Goal: Submit feedback/report problem: Submit feedback/report problem

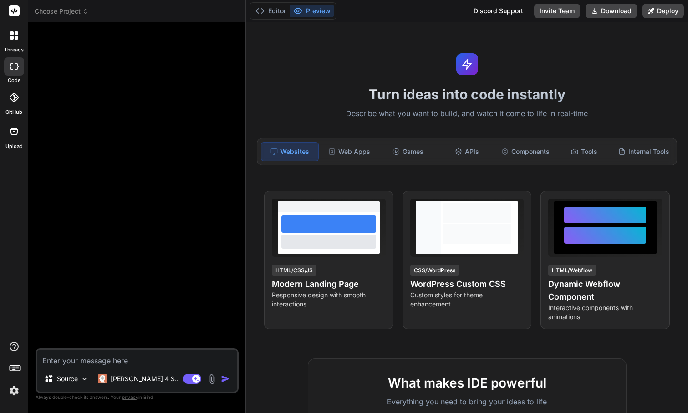
type textarea "Use this as a clean, structured prompt to generate the WordPress plugin. Projec…"
type textarea "x"
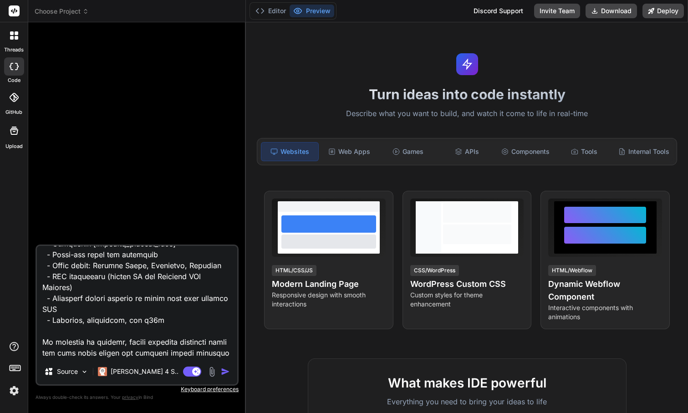
scroll to position [4045, 0]
type textarea "Use this as a clean, structured prompt to generate the WordPress plugin. Projec…"
click at [224, 372] on img "button" at bounding box center [225, 371] width 9 height 9
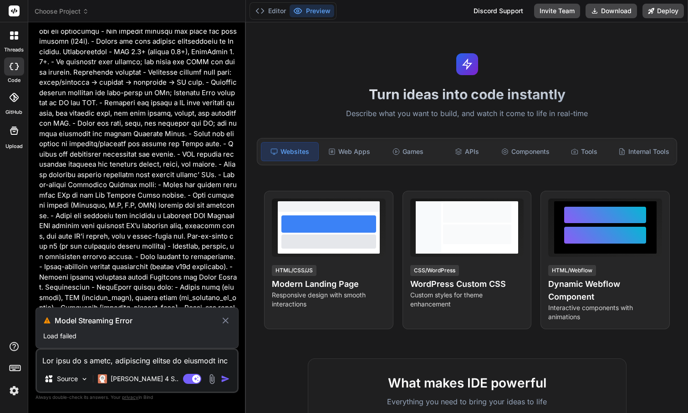
scroll to position [0, 0]
click at [225, 321] on icon at bounding box center [226, 320] width 6 height 6
type textarea "x"
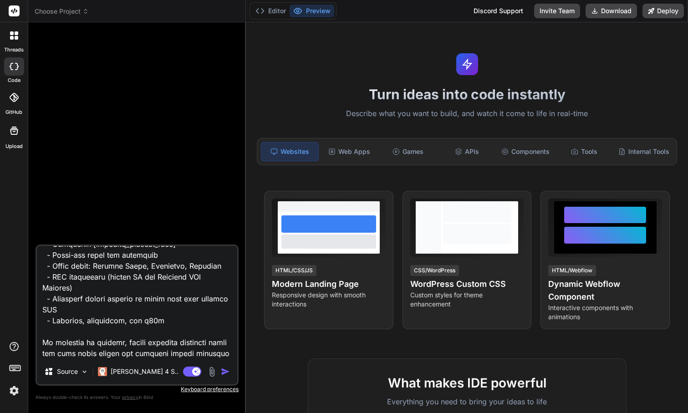
click at [226, 371] on img "button" at bounding box center [225, 371] width 9 height 9
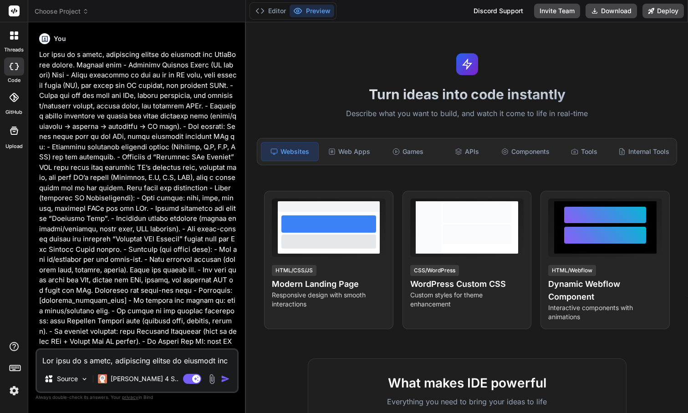
type textarea "x"
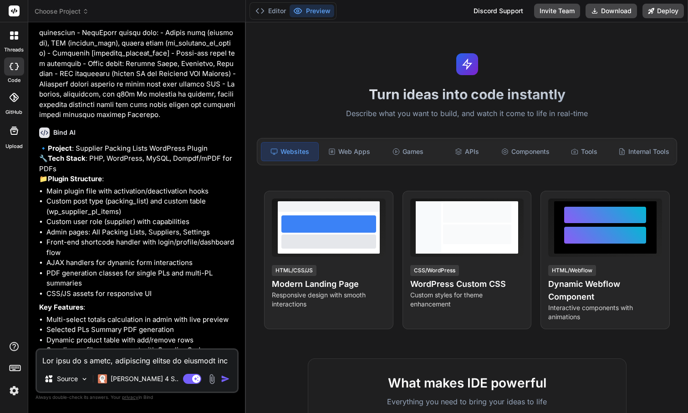
click at [114, 359] on textarea at bounding box center [137, 358] width 200 height 16
drag, startPoint x: 61, startPoint y: 331, endPoint x: 89, endPoint y: 330, distance: 28.7
click at [89, 380] on p "Shall I go ahead and generate this complete WordPress plugin?" at bounding box center [138, 390] width 198 height 20
copy p "go ahead"
click at [81, 357] on textarea at bounding box center [137, 358] width 200 height 16
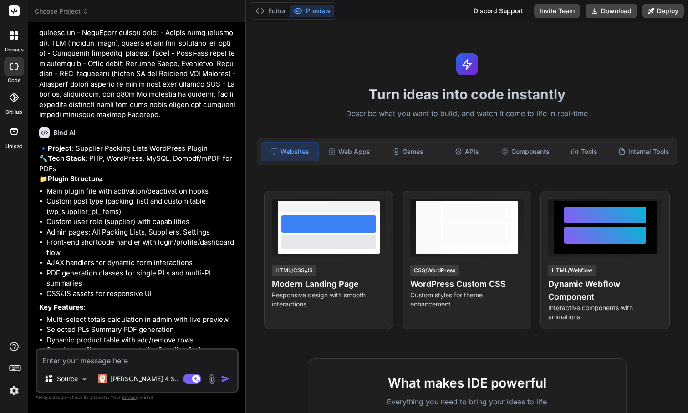
paste textarea "go ahead"
type textarea "go ahead"
type textarea "x"
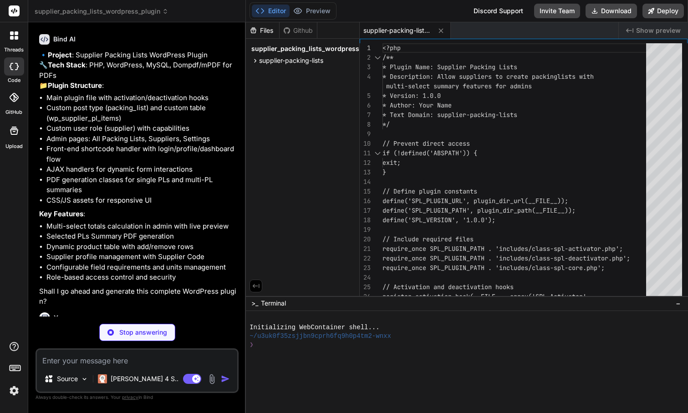
type textarea "x"
type textarea "'page_size' => 'A4', 'show_supplier_code' => true, 'show_totals' => true )); fl…"
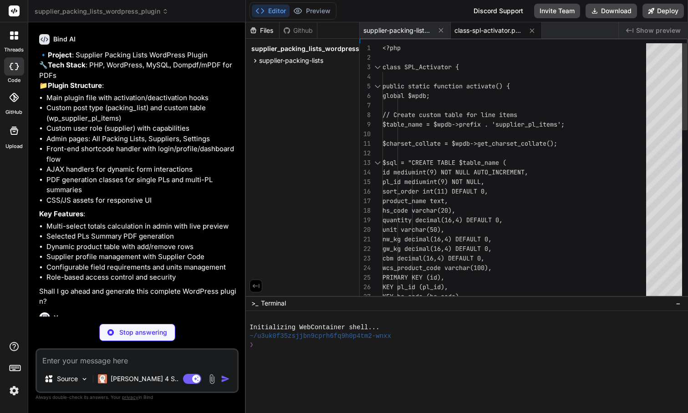
type textarea "x"
type textarea "<?php class SPL_Deactivator { public static function deactivate() { flush_rewri…"
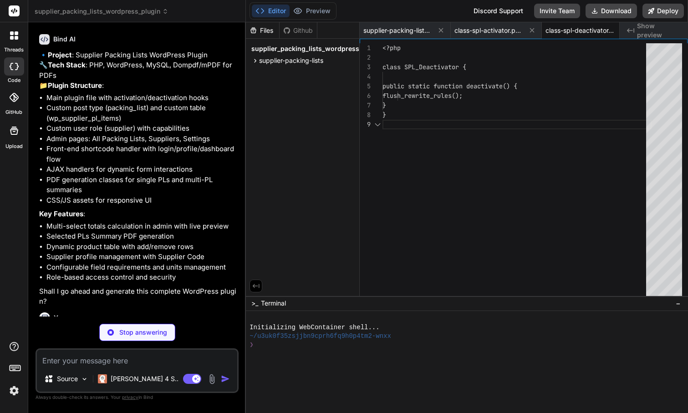
scroll to position [76, 0]
type textarea "x"
type textarea "return $this->version; } }"
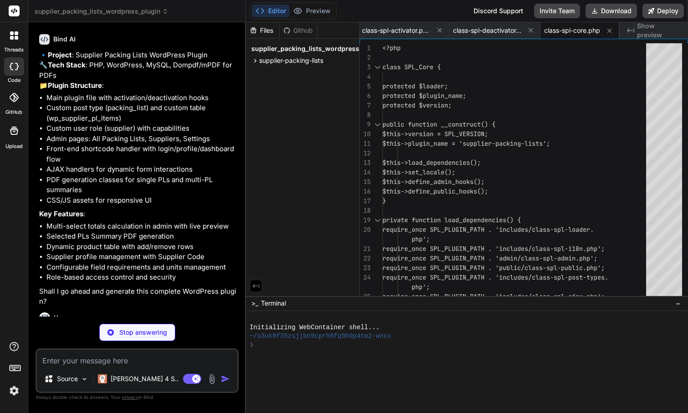
type textarea "x"
type textarea "} }"
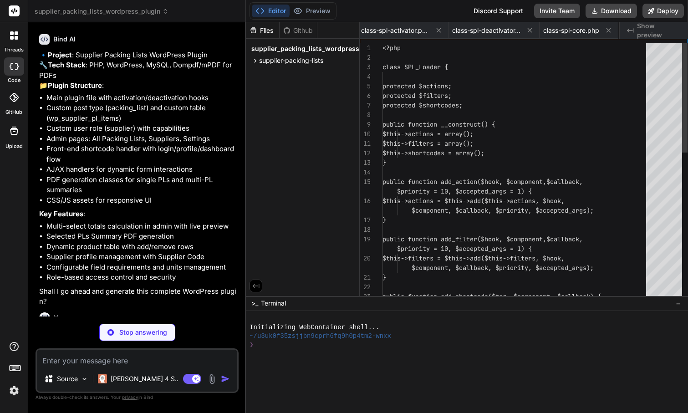
scroll to position [28, 0]
type textarea "x"
type textarea "); } }"
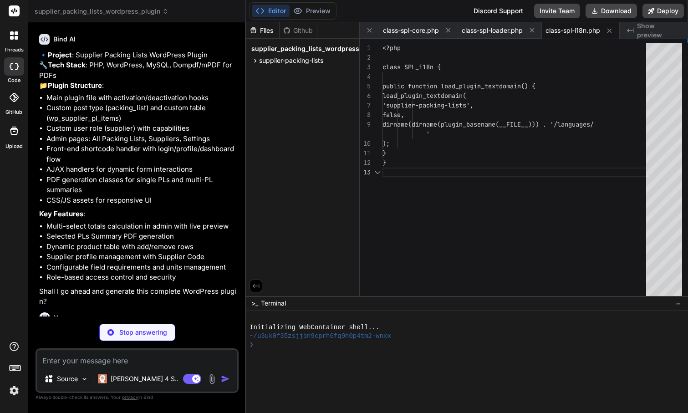
scroll to position [29, 0]
type textarea "x"
type textarea "register_post_type('packing_list', $args); } }"
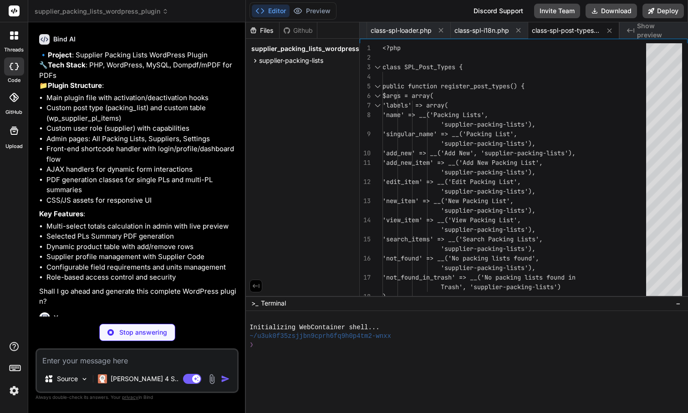
type textarea "x"
type textarea "'totals' => $totals, 'pl_data' => $pl_data )); } }"
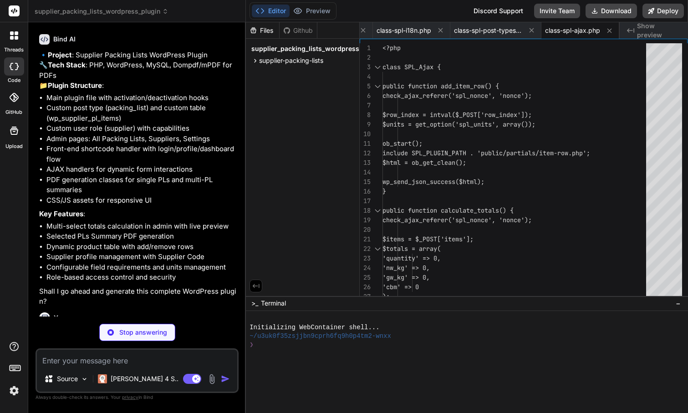
type textarea "x"
type textarea "} }"
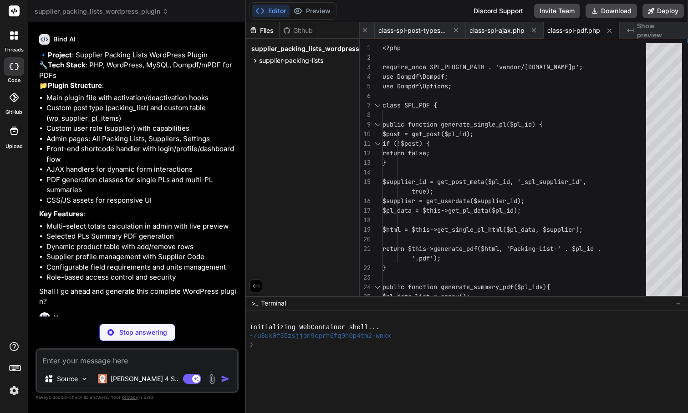
type textarea "x"
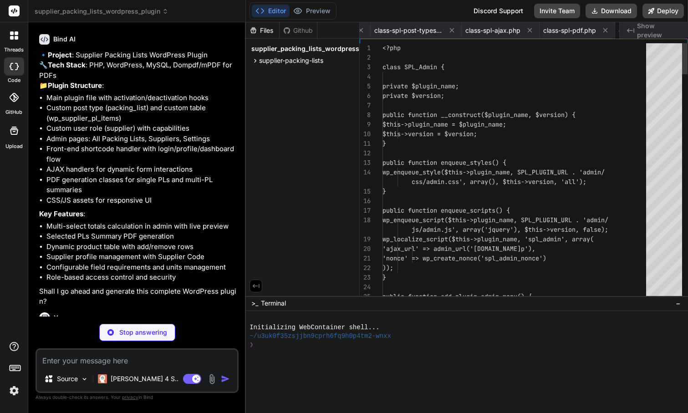
scroll to position [9, 0]
type textarea "x"
type textarea "page=spl-download-pdf&pl_id=' . $pl->ID); ?>" class="button button-small">PDF</…"
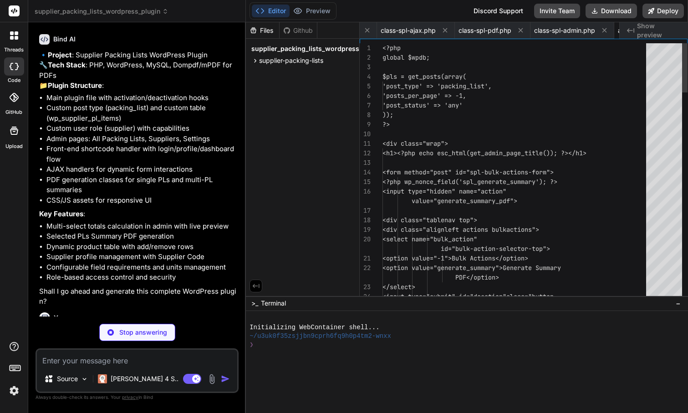
scroll to position [0, 666]
type textarea "x"
type textarea "<?php endforeach; ?> </tbody> </table> <?php endif; ?> </div>"
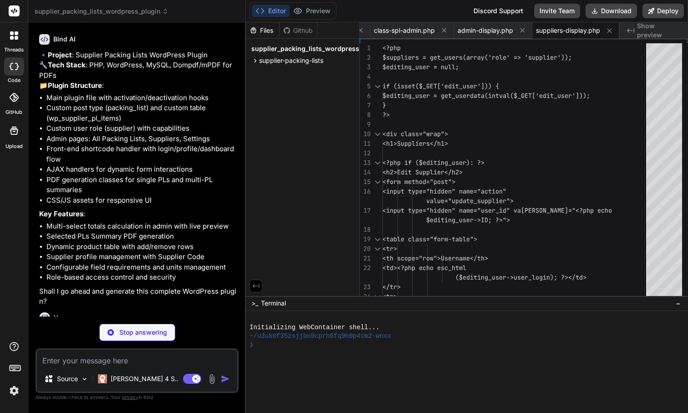
type textarea "x"
type textarea "e.preventDefault(); $('.nav-tab').removeClass('nav-tab-active'); $(this).addCla…"
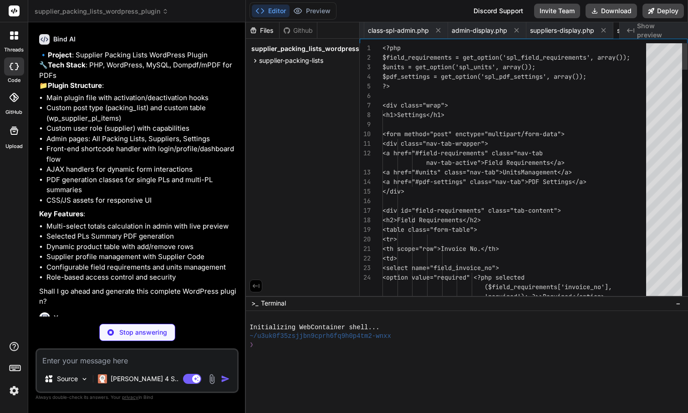
scroll to position [0, 837]
type textarea "x"
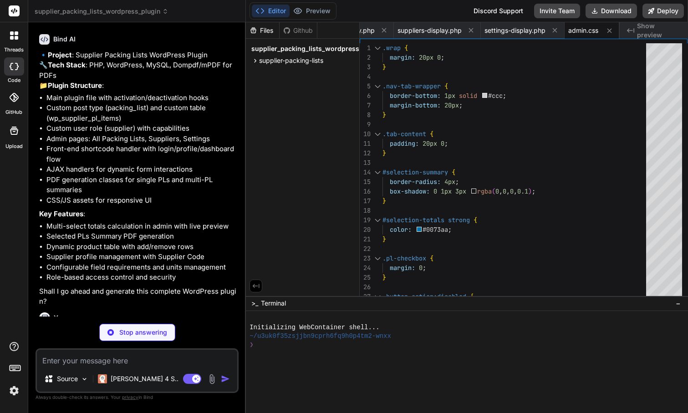
type textarea "x"
type textarea "// Tab functionality for settings page $('.nav-tab').click(function(e) { e.prev…"
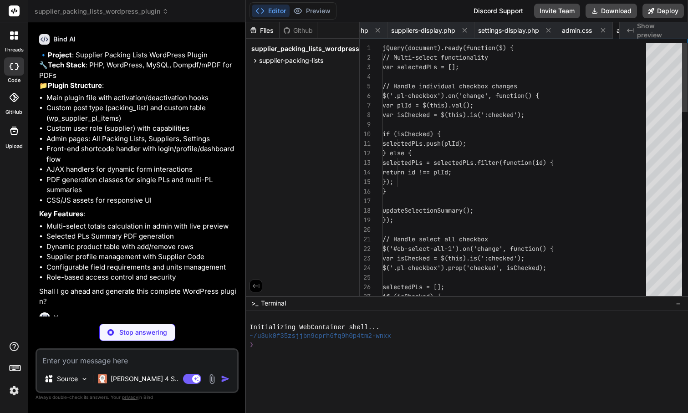
scroll to position [0, 947]
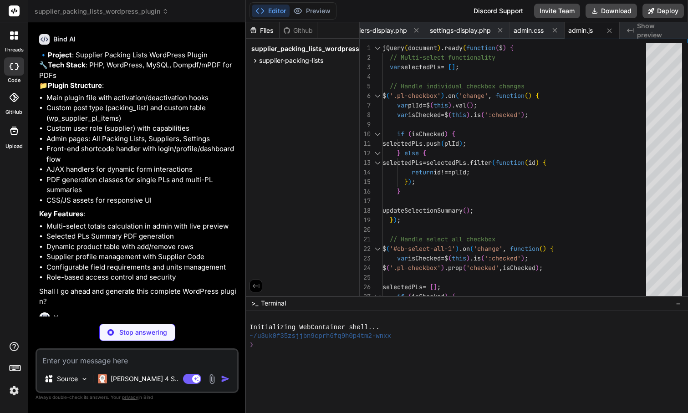
type textarea "x"
type textarea "'">View</a></div>'; } } }"
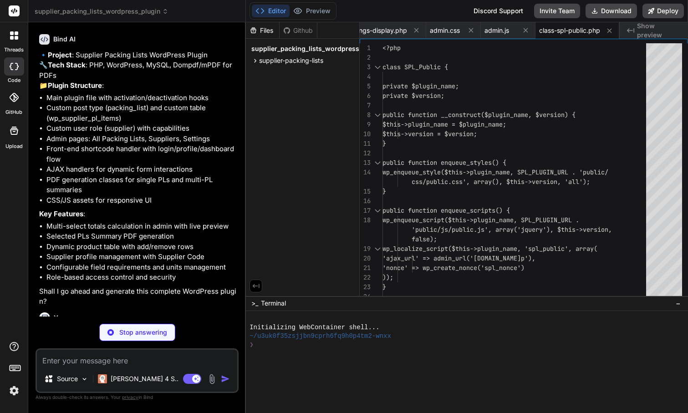
type textarea "x"
type textarea "<div class="spl-form-group"> <input type="submit" name="spl_register" value="<?…"
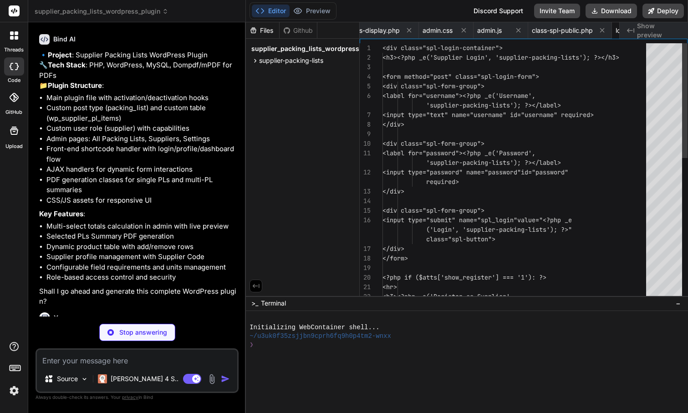
scroll to position [0, 1099]
type textarea "x"
type textarea "<?php endif; ?> <div class="spl-form-group"> <input type="submit" name="spl_upd…"
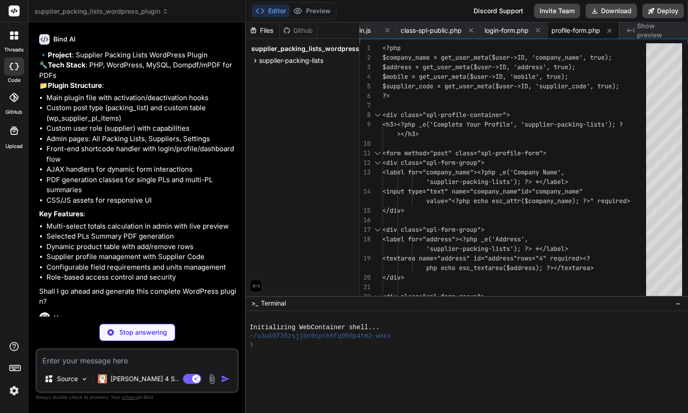
type textarea "x"
type textarea "<?php endif; ?> </div>"
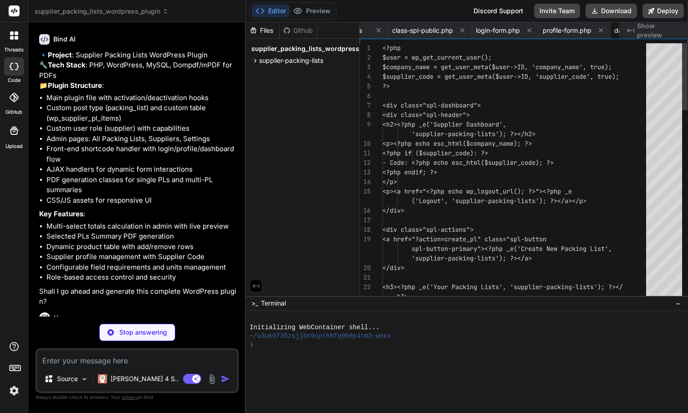
scroll to position [0, 1240]
type textarea "x"
type textarea "<input type="submit" name="spl_submit_pl" value="<?php _e('Submit Packing List'…"
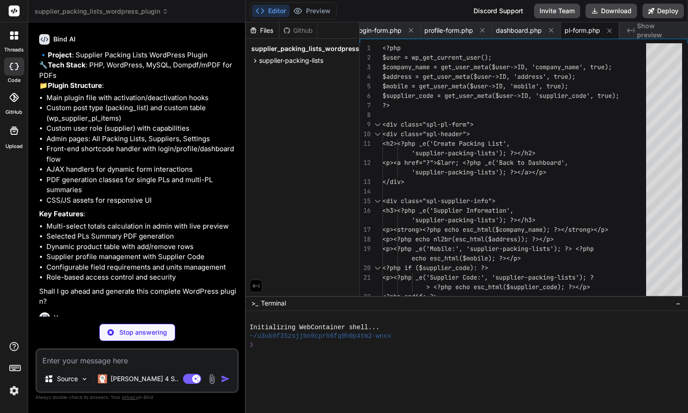
type textarea "x"
type textarea "[wcs_product_code]" class="spl-input" <?php echo isset($field_requirements['wcs…"
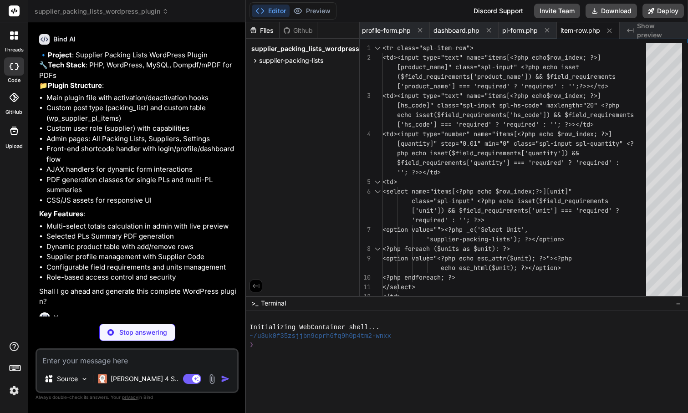
type textarea "x"
type textarea "</div> <div class="spl-actions"> <a href="?action=download_pdf&pl_id=<?php echo…"
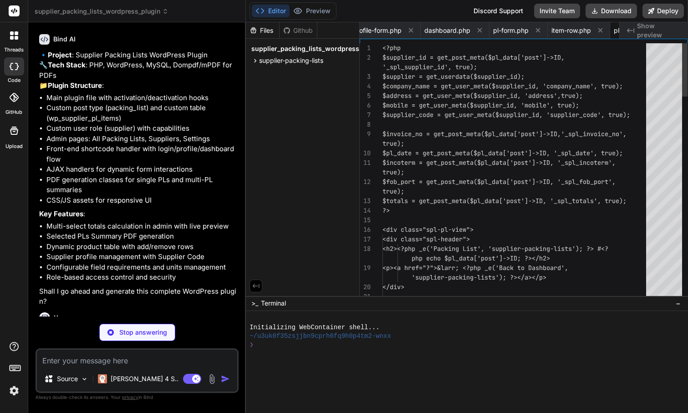
scroll to position [0, 1419]
type textarea "x"
type textarea ".spl-totals-row { flex-direction: column; gap: 10px; } }"
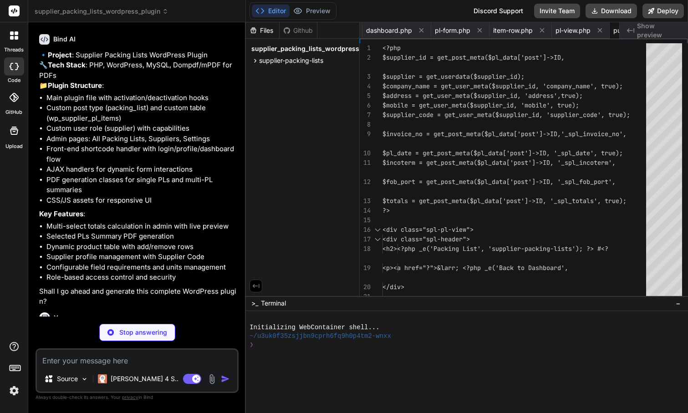
type textarea "x"
type textarea "alert('Port name is required when FOB is selected.'); return false; } }); // In…"
type textarea "x"
type textarea "</body> </html>"
type textarea "x"
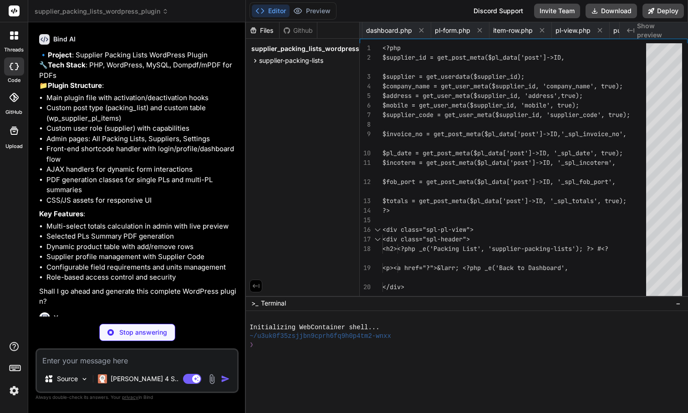
type textarea "</html>"
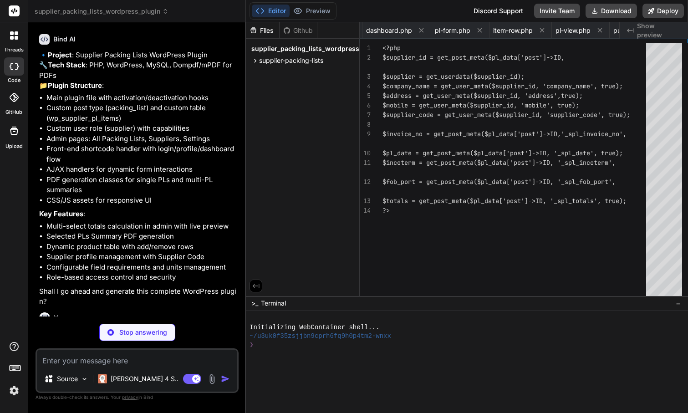
type textarea "x"
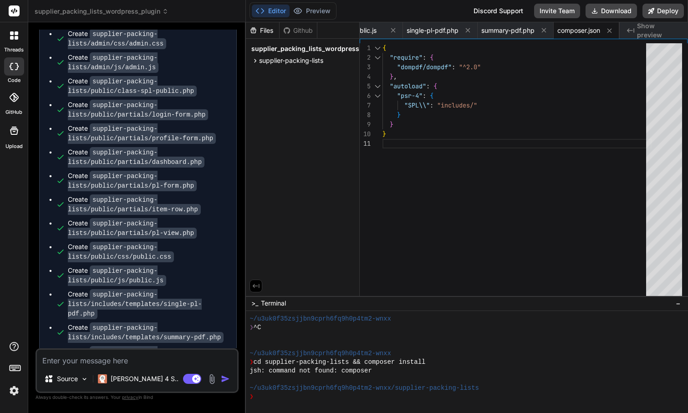
scroll to position [2884, 0]
click at [612, 11] on button "Download" at bounding box center [611, 11] width 51 height 15
type textarea "x"
click at [161, 359] on textarea at bounding box center [137, 358] width 200 height 16
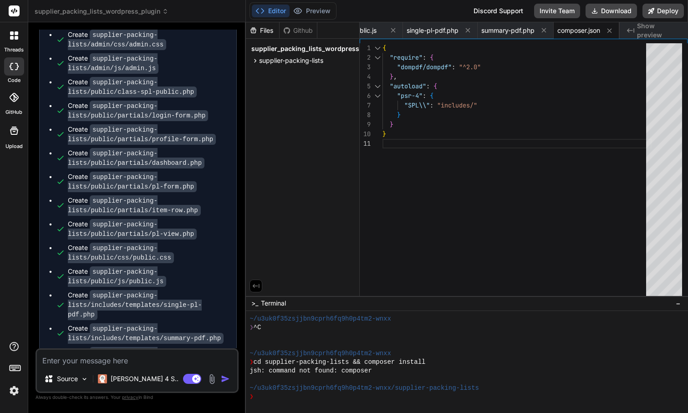
paste textarea "Plugin could not be activated because it triggered a fatal error."
type textarea "Plugin could not be activated because it triggered a fatal error."
type textarea "x"
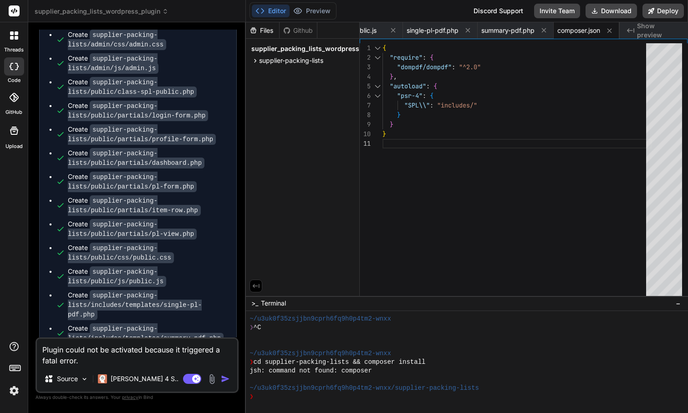
type textarea "Plugin could not be activated because it triggered a fatal error."
click at [225, 379] on img "button" at bounding box center [225, 378] width 9 height 9
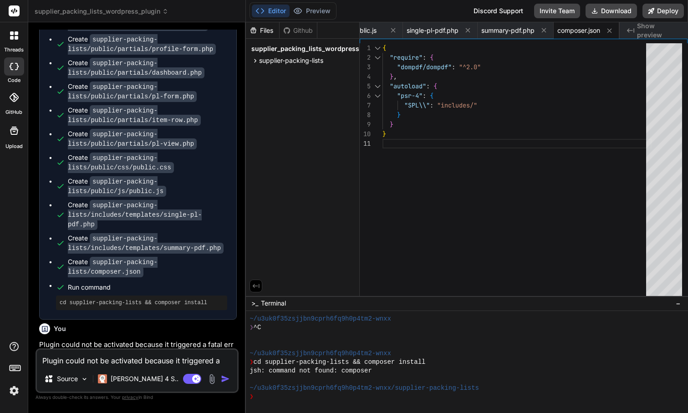
scroll to position [2987, 0]
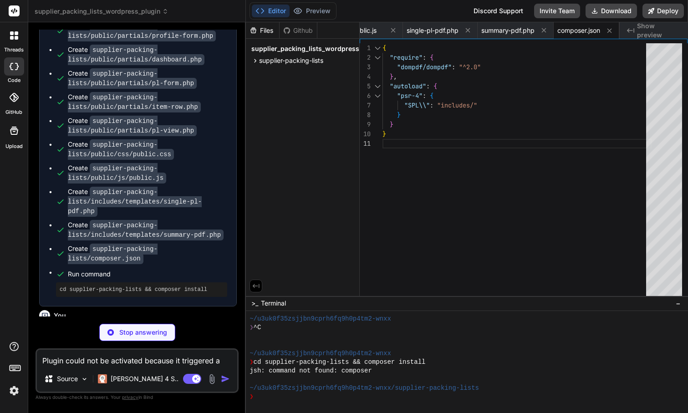
type textarea "x"
type textarea "return array( 'file_path' => $file_path, 'file_url' => $upload_dir['url'] . '/'…"
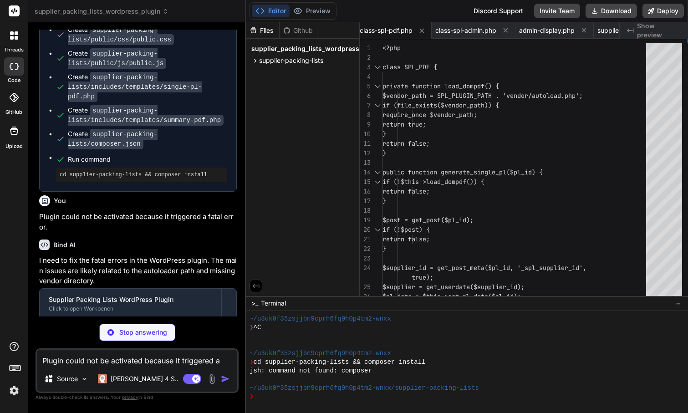
scroll to position [3101, 0]
type textarea "x"
type textarea "}"
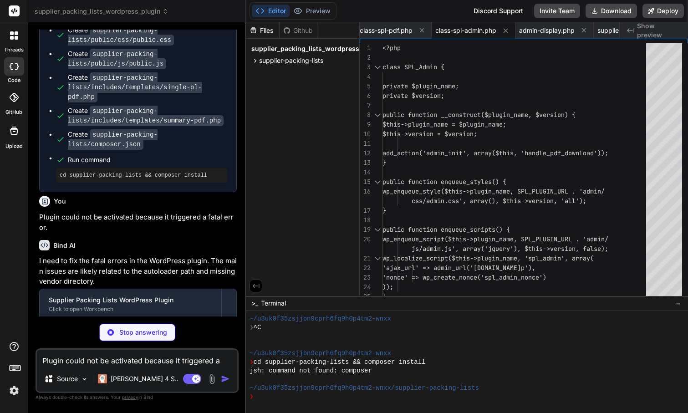
type textarea "x"
type textarea "</td> </tr> <?php endforeach; ?> </tbody> </table> <?php endif; ?> </div>"
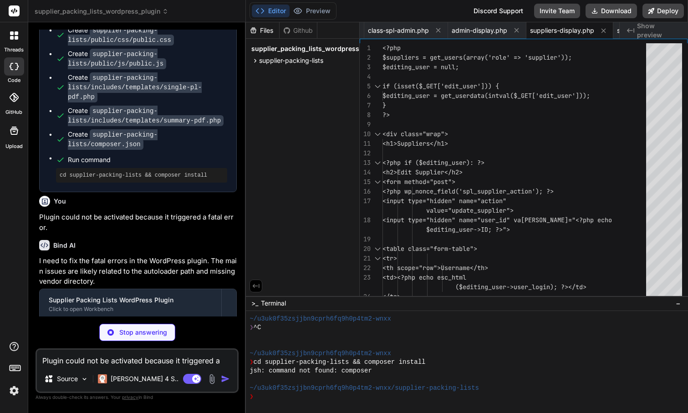
type textarea "x"
type textarea "}); </script>"
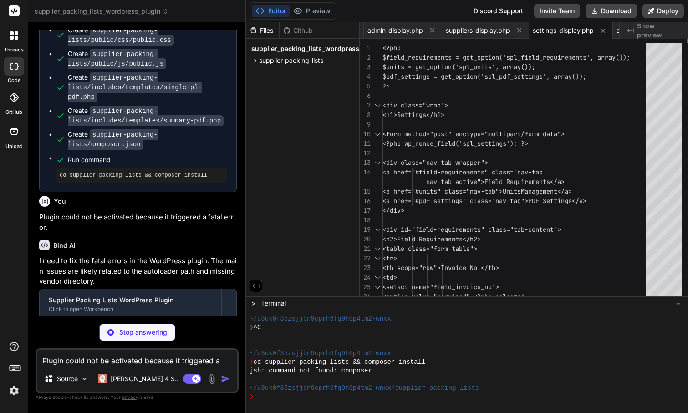
type textarea "x"
type textarea "successfully! <a href="?action=view_pl&pl_id=' . $pl_id . '">View</a></div>'; }…"
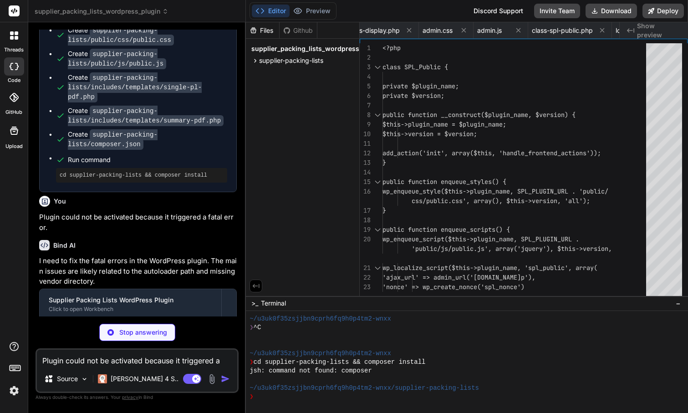
type textarea "x"
type textarea "action=spl_download_pdf&pl_id=' . $pl->ID); ?>" class="button button-small">PDF…"
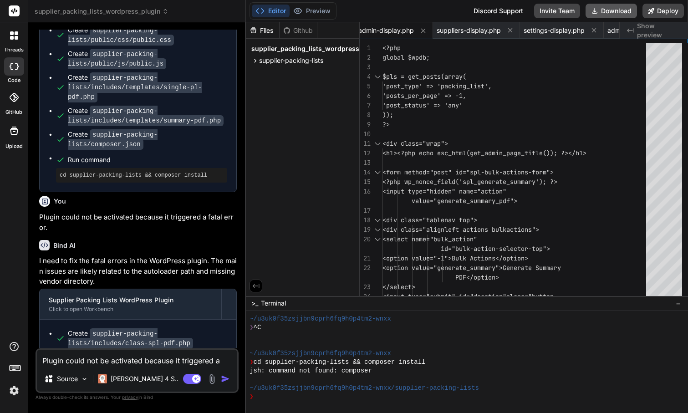
click at [614, 11] on button "Download" at bounding box center [611, 11] width 51 height 15
type textarea "x"
click at [105, 363] on textarea "Plugin could not be activated because it triggered a fatal error." at bounding box center [137, 358] width 200 height 16
type textarea "Y"
type textarea "x"
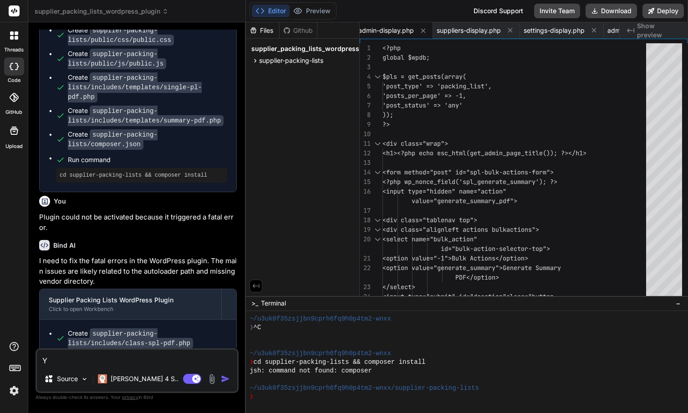
type textarea "Yo"
type textarea "x"
type textarea "You"
type textarea "x"
type textarea "You"
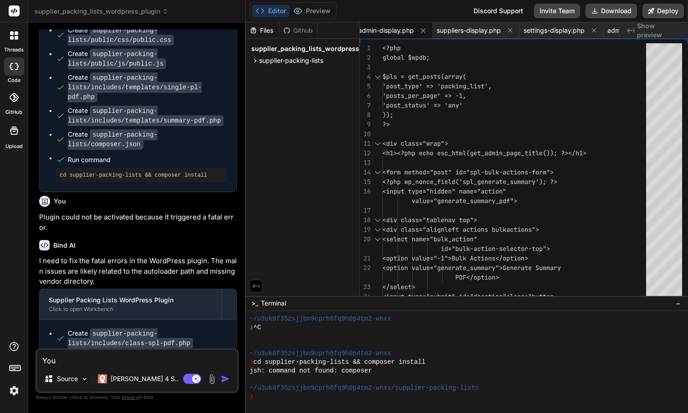
type textarea "x"
type textarea "You n"
type textarea "x"
type textarea "You ne"
type textarea "x"
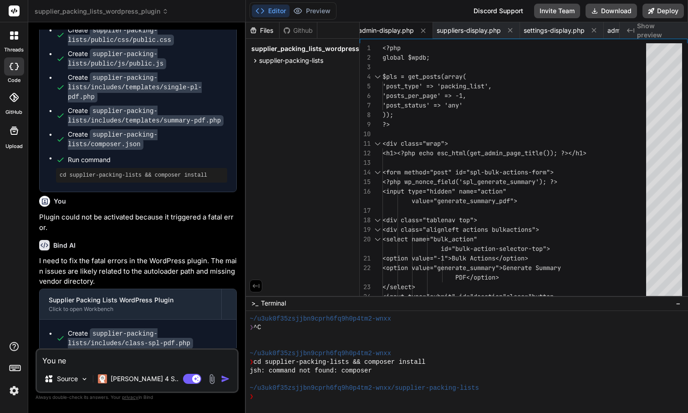
type textarea "You nee"
type textarea "x"
type textarea "You need"
type textarea "x"
type textarea "You need"
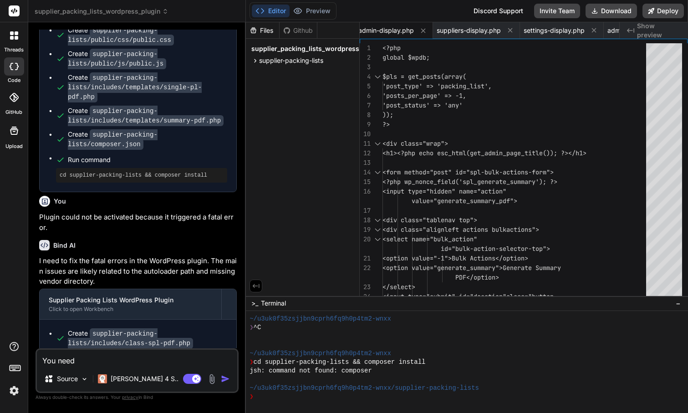
type textarea "x"
type textarea "You need t"
type textarea "x"
type textarea "You need to"
type textarea "x"
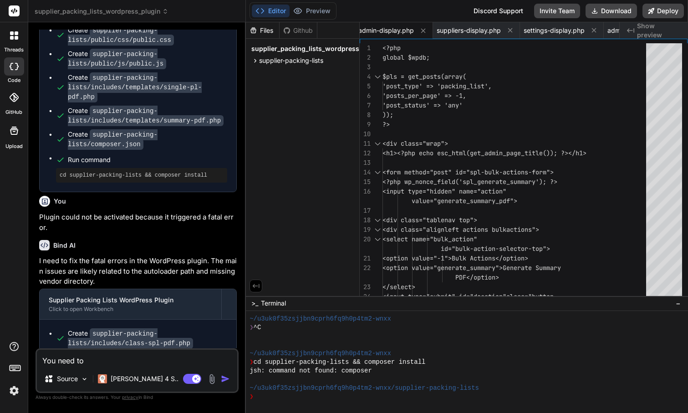
type textarea "You need to"
type textarea "x"
type textarea "You need to s"
type textarea "x"
type textarea "You need to sh"
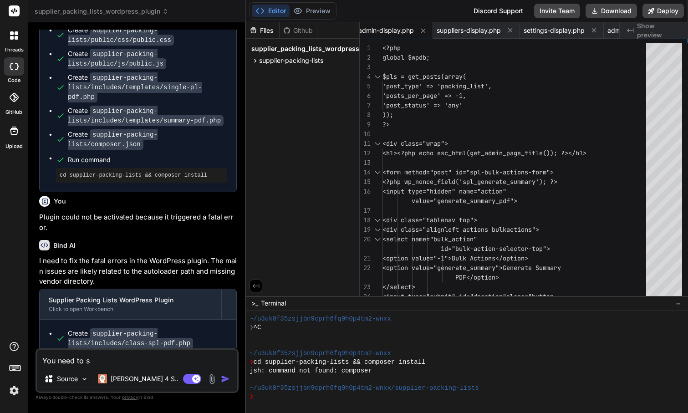
type textarea "x"
type textarea "You need to sho"
type textarea "x"
type textarea "You need to show"
type textarea "x"
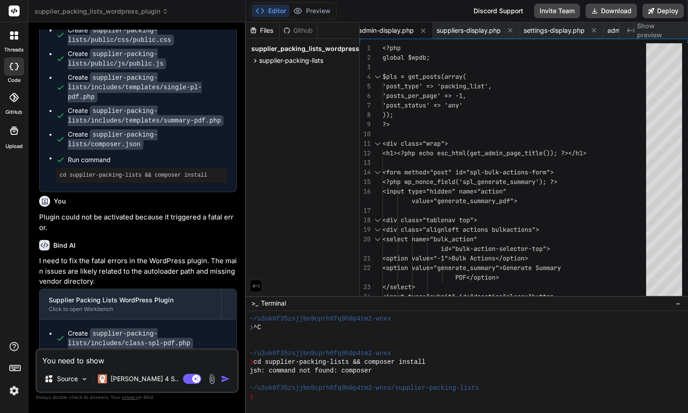
type textarea "You need to show"
type textarea "x"
type textarea "You need to show t"
type textarea "x"
type textarea "You need to show th"
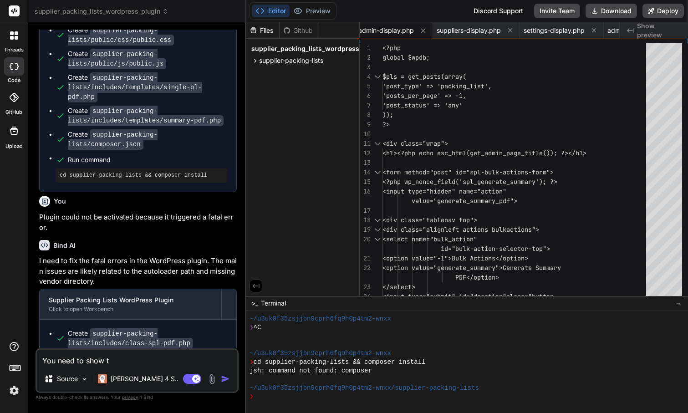
type textarea "x"
type textarea "You need to show the"
type textarea "x"
type textarea "You need to show the"
type textarea "x"
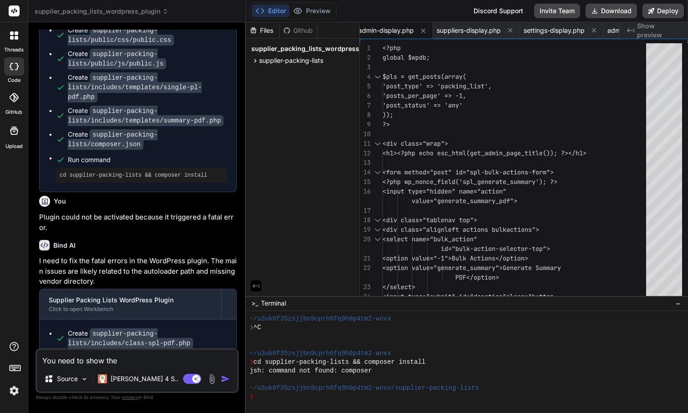
type textarea "You need to show the s"
type textarea "x"
type textarea "You need to show the sh"
type textarea "x"
type textarea "You need to show the sho"
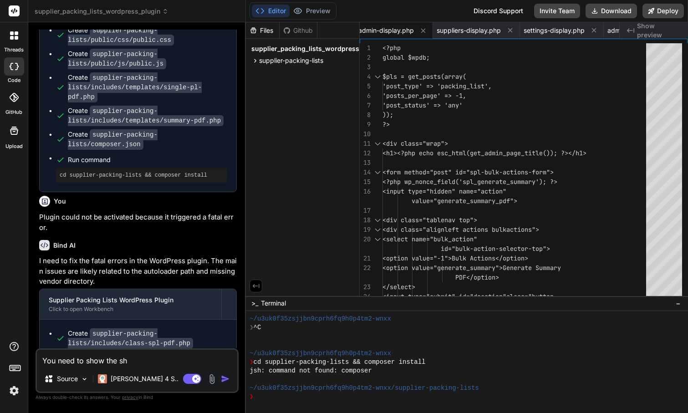
type textarea "x"
type textarea "You need to show the shor"
type textarea "x"
type textarea "You need to show the short"
type textarea "x"
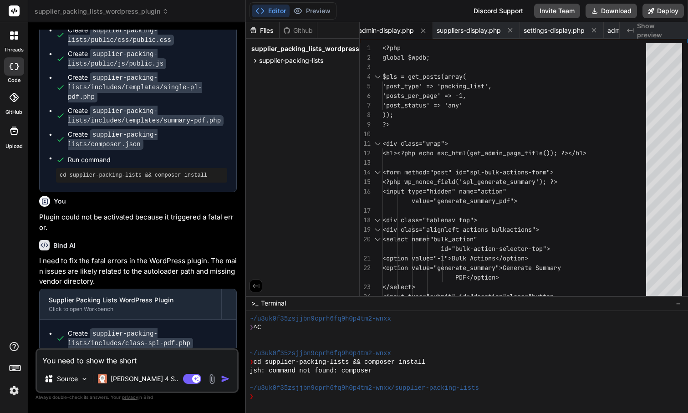
type textarea "You need to show the shortc"
type textarea "x"
type textarea "You need to show the shortco"
type textarea "x"
type textarea "You need to show the shortcod"
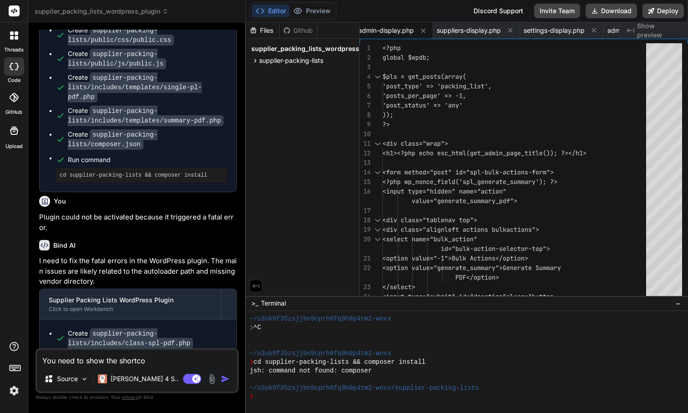
type textarea "x"
type textarea "You need to show the shortcode"
type textarea "x"
type textarea "You need to show the shortcode"
type textarea "x"
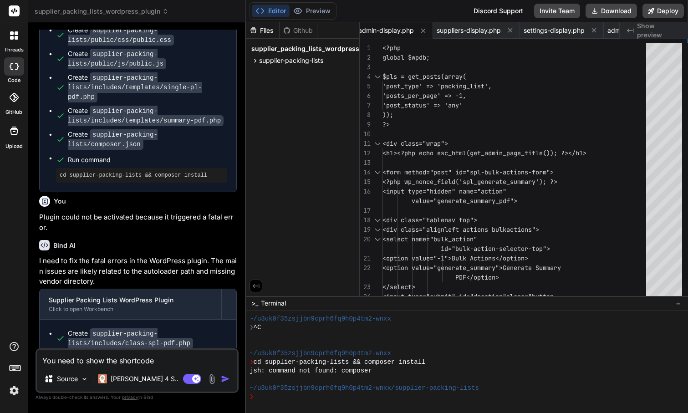
type textarea "You need to show the shortcode f"
type textarea "x"
type textarea "You need to show the shortcode fo"
type textarea "x"
type textarea "You need to show the shortcode for"
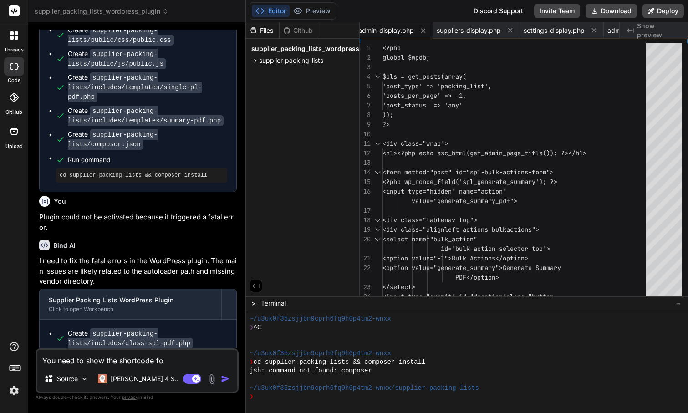
type textarea "x"
type textarea "You need to show the shortcode for"
type textarea "x"
type textarea "You need to show the shortcode for t"
type textarea "x"
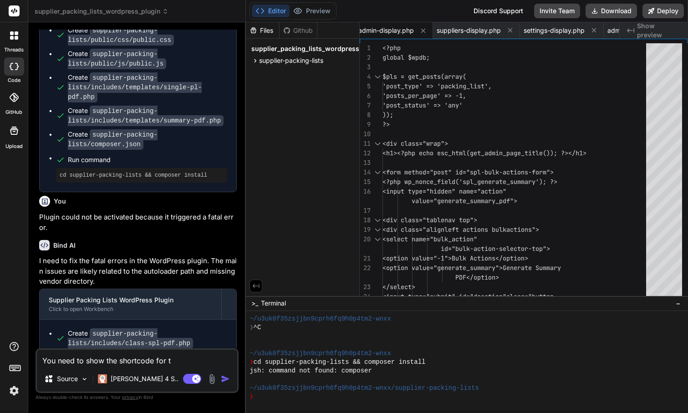
type textarea "You need to show the shortcode for th"
type textarea "x"
type textarea "You need to show the shortcode for the"
type textarea "x"
type textarea "You need to show the shortcode for the"
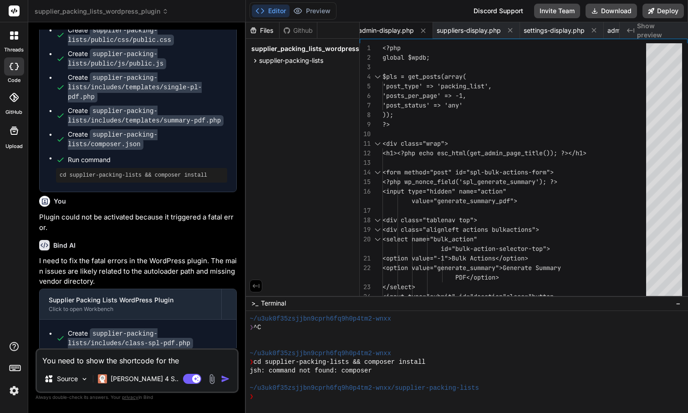
type textarea "x"
type textarea "You need to show the shortcode for the p"
type textarea "x"
type textarea "You need to show the shortcode for the pl"
type textarea "x"
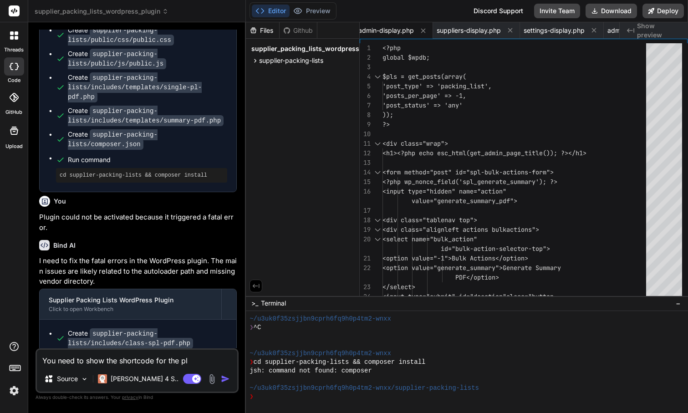
type textarea "You need to show the shortcode for the plu"
type textarea "x"
type textarea "You need to show the shortcode for the plug"
type textarea "x"
type textarea "You need to show the shortcode for the plugi"
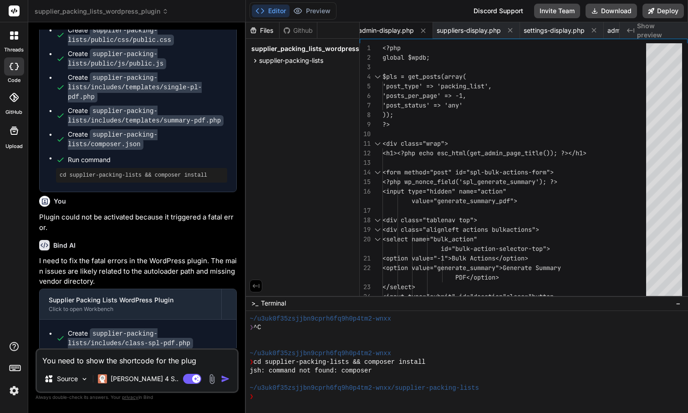
type textarea "x"
type textarea "You need to show the shortcode for the plugin"
type textarea "x"
type textarea "You need to show the shortcode for the plugin"
type textarea "x"
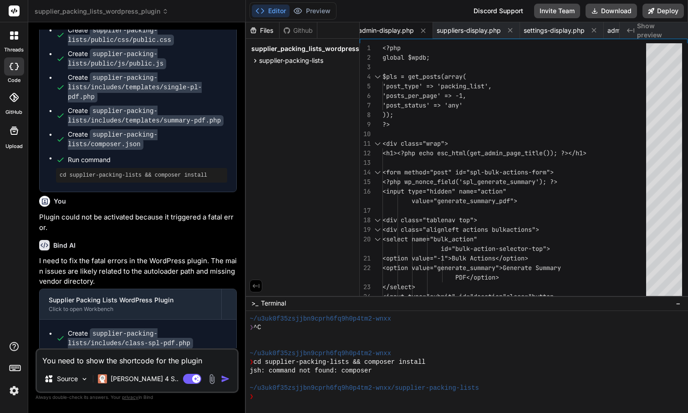
type textarea "You need to show the shortcode for the plugin i"
type textarea "x"
type textarea "You need to show the shortcode for the plugin in"
type textarea "x"
type textarea "You need to show the shortcode for the plugin in"
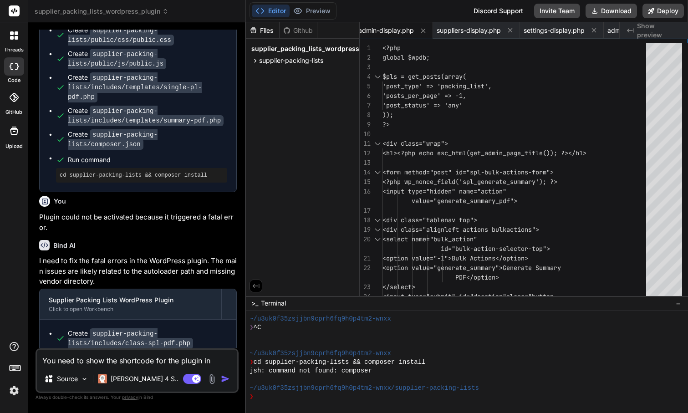
type textarea "x"
type textarea "You need to show the shortcode for the plugin in t"
type textarea "x"
type textarea "You need to show the shortcode for the plugin in th"
type textarea "x"
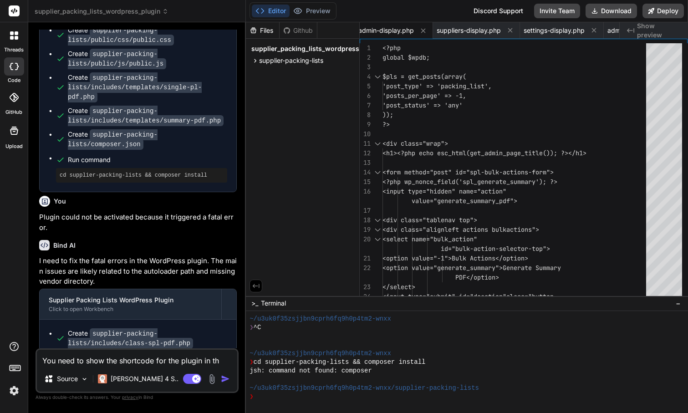
type textarea "You need to show the shortcode for the plugin in the"
type textarea "x"
type textarea "You need to show the shortcode for the plugin in the"
type textarea "x"
type textarea "You need to show the shortcode for the plugin in the s"
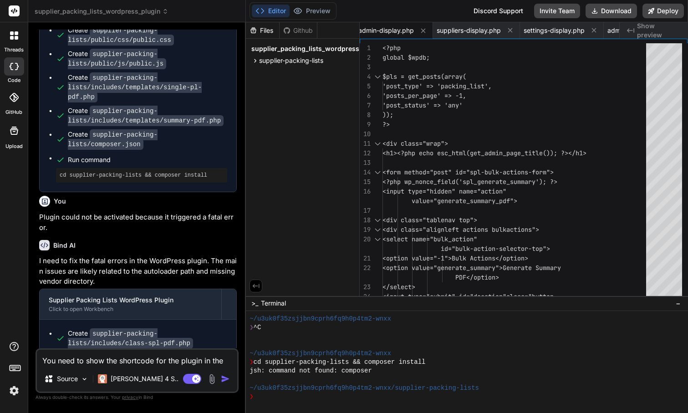
type textarea "x"
type textarea "You need to show the shortcode for the plugin in the se"
type textarea "x"
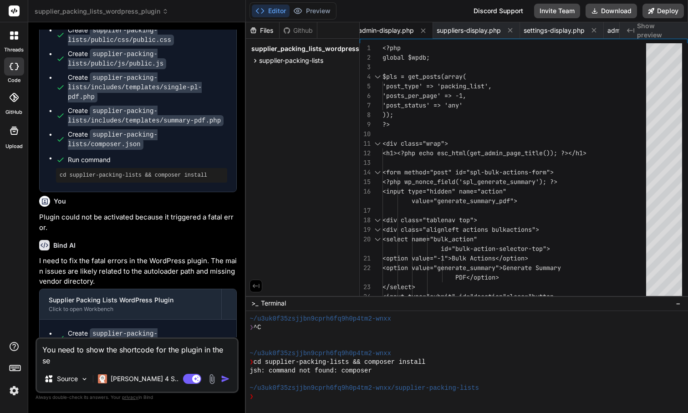
type textarea "You need to show the shortcode for the plugin in the set"
type textarea "x"
type textarea "You need to show the shortcode for the plugin in the sett"
type textarea "x"
type textarea "You need to show the shortcode for the plugin in the setti"
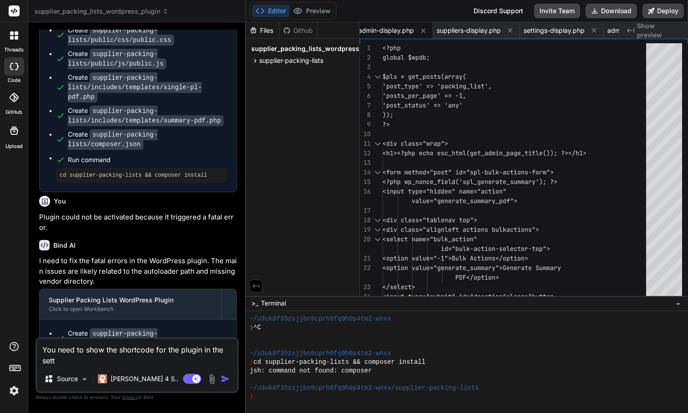
type textarea "x"
type textarea "You need to show the shortcode for the plugin in the settin"
type textarea "x"
type textarea "You need to show the shortcode for the plugin in the setting"
type textarea "x"
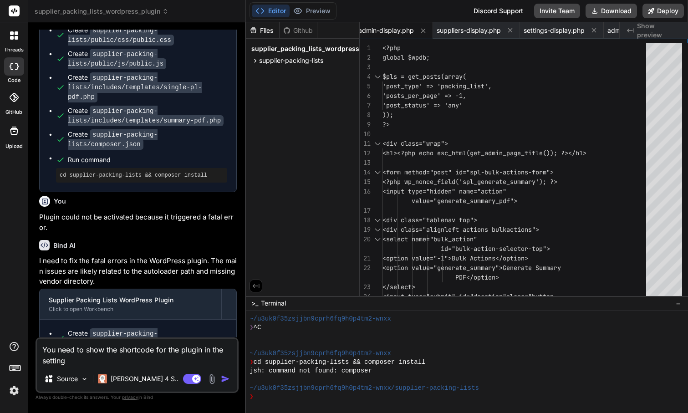
type textarea "You need to show the shortcode for the plugin in the settings"
type textarea "x"
type textarea "You need to show the shortcode for the plugin in the settings,"
type textarea "x"
type textarea "You need to show the shortcode for the plugin in the settings,"
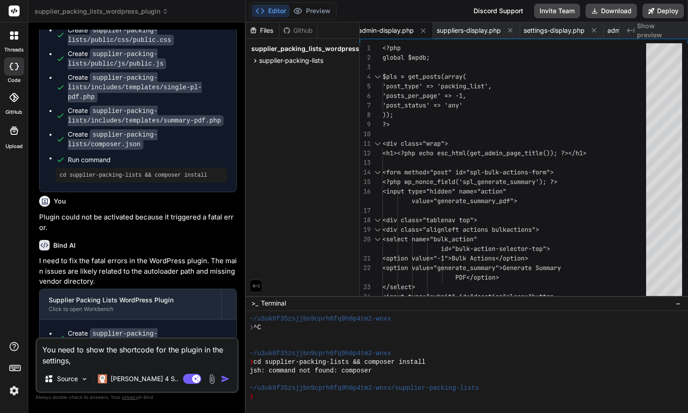
type textarea "x"
type textarea "You need to show the shortcode for the plugin in the settings, a"
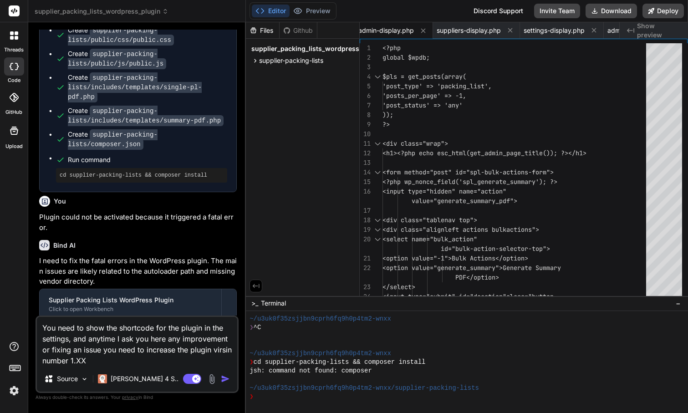
click at [225, 379] on img "button" at bounding box center [225, 378] width 9 height 9
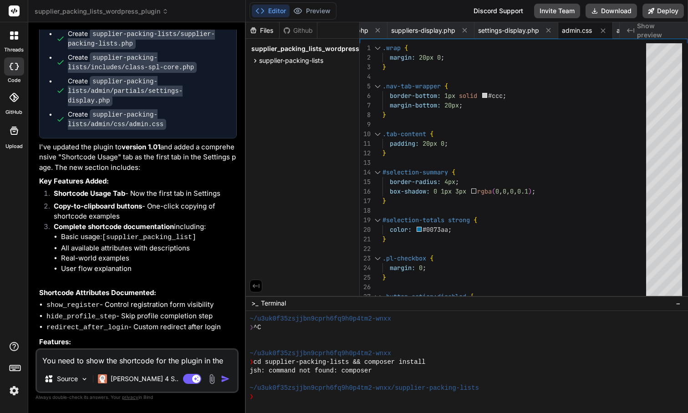
scroll to position [3988, 0]
click at [619, 7] on button "Download" at bounding box center [611, 11] width 51 height 15
click at [114, 363] on textarea "You need to show the shortcode for the plugin in the settings, and anytime I as…" at bounding box center [137, 358] width 200 height 16
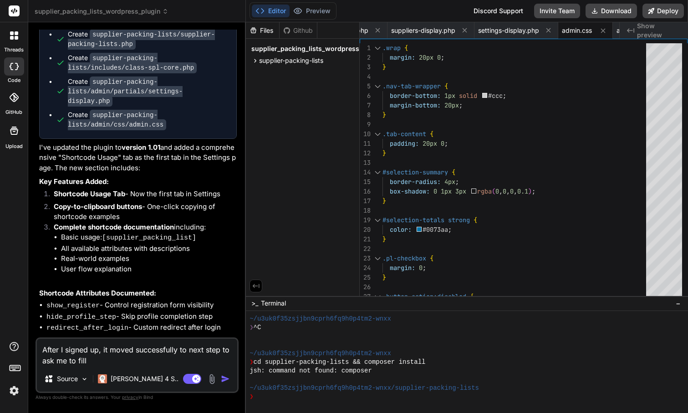
drag, startPoint x: 92, startPoint y: 363, endPoint x: 79, endPoint y: 360, distance: 13.0
click at [79, 360] on textarea "After I signed up, it moved successfully to next step to ask me to fill" at bounding box center [137, 352] width 200 height 27
paste textarea "Complete Your Profile"
click at [118, 362] on textarea "After I signed up, it moved successfully to next step to ask me to Complete You…" at bounding box center [137, 352] width 200 height 27
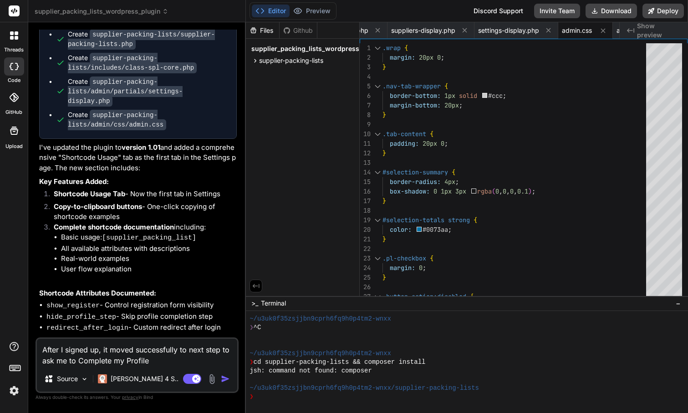
click at [151, 362] on textarea "After I signed up, it moved successfully to next step to ask me to Complete my …" at bounding box center [137, 352] width 200 height 27
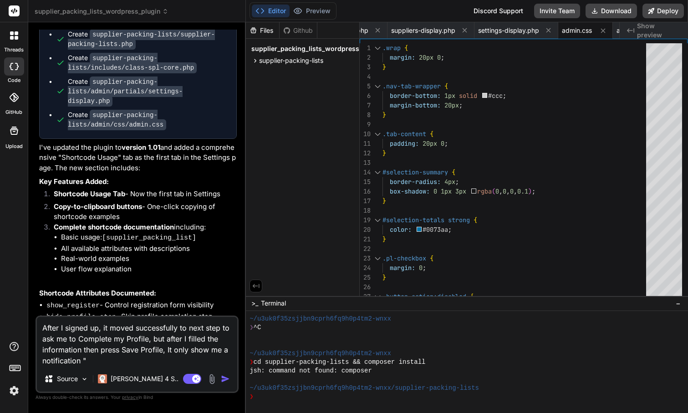
paste textarea "Profile updated successfully!"
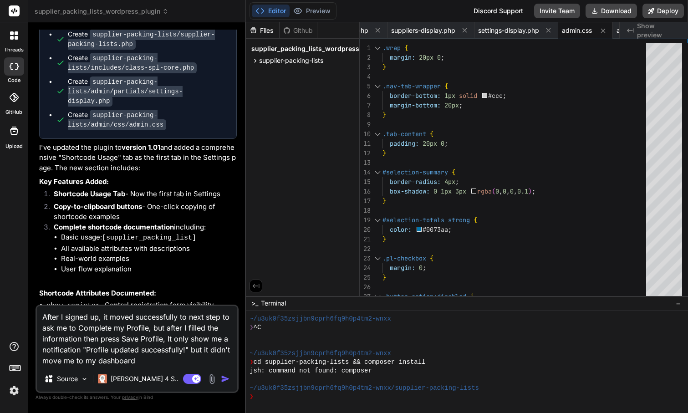
click at [97, 358] on textarea "After I signed up, it moved successfully to next step to ask me to Complete my …" at bounding box center [137, 336] width 200 height 60
click at [154, 360] on textarea "After I signed up, it moved successfully to next step to ask me to Complete my …" at bounding box center [137, 336] width 200 height 60
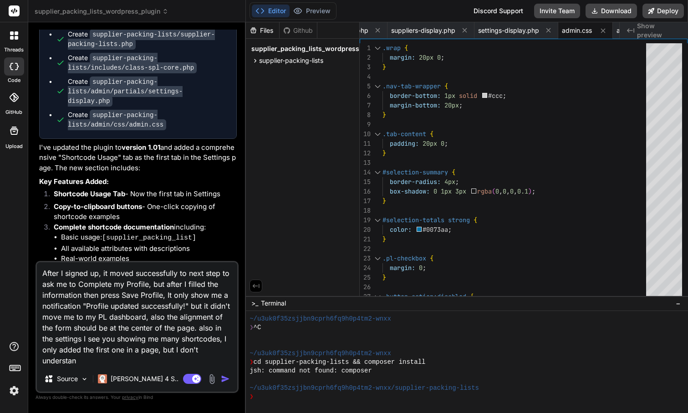
scroll to position [0, 0]
click at [117, 360] on textarea "After I signed up, it moved successfully to next step to ask me to Complete my …" at bounding box center [137, 314] width 200 height 104
click at [227, 378] on img "button" at bounding box center [225, 378] width 9 height 9
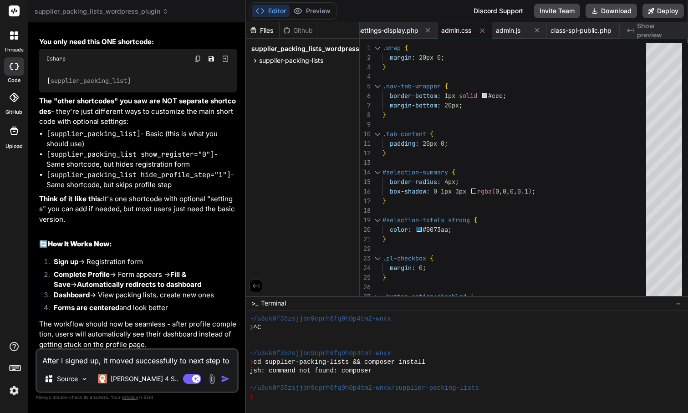
scroll to position [1, 0]
click at [121, 355] on textarea "After I signed up, it moved successfully to next step to ask me to Complete my …" at bounding box center [137, 358] width 200 height 16
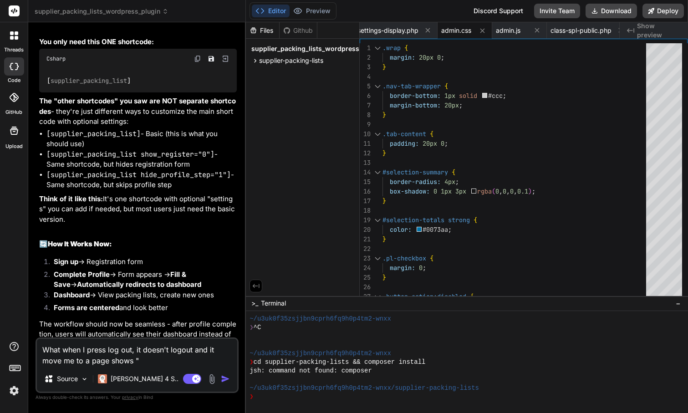
paste textarea "Error 403"
click at [225, 378] on img "button" at bounding box center [225, 378] width 9 height 9
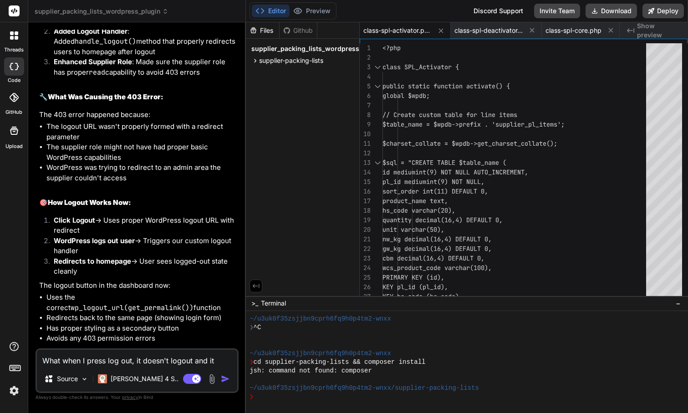
scroll to position [5349, 0]
click at [618, 11] on button "Download" at bounding box center [611, 11] width 51 height 15
click at [112, 360] on textarea "What when I press log out, it doesn't logout and it move me to a page shows "Er…" at bounding box center [137, 358] width 200 height 16
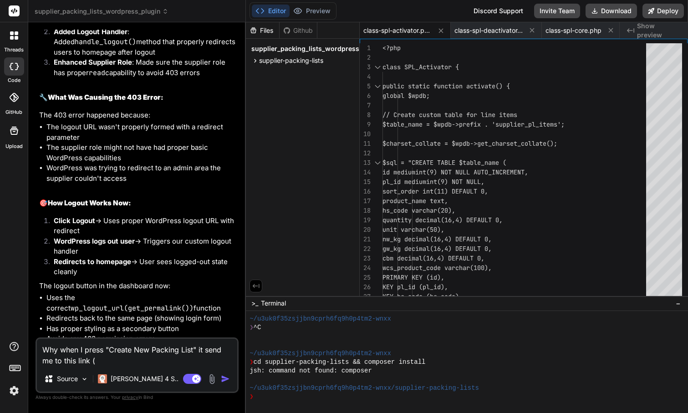
paste textarea "https://lxara.com/?action=create_pl"
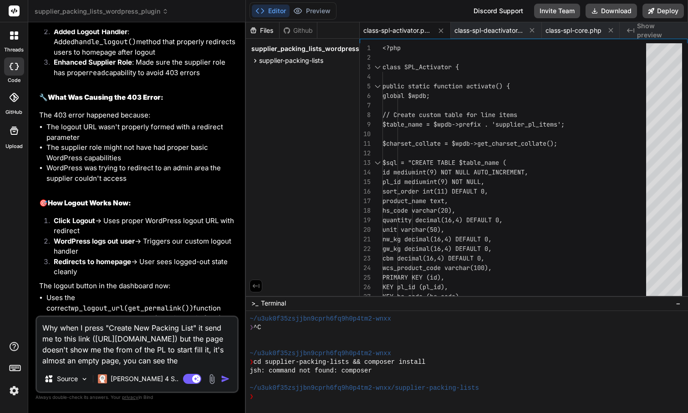
scroll to position [0, 0]
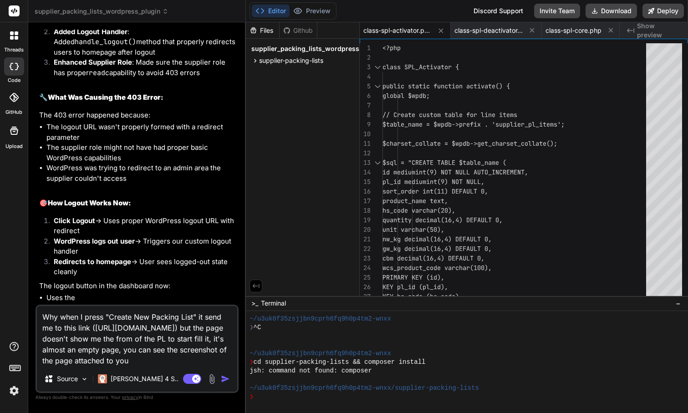
click at [213, 382] on img at bounding box center [212, 379] width 10 height 10
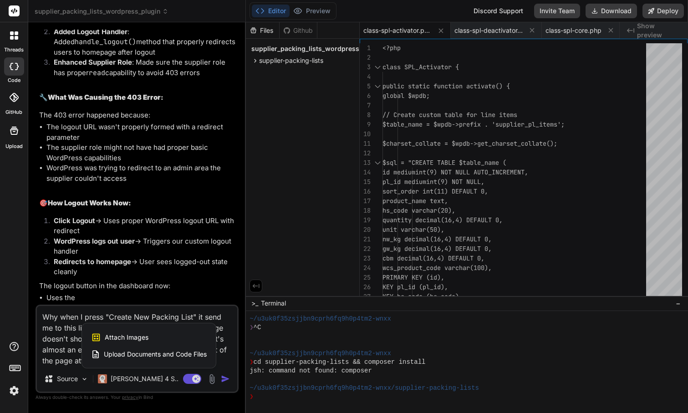
click at [155, 338] on div "Attach Images Image attachments are only supported in Claude and Gemini models." at bounding box center [149, 337] width 116 height 17
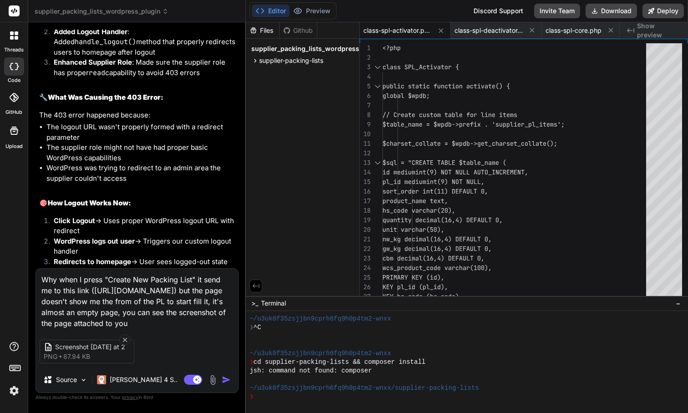
click at [227, 380] on img "button" at bounding box center [226, 379] width 9 height 9
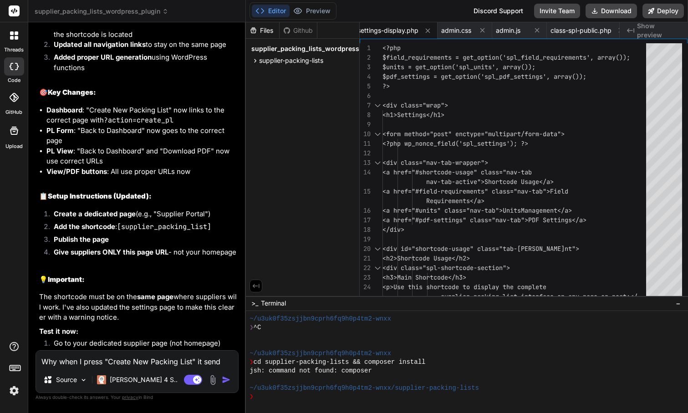
scroll to position [6125, 0]
click at [608, 10] on button "Download" at bounding box center [611, 11] width 51 height 15
click at [117, 362] on textarea "Why when I press "Create New Packing List" it send me to this link (https://lxa…" at bounding box center [137, 359] width 202 height 16
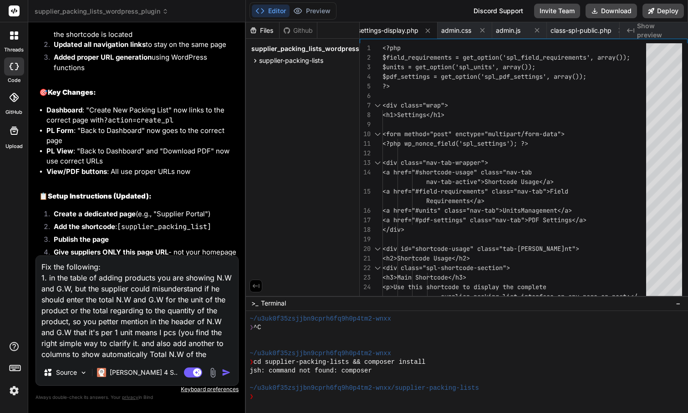
scroll to position [1, 0]
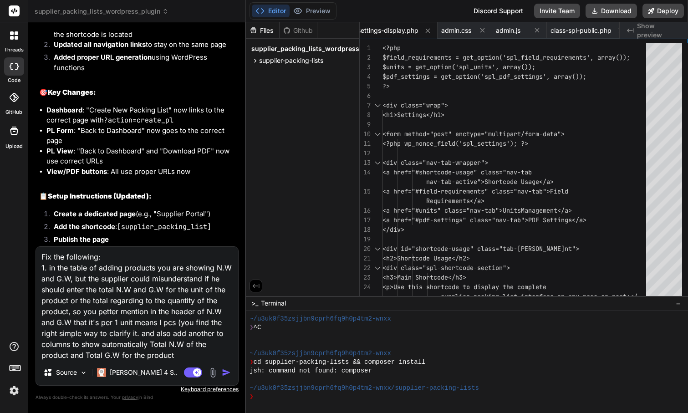
click at [156, 347] on textarea "Fix the following: 1. in the table of adding products you are showing N.W and G…" at bounding box center [137, 303] width 202 height 113
click at [218, 358] on textarea "Fix the following: 1. in the table of adding products you are showing N.W and G…" at bounding box center [137, 303] width 202 height 113
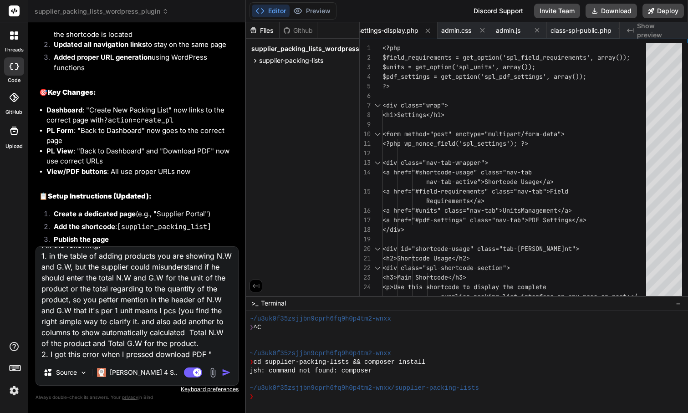
paste textarea "Error generating PDF. Please try again."
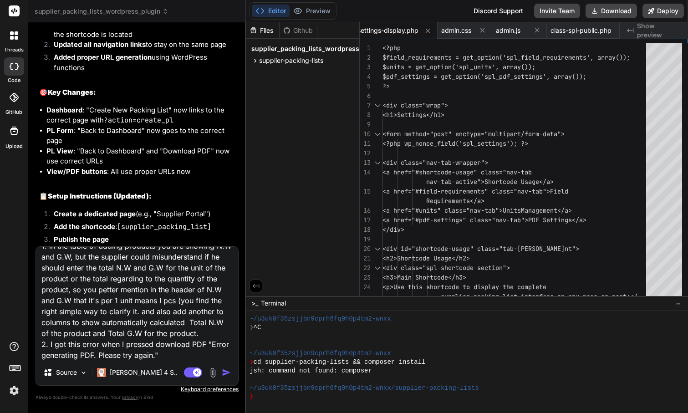
click at [224, 373] on img "button" at bounding box center [226, 372] width 9 height 9
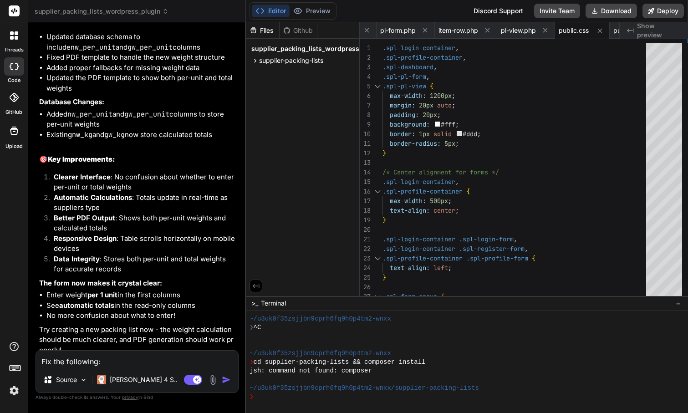
scroll to position [7147, 0]
click at [617, 13] on button "Download" at bounding box center [611, 11] width 51 height 15
click at [617, 10] on button "Download" at bounding box center [611, 11] width 51 height 15
click at [152, 364] on textarea "Fix the following: 1. in the table of adding products you are showing N.W and G…" at bounding box center [137, 359] width 202 height 16
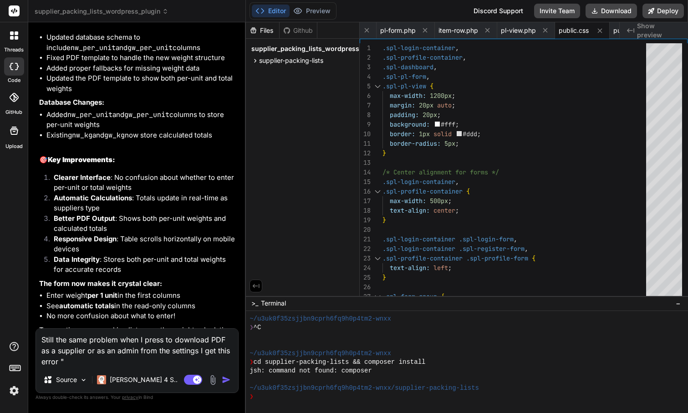
paste textarea "Error generating PDF. Please try again."
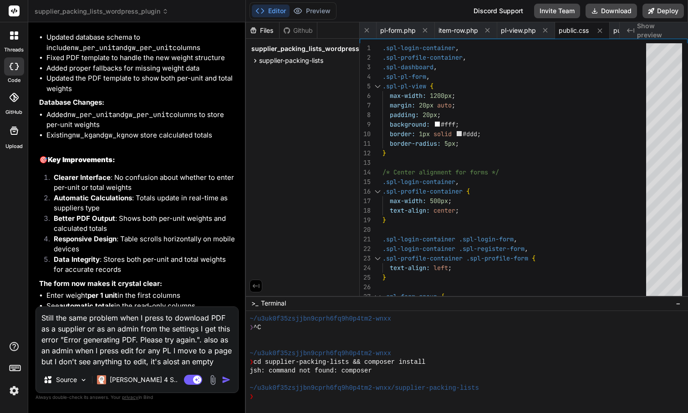
click at [173, 363] on textarea "Still the same problem when I press to download PDF as a supplier or as an admi…" at bounding box center [137, 337] width 202 height 60
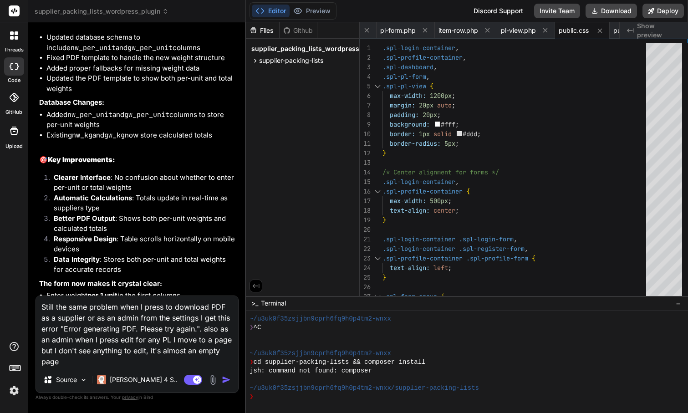
click at [65, 365] on textarea "Still the same problem when I press to download PDF as a supplier or as an admi…" at bounding box center [137, 331] width 202 height 71
click at [199, 331] on textarea "Still the same problem when I press to download PDF as a supplier or as an admi…" at bounding box center [137, 331] width 202 height 71
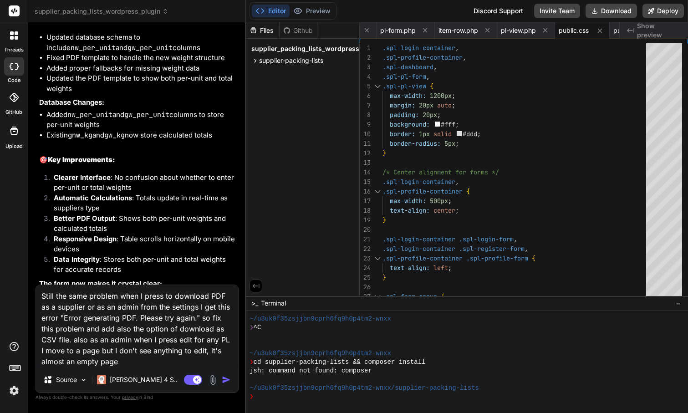
click at [227, 379] on img "button" at bounding box center [226, 379] width 9 height 9
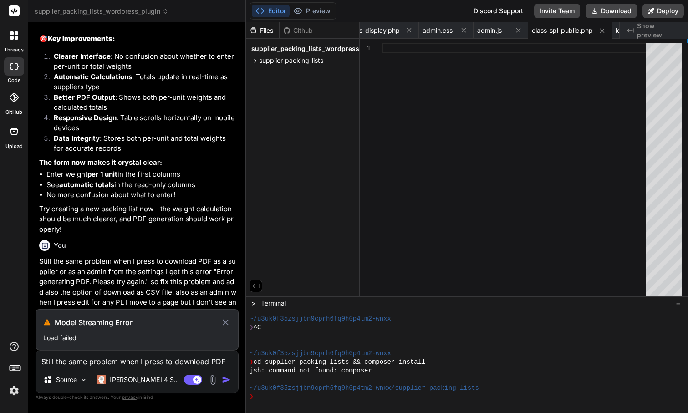
scroll to position [0, 0]
click at [227, 321] on icon at bounding box center [225, 322] width 10 height 11
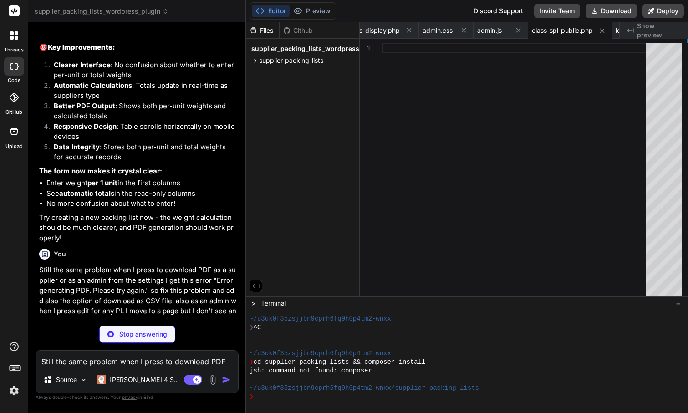
scroll to position [7259, 0]
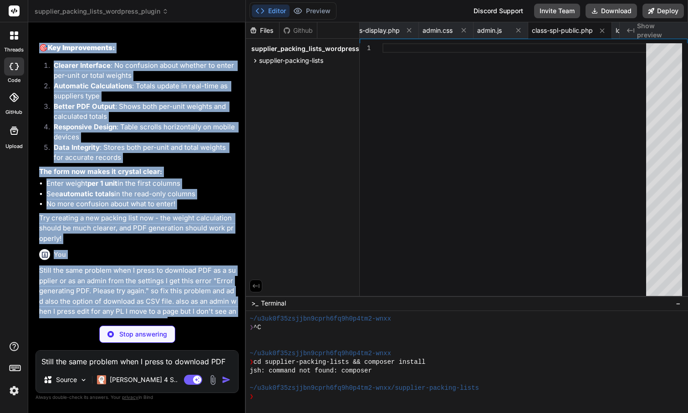
drag, startPoint x: 177, startPoint y: 314, endPoint x: 32, endPoint y: 259, distance: 154.9
click at [32, 259] on div "Bind AI Web Search Created with Pixso. Code Generator You Bind AI 🔹 Project : S…" at bounding box center [137, 217] width 218 height 390
click at [45, 265] on p "Still the same problem when I press to download PDF as a supplier or as an admi…" at bounding box center [138, 295] width 198 height 61
drag, startPoint x: 39, startPoint y: 261, endPoint x: 157, endPoint y: 307, distance: 127.0
click at [157, 307] on div "You Bind AI 🔹 Project : Supplier Packing Lists WordPress Plugin 🔧 Tech Stack : …" at bounding box center [137, 174] width 201 height 289
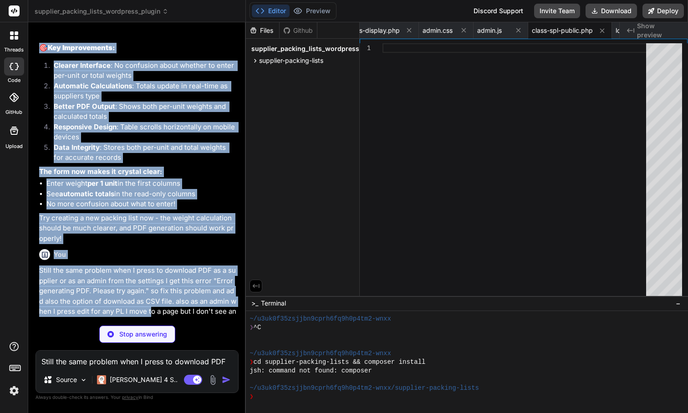
click at [157, 307] on p "Still the same problem when I press to download PDF as a supplier or as an admi…" at bounding box center [138, 295] width 198 height 61
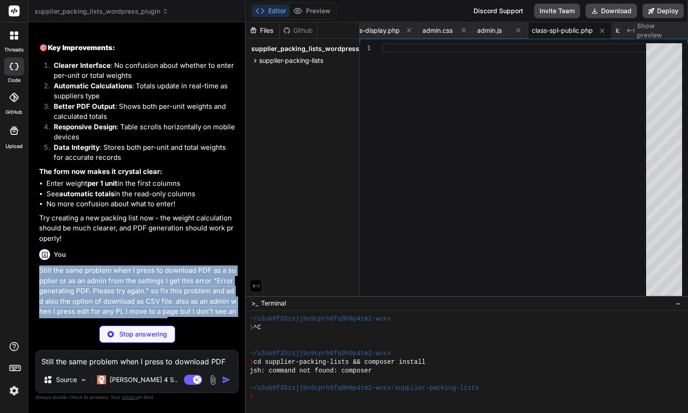
drag, startPoint x: 176, startPoint y: 311, endPoint x: 40, endPoint y: 264, distance: 143.8
click at [40, 265] on p "Still the same problem when I press to download PDF as a supplier or as an admi…" at bounding box center [138, 295] width 198 height 61
copy p "Still the same problem when I press to download PDF as a supplier or as an admi…"
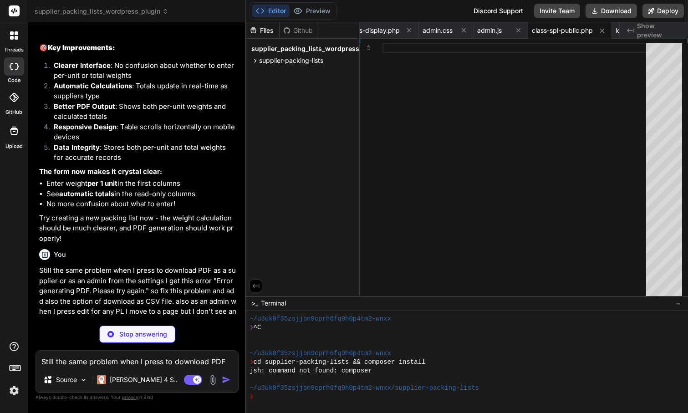
click at [158, 338] on p "Stop answering" at bounding box center [143, 334] width 48 height 9
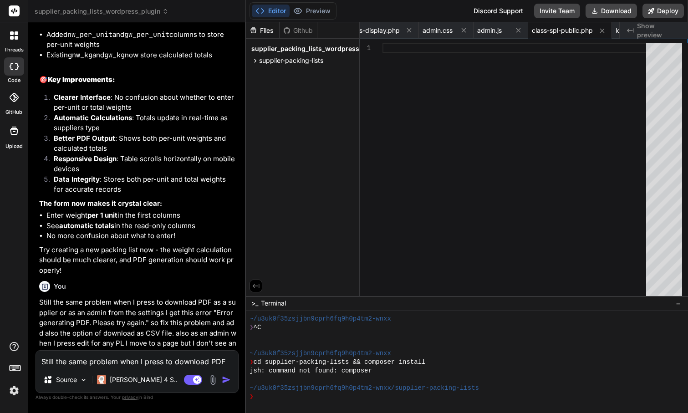
scroll to position [0, 0]
click at [145, 366] on textarea "Still the same problem when I press to download PDF as a supplier or as an admi…" at bounding box center [137, 359] width 202 height 16
paste textarea "Still the same problem when I press to download PDF as a supplier or as an admi…"
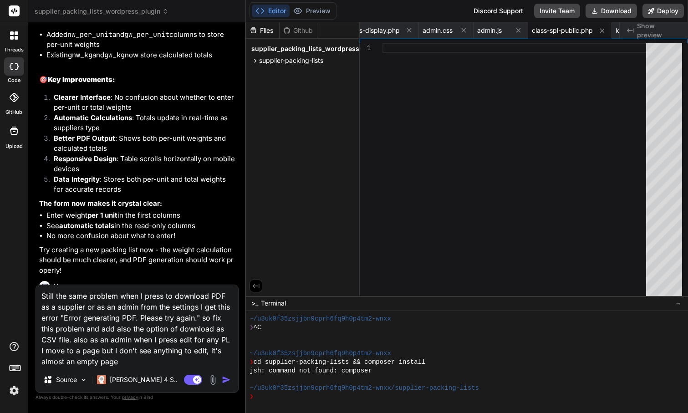
click at [227, 380] on img "button" at bounding box center [226, 379] width 9 height 9
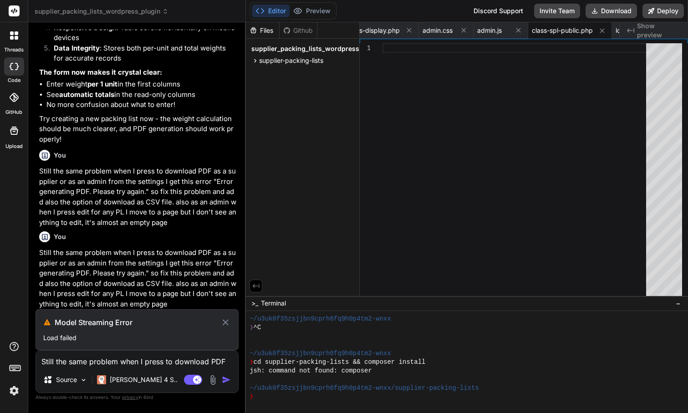
scroll to position [7349, 0]
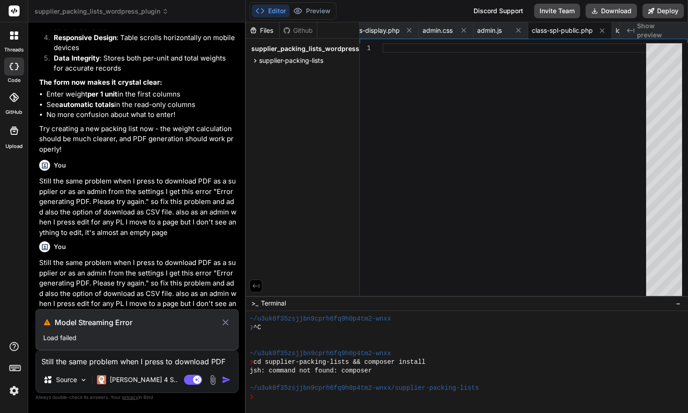
click at [226, 322] on icon at bounding box center [226, 322] width 6 height 6
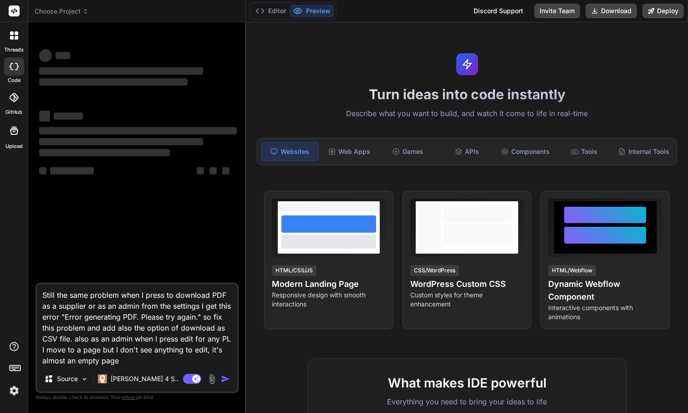
click at [318, 51] on div "Turn ideas into code instantly Describe what you want to build, and watch it co…" at bounding box center [467, 217] width 442 height 391
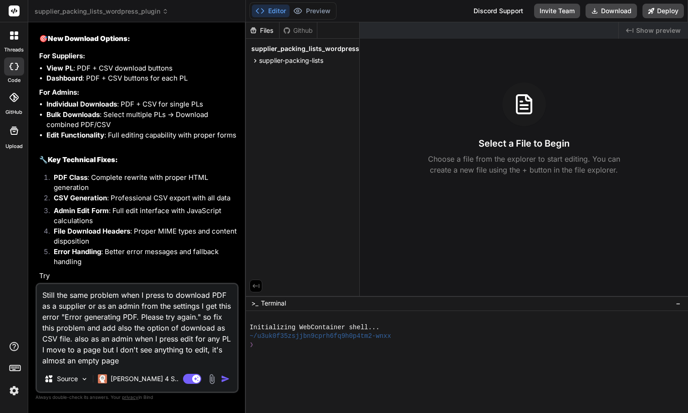
scroll to position [3993, 0]
click at [139, 362] on textarea "Still the same problem when I press to download PDF as a supplier or as an admi…" at bounding box center [137, 325] width 200 height 82
click at [225, 378] on img "button" at bounding box center [225, 378] width 9 height 9
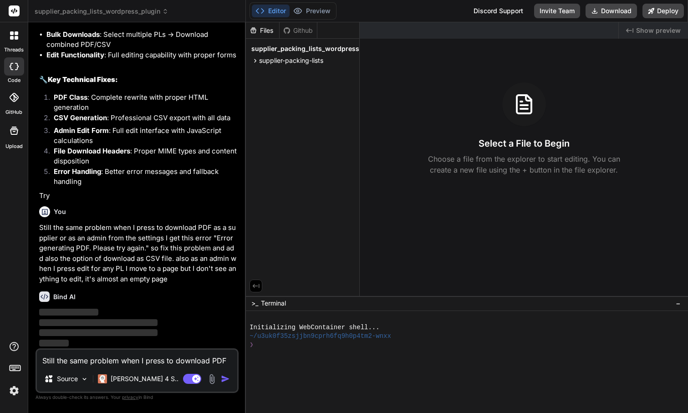
scroll to position [4063, 0]
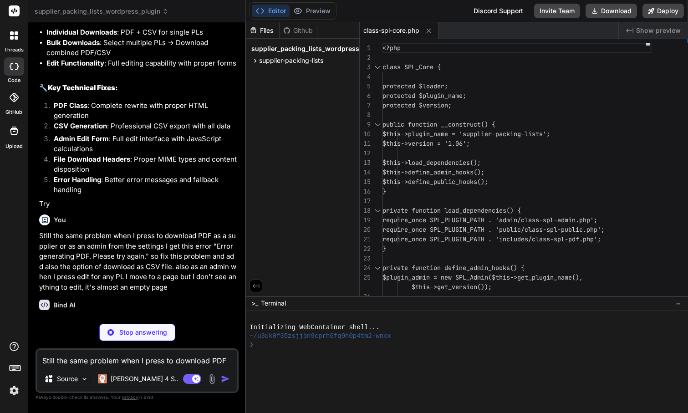
type textarea "x"
type textarea "); } }"
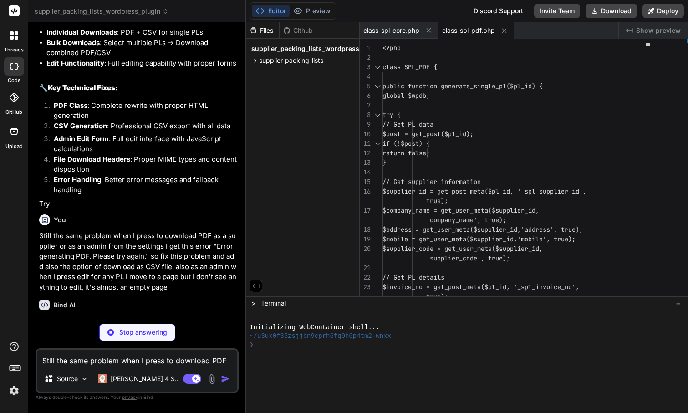
type textarea "x"
type textarea "} update_option('spl_pdf_settings', $pdf_settings); echo '<div class="notice no…"
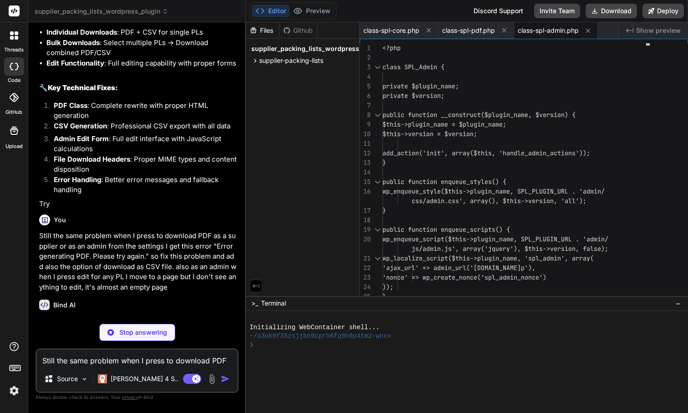
type textarea "x"
type textarea "'G.W: <strong>' + totalGw.toFixed(2) + '</strong> kg | ' + 'CBM: <strong>' + to…"
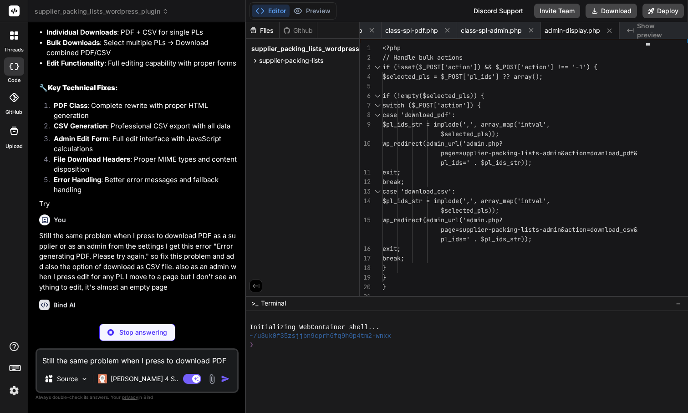
type textarea "x"
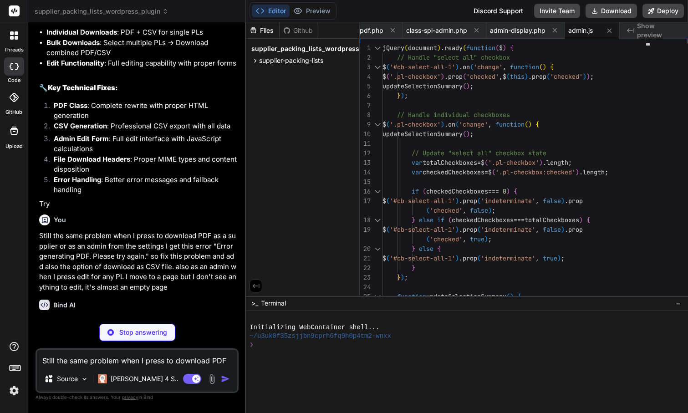
type textarea "x"
type textarea "echo '<div class="spl-success">Packing list submitted successfully! <a href="?a…"
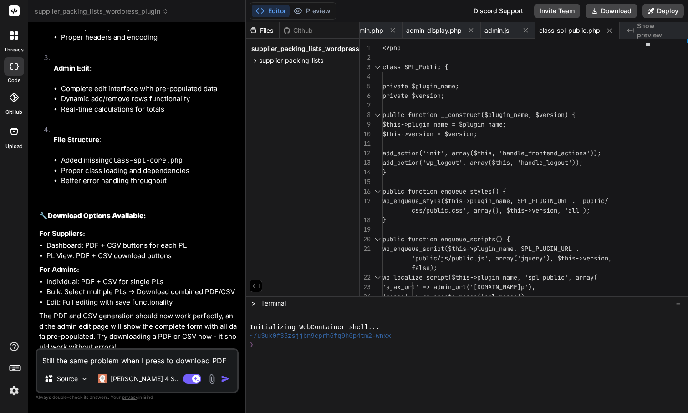
scroll to position [5097, 0]
click at [585, 367] on div at bounding box center [463, 371] width 426 height 9
click at [617, 12] on button "Download" at bounding box center [611, 11] width 51 height 15
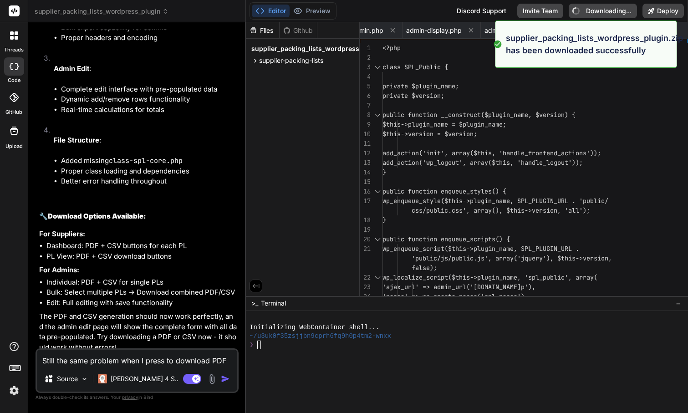
type textarea "x"
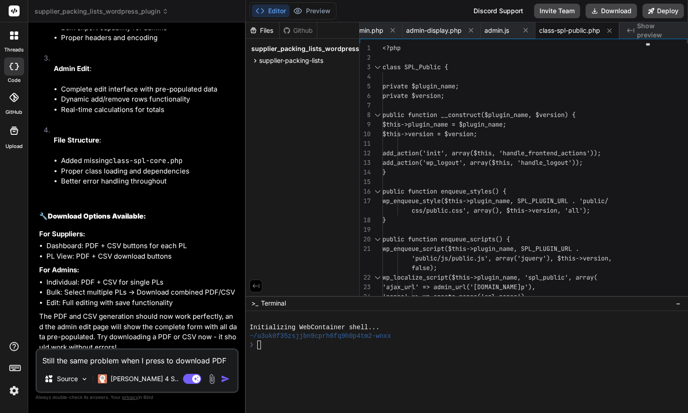
click at [133, 359] on textarea "Still the same problem when I press to download PDF as a supplier or as an admi…" at bounding box center [137, 358] width 200 height 16
type textarea "G"
type textarea "x"
type textarea "Go"
type textarea "x"
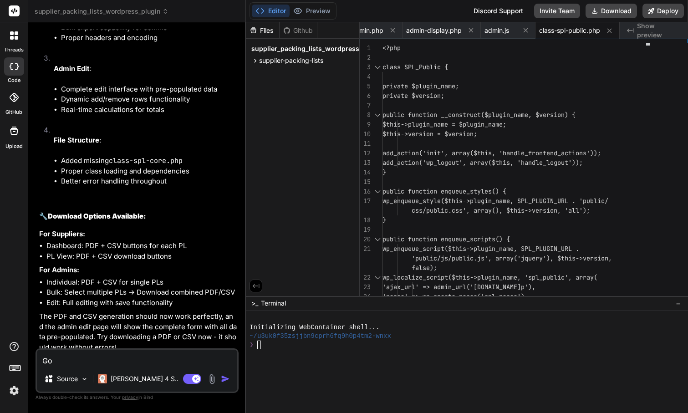
type textarea "Goo"
type textarea "x"
type textarea "Good"
type textarea "x"
type textarea "Good,"
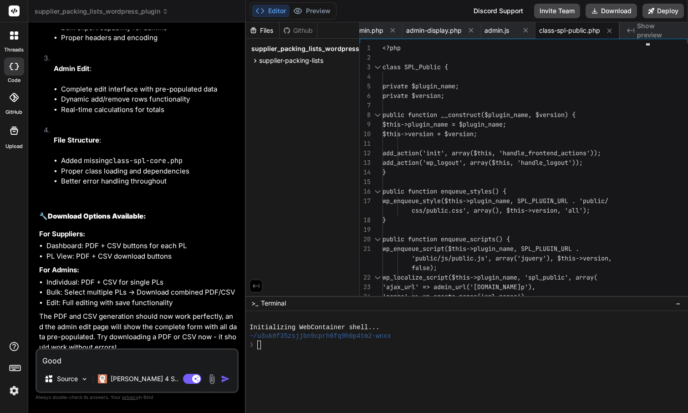
type textarea "x"
type textarea "Good,"
type textarea "x"
type textarea "Good, n"
type textarea "x"
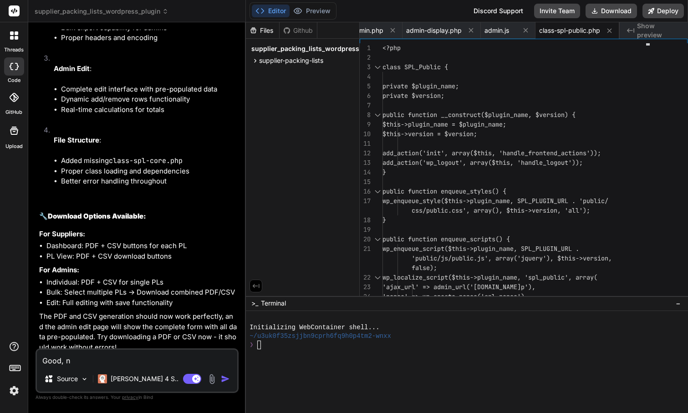
type textarea "Good, no"
type textarea "x"
type textarea "Good, now"
type textarea "x"
type textarea "Good, now"
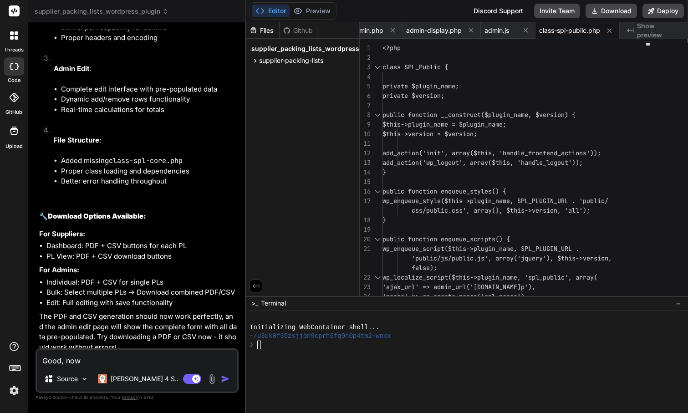
type textarea "x"
type textarea "Good, now t"
type textarea "x"
type textarea "Good, now th"
type textarea "x"
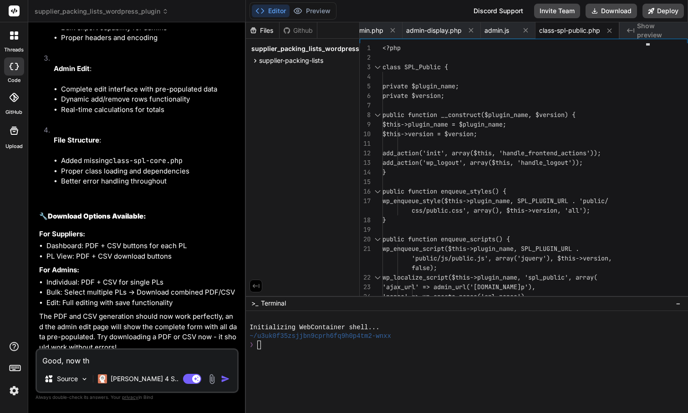
type textarea "Good, now the"
type textarea "x"
type textarea "Good, now the"
type textarea "x"
type textarea "Good, now the d"
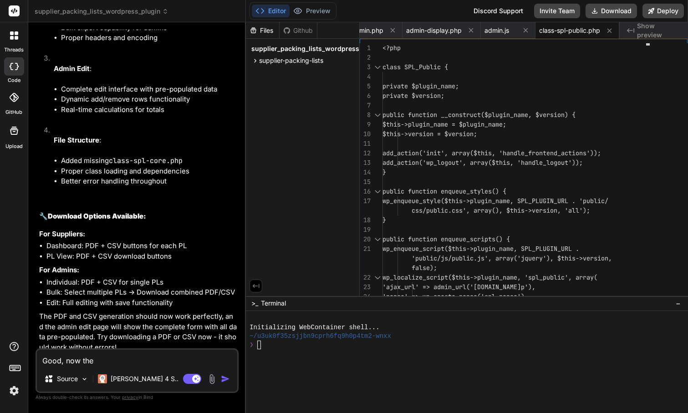
type textarea "x"
type textarea "Good, now the do"
type textarea "x"
type textarea "Good, now the dow"
type textarea "x"
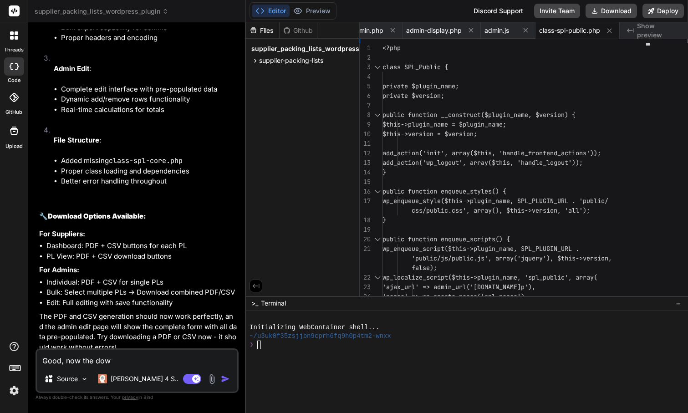
type textarea "Good, now the down"
type textarea "x"
type textarea "Good, now the downl"
type textarea "x"
type textarea "Good, now the downlo"
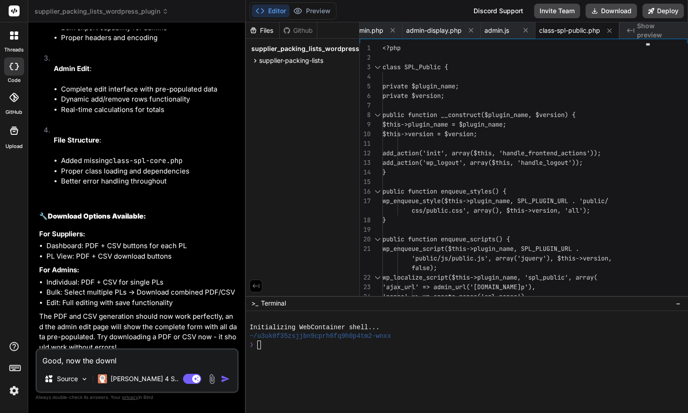
type textarea "x"
type textarea "Good, now the downloa"
type textarea "x"
type textarea "Good, now the download"
type textarea "x"
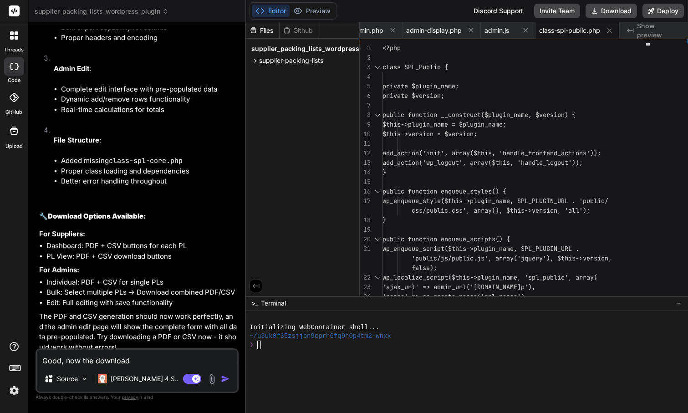
type textarea "Good, now the download"
type textarea "x"
type textarea "Good, now the download i"
type textarea "x"
type textarea "Good, now the download is"
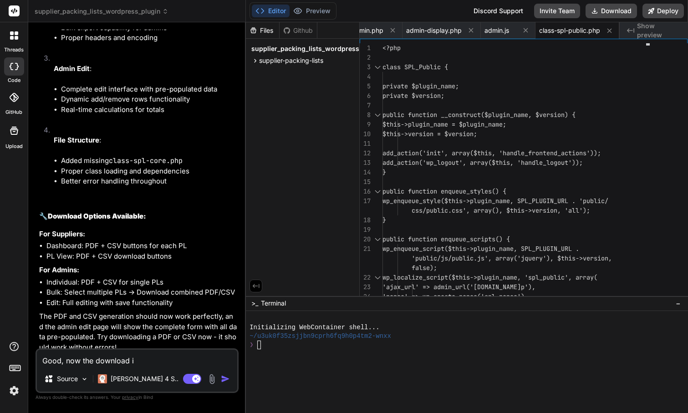
type textarea "x"
type textarea "Good, now the download is"
type textarea "x"
type textarea "Good, now the download is w"
type textarea "x"
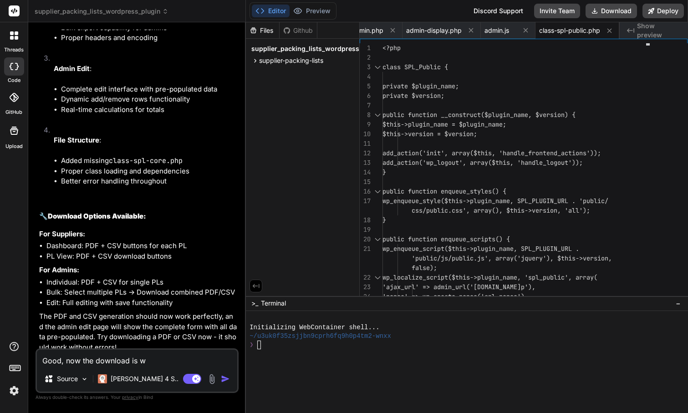
type textarea "Good, now the download is wo"
type textarea "x"
type textarea "Good, now the download is wor"
type textarea "x"
type textarea "Good, now the download is work"
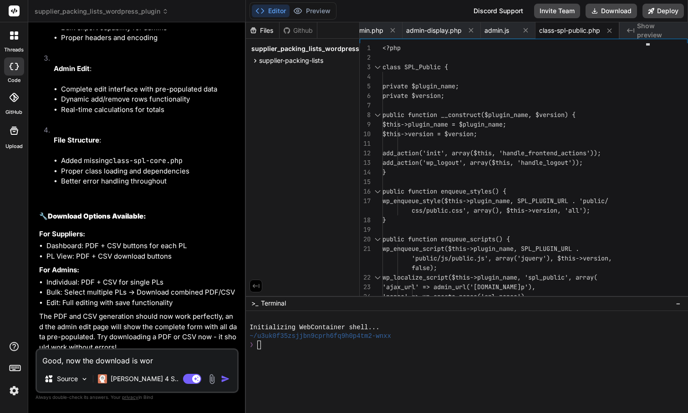
type textarea "x"
type textarea "Good, now the download is worki"
type textarea "x"
type textarea "Good, now the download is workin"
type textarea "x"
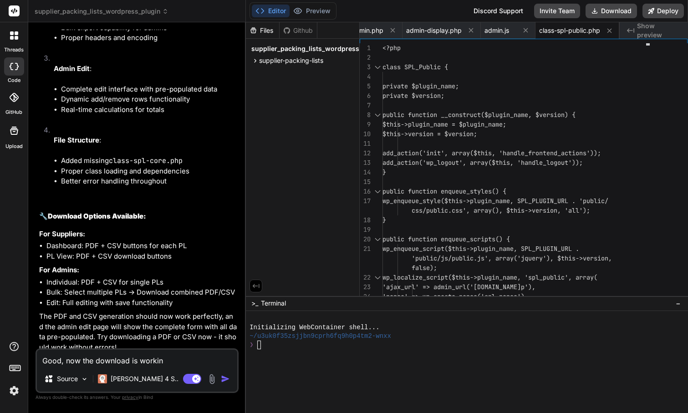
type textarea "Good, now the download is working"
type textarea "x"
type textarea "Good, now the download is working"
type textarea "x"
type textarea "Good, now the download is working w"
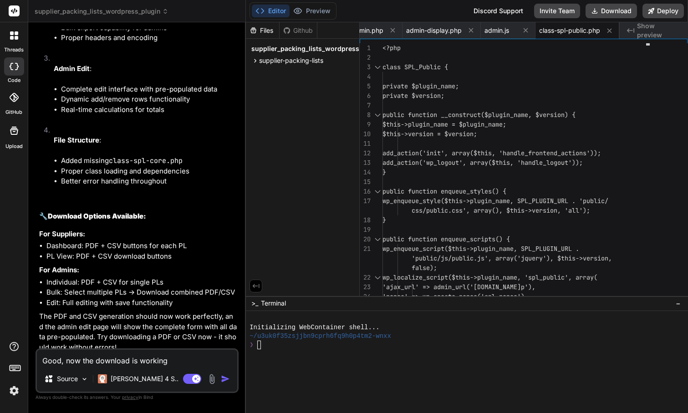
type textarea "x"
type textarea "Good, now the download is working we"
type textarea "x"
type textarea "Good, now the download is working wel"
type textarea "x"
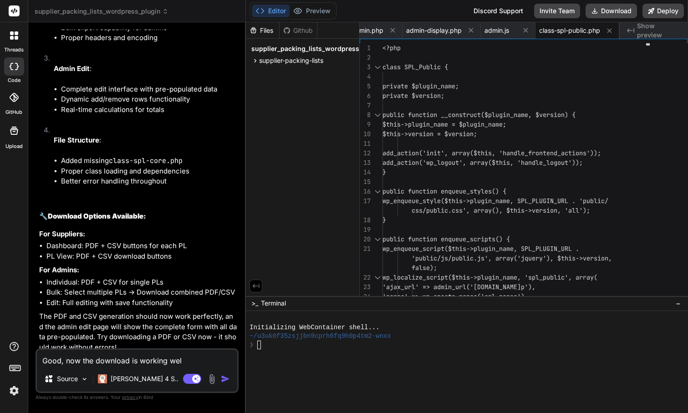
type textarea "Good, now the download is working well"
type textarea "x"
type textarea "Good, now the download is working well."
type textarea "x"
type textarea "Good, now the download is working well."
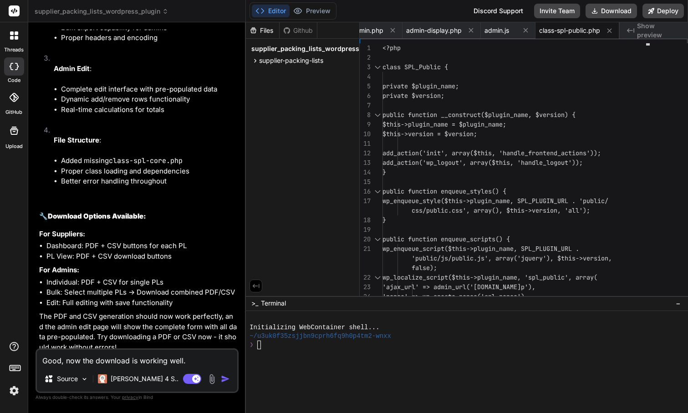
type textarea "x"
type textarea "Good, now the download is working well. n"
type textarea "x"
type textarea "Good, now the download is working well."
type textarea "x"
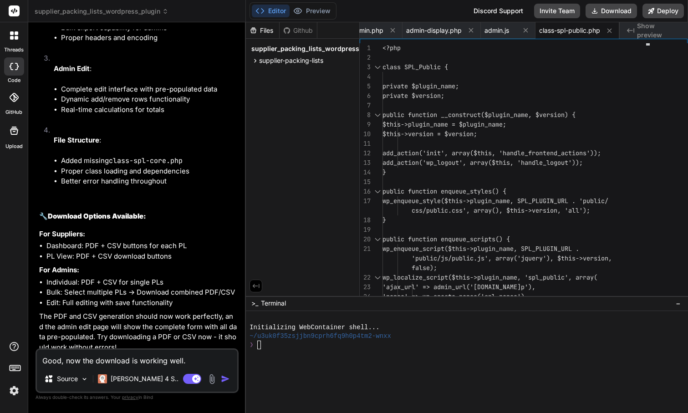
type textarea "Good, now the download is working well. b"
type textarea "x"
type textarea "Good, now the download is working well. bu"
type textarea "x"
type textarea "Good, now the download is working well. but"
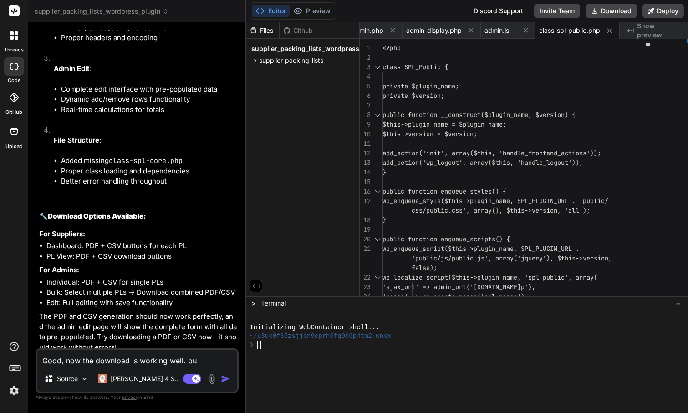
type textarea "x"
type textarea "Good, now the download is working well. but"
type textarea "x"
type textarea "Good, now the download is working well. but t"
type textarea "x"
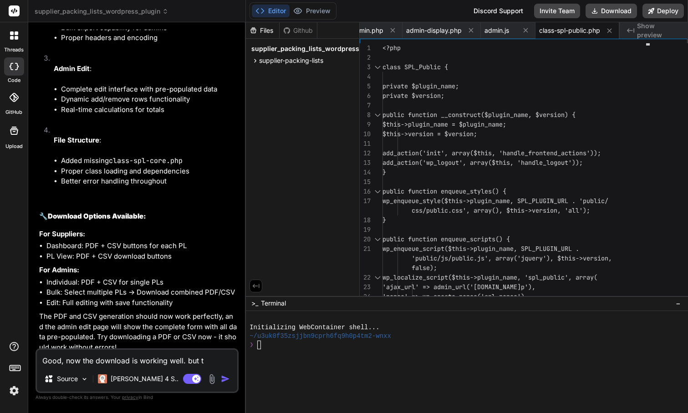
type textarea "Good, now the download is working well. but th"
type textarea "x"
type textarea "Good, now the download is working well. but the"
type textarea "x"
type textarea "Good, now the download is working well. but the"
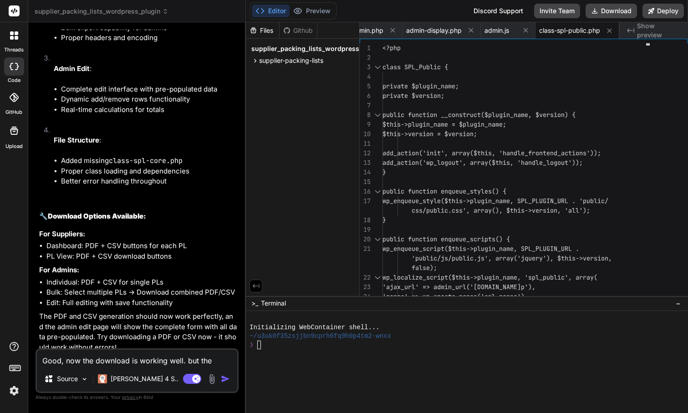
type textarea "x"
type textarea "Good, now the download is working well. but the e"
type textarea "x"
type textarea "Good, now the download is working well. but the ed"
type textarea "x"
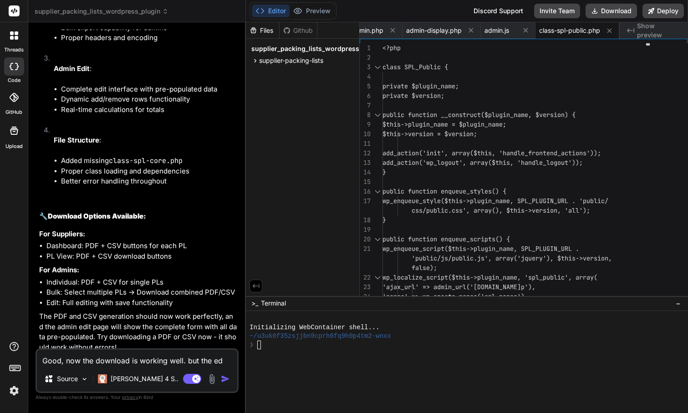
type textarea "Good, now the download is working well. but the edi"
type textarea "x"
type textarea "Good, now the download is working well. but the edit"
type textarea "x"
type textarea "Good, now the download is working well. but the edit"
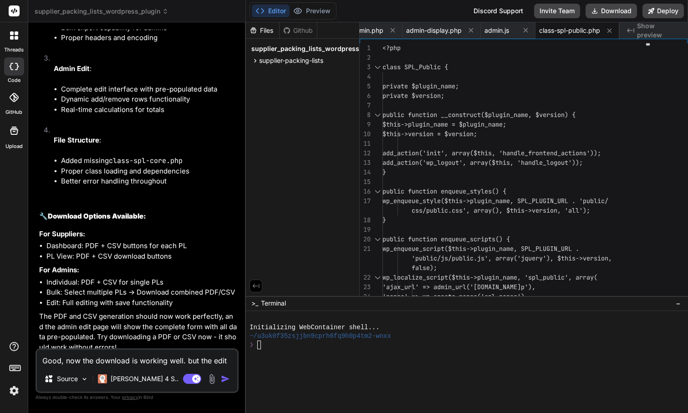
type textarea "x"
type textarea "Good, now the download is working well. but the edit f"
type textarea "x"
type textarea "Good, now the download is working well. but the edit fo"
type textarea "x"
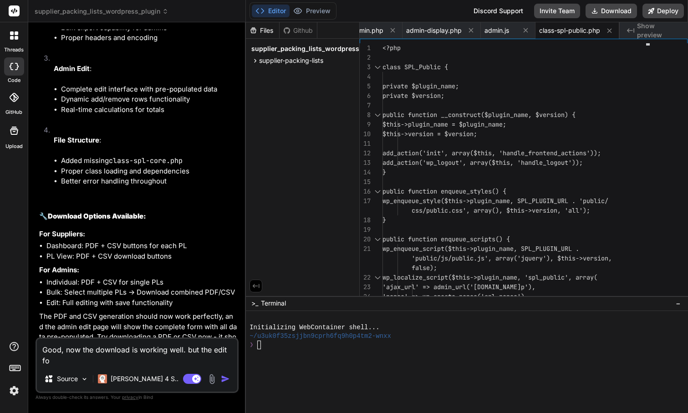
type textarea "Good, now the download is working well. but the edit for"
type textarea "x"
type textarea "Good, now the download is working well. but the edit for"
type textarea "x"
type textarea "Good, now the download is working well. but the edit for t"
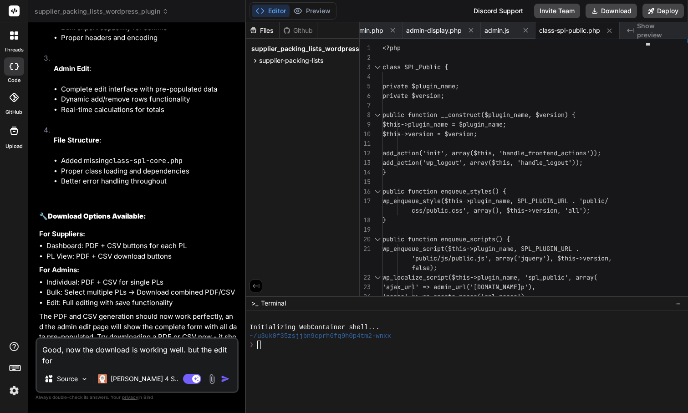
type textarea "x"
type textarea "Good, now the download is working well. but the edit for th"
type textarea "x"
type textarea "Good, now the download is working well. but the edit for the"
type textarea "x"
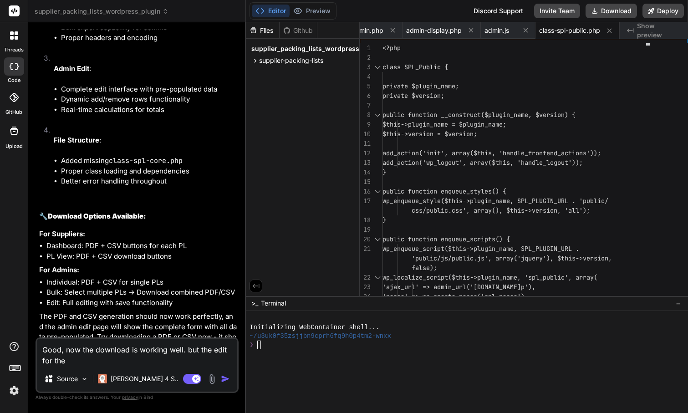
type textarea "Good, now the download is working well. but the edit for the"
type textarea "x"
type textarea "Good, now the download is working well. but the edit for the p"
type textarea "x"
type textarea "Good, now the download is working well. but the edit for the pa"
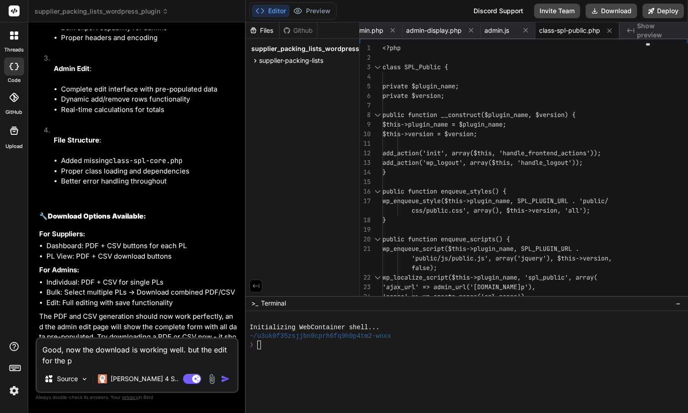
type textarea "x"
type textarea "Good, now the download is working well. but the edit for the pac"
type textarea "x"
type textarea "Good, now the download is working well. but the edit for the pack"
type textarea "x"
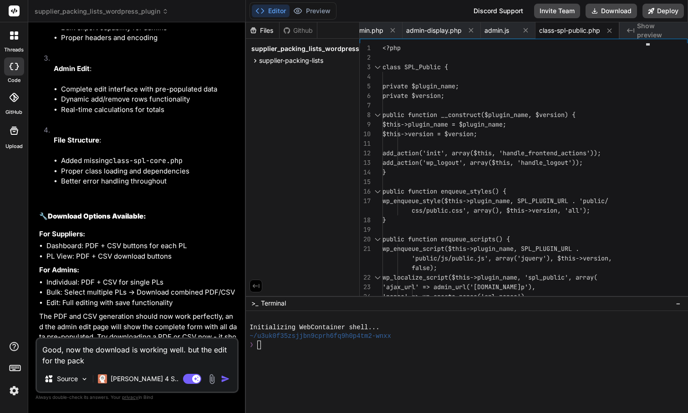
type textarea "Good, now the download is working well. but the edit for the packi"
type textarea "x"
type textarea "Good, now the download is working well. but the edit for the packin"
type textarea "x"
type textarea "Good, now the download is working well. but the edit for the packing"
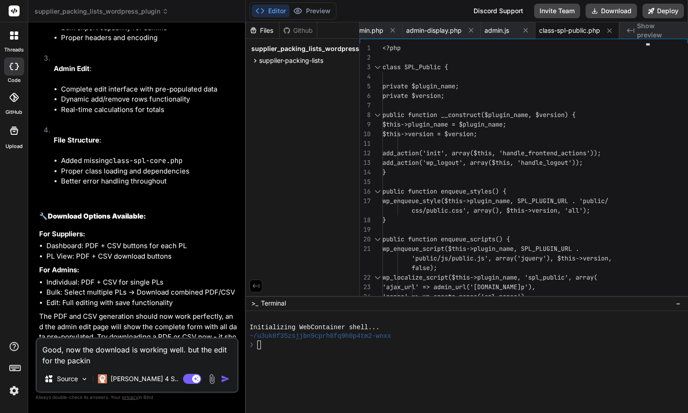
type textarea "x"
type textarea "Good, now the download is working well. but the edit for the packing"
type textarea "x"
type textarea "Good, now the download is working well. but the edit for the packing l"
type textarea "x"
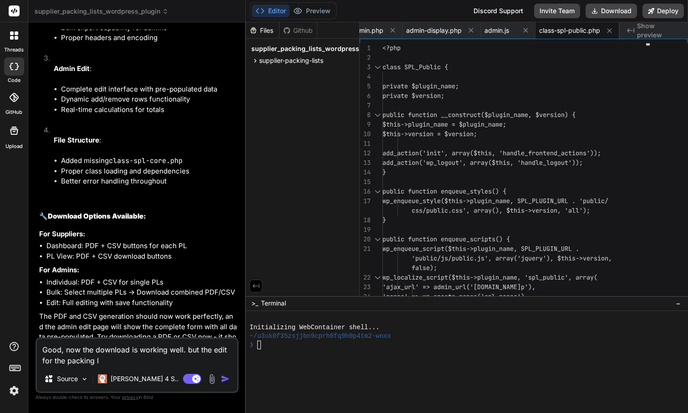
type textarea "Good, now the download is working well. but the edit for the packing li"
type textarea "x"
type textarea "Good, now the download is working well. but the edit for the packing lis"
type textarea "x"
type textarea "Good, now the download is working well. but the edit for the packing list"
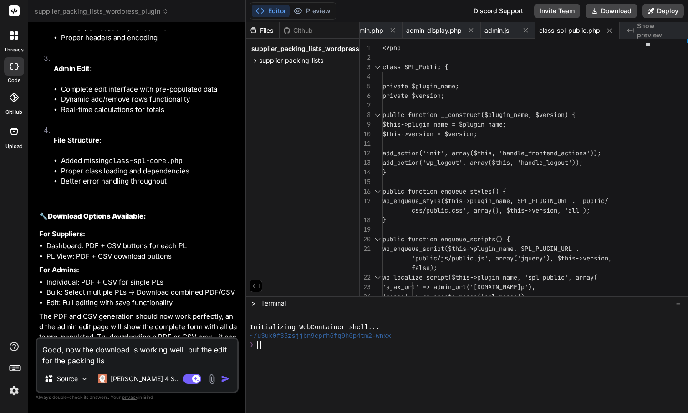
type textarea "x"
type textarea "Good, now the download is working well. but the edit for the packing list"
type textarea "x"
type textarea "Good, now the download is working well. but the edit for the packing list f"
type textarea "x"
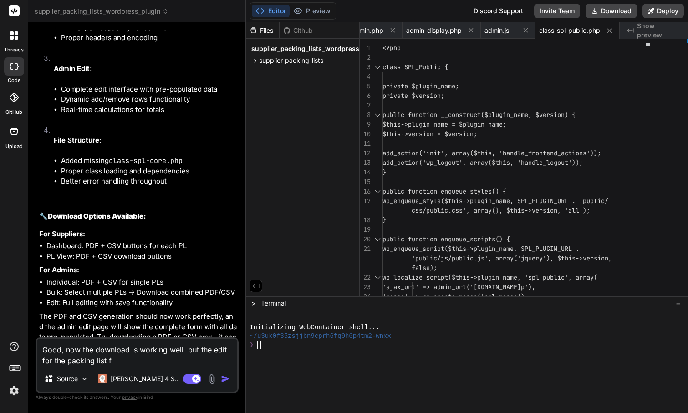
type textarea "Good, now the download is working well. but the edit for the packing list fi"
type textarea "x"
type textarea "Good, now the download is working well. but the edit for the packing list fir"
type textarea "x"
type textarea "Good, now the download is working well. but the edit for the packing list fir"
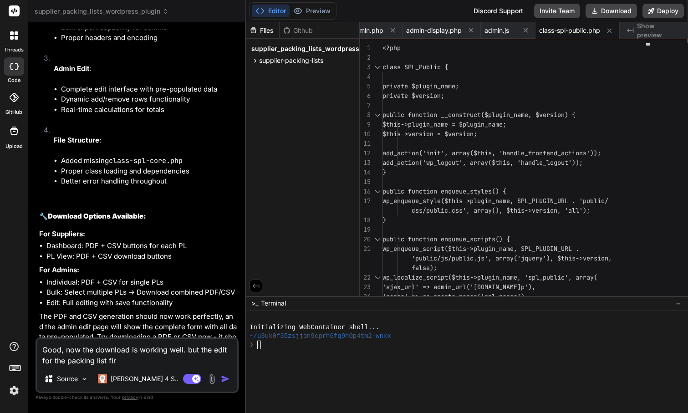
type textarea "x"
type textarea "Good, now the download is working well. but the edit for the packing list fir t"
type textarea "x"
type textarea "Good, now the download is working well. but the edit for the packing list fir th"
type textarea "x"
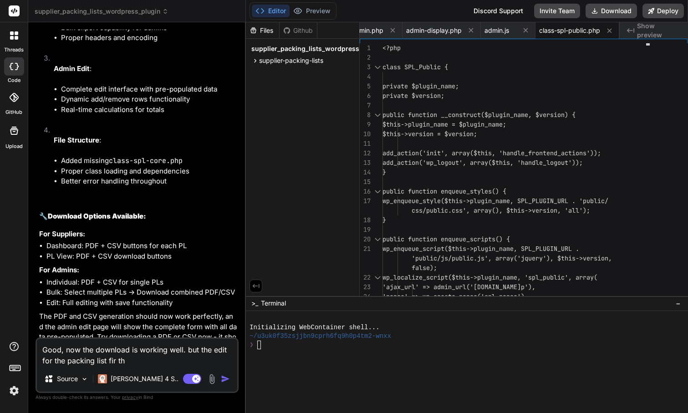
type textarea "Good, now the download is working well. but the edit for the packing list fir t…"
type textarea "x"
type textarea "Good, now the download is working well. but the edit for the packing list fir t…"
type textarea "x"
type textarea "Good, now the download is working well. but the edit for the packing list fir t…"
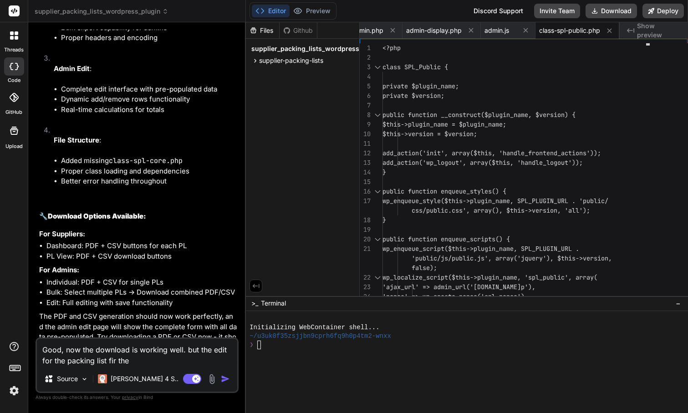
type textarea "x"
type textarea "Good, now the download is working well. but the edit for the packing list fir t…"
type textarea "x"
type textarea "Good, now the download is working well. but the edit for the packing list fir t…"
type textarea "x"
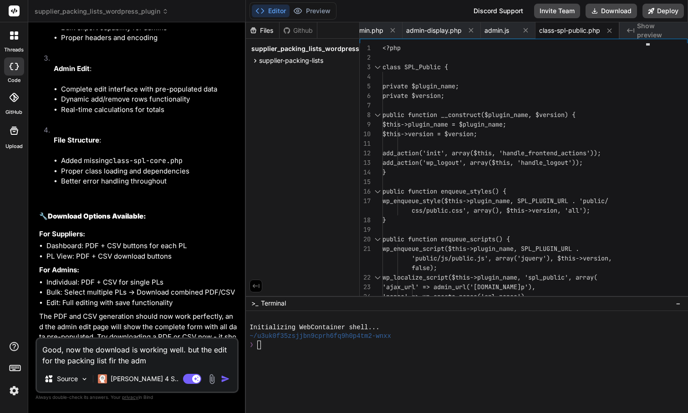
type textarea "Good, now the download is working well. but the edit for the packing list fir t…"
type textarea "x"
type textarea "Good, now the download is working well. but the edit for the packing list fir t…"
type textarea "x"
type textarea "Good, now the download is working well. but the edit for the packing list fir t…"
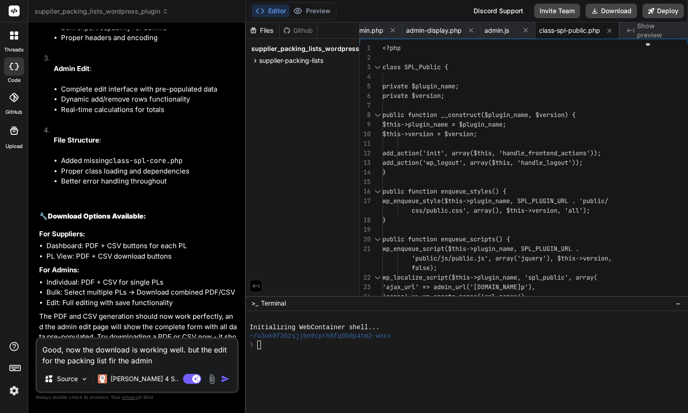
type textarea "x"
type textarea "Good, now the download is working well. but the edit for the packing list fir t…"
type textarea "x"
type textarea "Good, now the download is working well. but the edit for the packing list fir t…"
type textarea "x"
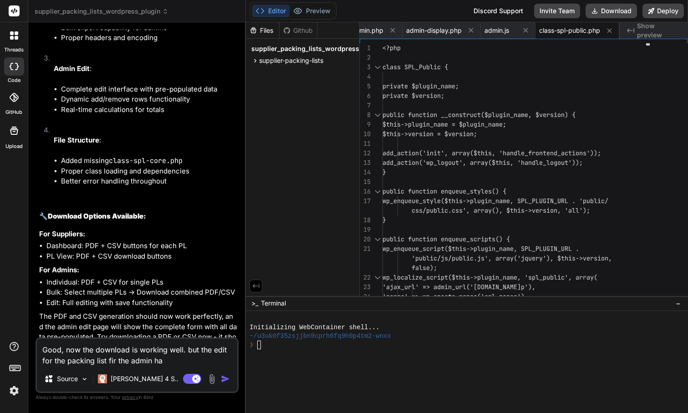
type textarea "Good, now the download is working well. but the edit for the packing list fir t…"
type textarea "x"
type textarea "Good, now the download is working well. but the edit for the packing list fir t…"
type textarea "x"
type textarea "Good, now the download is working well. but the edit for the packing list fir t…"
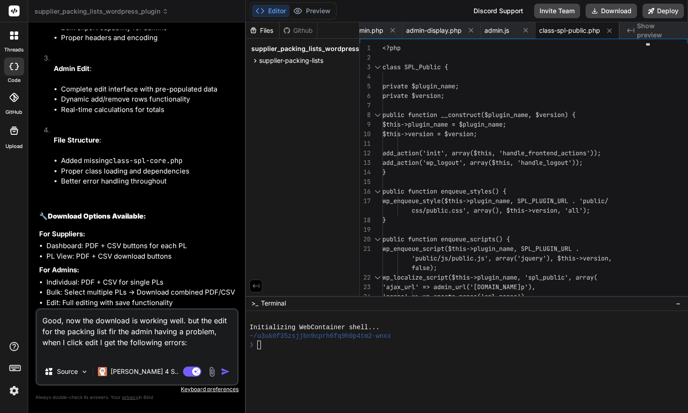
paste textarea "Warning: include(/home/www/lxara.com/wp-content/plugins/supplier-packing-lists/…"
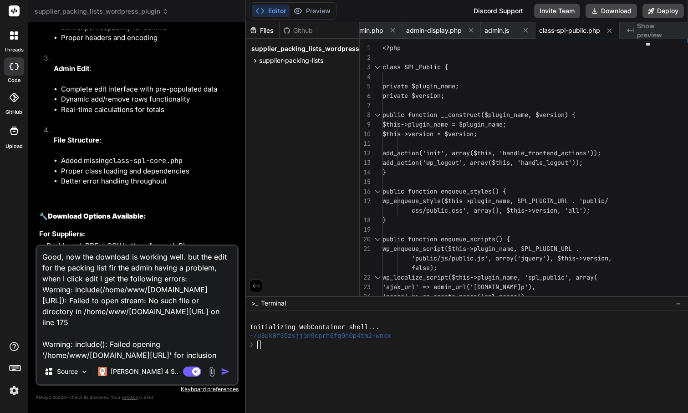
scroll to position [0, 0]
click at [186, 260] on textarea "Good, now the download is working well. but the edit for the packing list fir t…" at bounding box center [137, 302] width 200 height 113
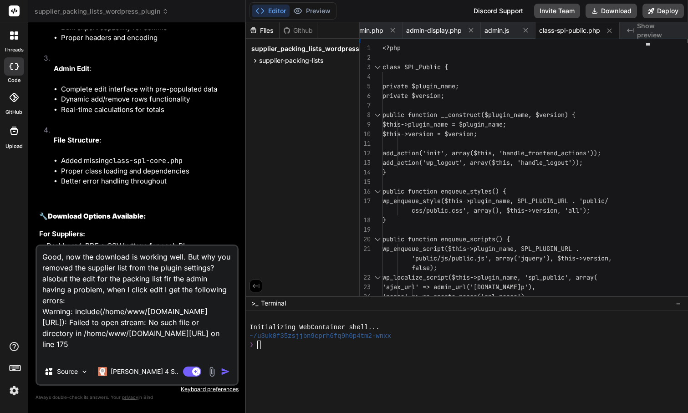
click at [96, 280] on textarea "Good, now the download is working well. But why you removed the supplier list f…" at bounding box center [137, 302] width 200 height 113
click at [101, 278] on textarea "Good, now the download is working well. But why you removed the supplier list f…" at bounding box center [137, 302] width 200 height 113
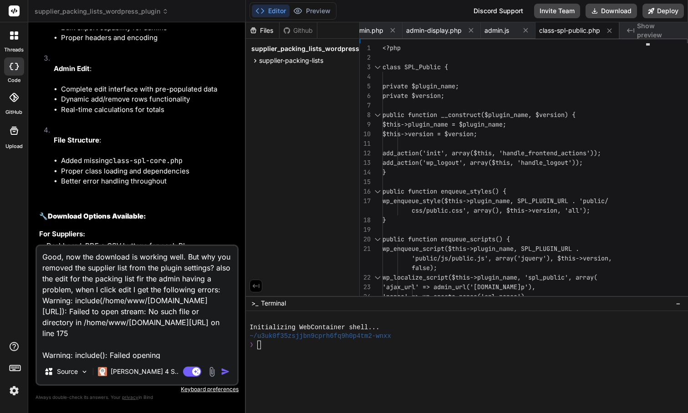
click at [226, 373] on img "button" at bounding box center [225, 371] width 9 height 9
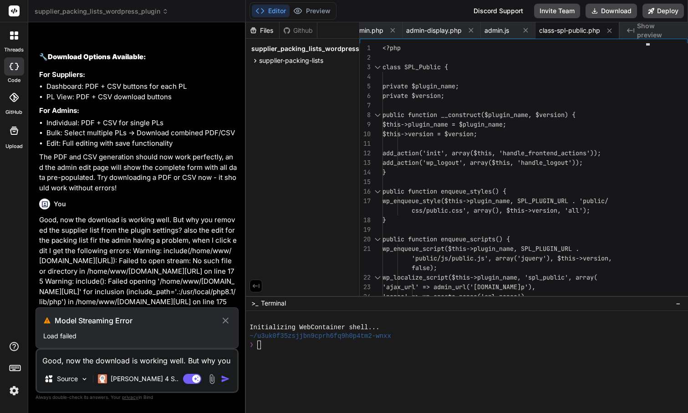
scroll to position [5288, 0]
drag, startPoint x: 39, startPoint y: 183, endPoint x: 213, endPoint y: 298, distance: 208.0
click at [213, 299] on p "Good, now the download is working well. But why you removed the supplier list f…" at bounding box center [138, 261] width 198 height 92
copy p "Good, now the download is working well. But why you removed the supplier list f…"
click at [301, 114] on div "Files Github supplier_packing_lists_wordpress_plugin supplier-packing-lists adm…" at bounding box center [303, 159] width 114 height 274
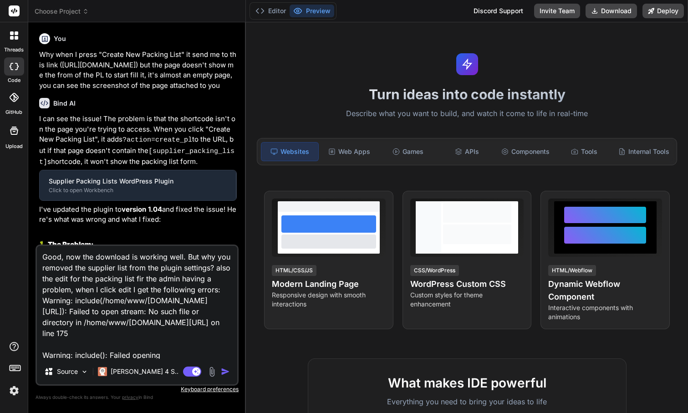
scroll to position [3352, 0]
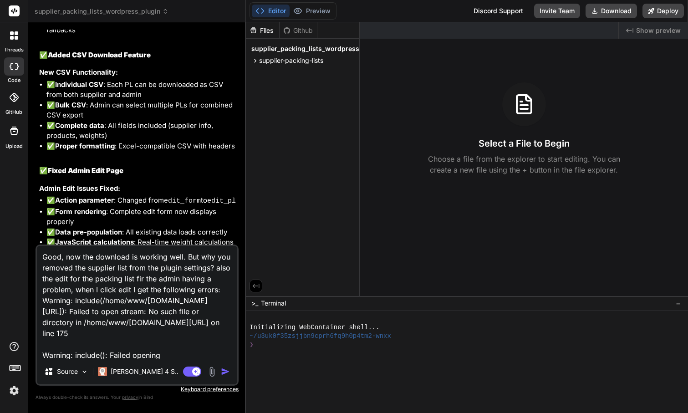
click at [227, 370] on img "button" at bounding box center [225, 371] width 9 height 9
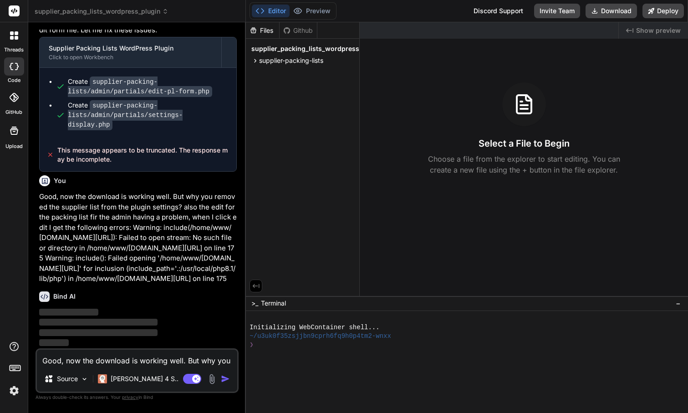
scroll to position [4255, 0]
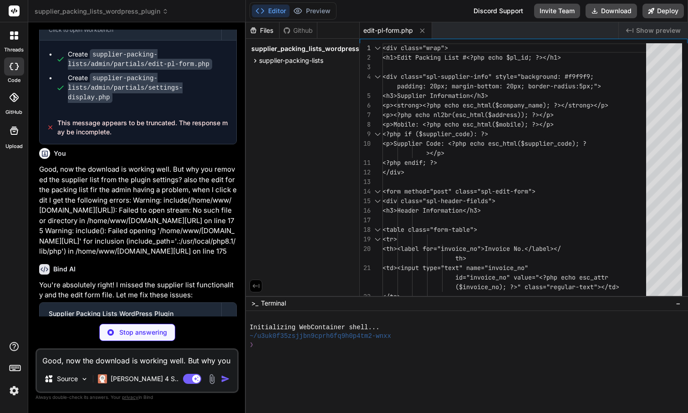
type textarea "x"
type textarea "}); </script>"
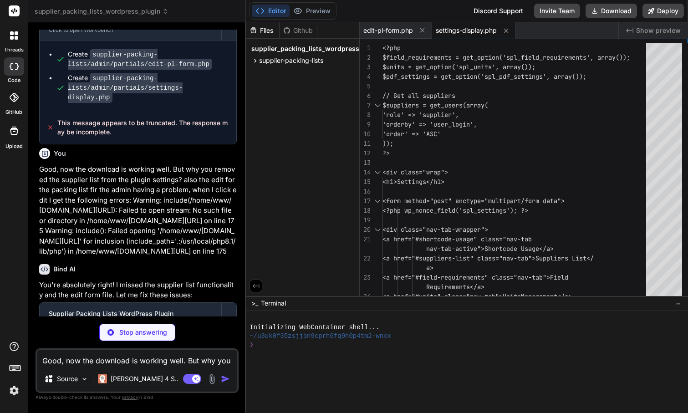
type textarea "x"
type textarea "echo '<div class="notice notice-success"><p>Settings saved successfully!</p></d…"
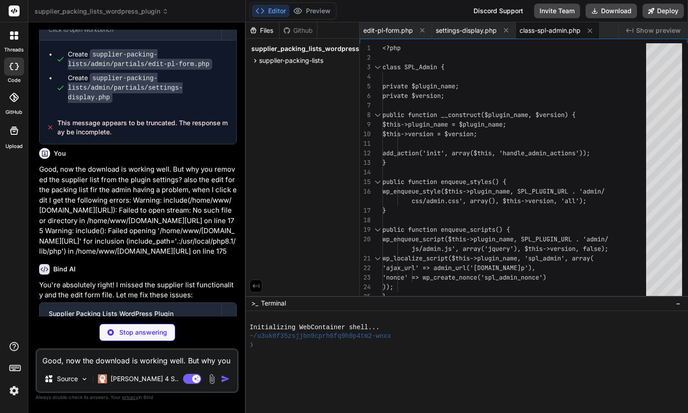
type textarea "x"
type textarea "border-radius: 5px; } /* Tab content */ .tab-content { margin-top: 20px; }"
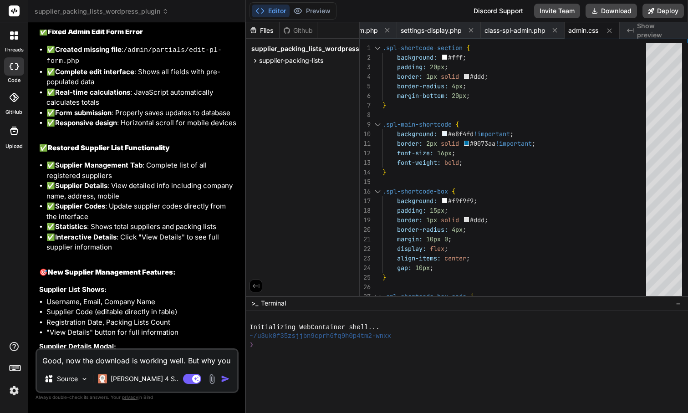
scroll to position [4677, 0]
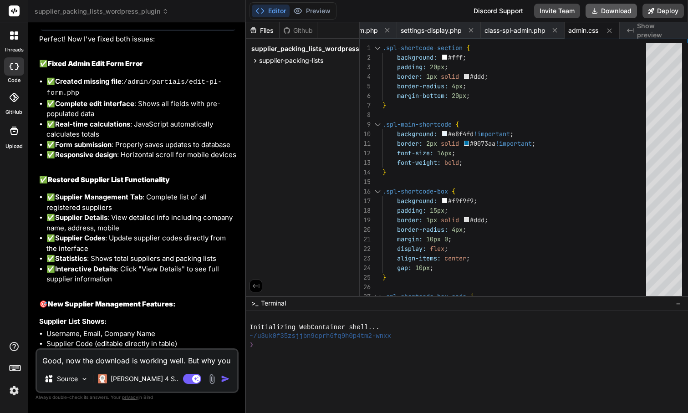
click at [615, 14] on button "Download" at bounding box center [611, 11] width 51 height 15
type textarea "x"
click at [117, 362] on textarea "Good, now the download is working well. But why you removed the supplier list f…" at bounding box center [137, 358] width 200 height 16
type textarea "H"
type textarea "x"
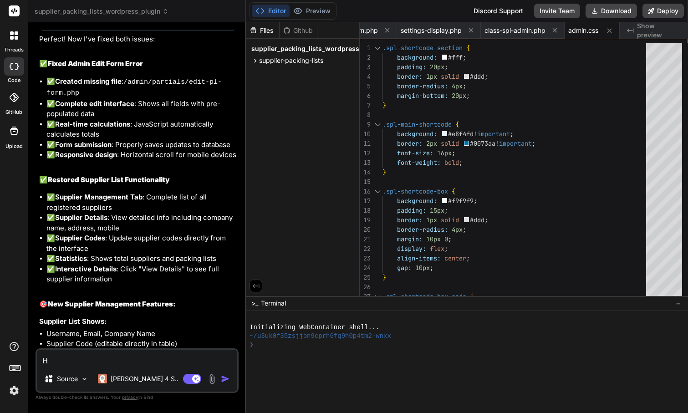
type textarea "Ha"
type textarea "x"
type textarea "Hav"
type textarea "x"
type textarea "Have"
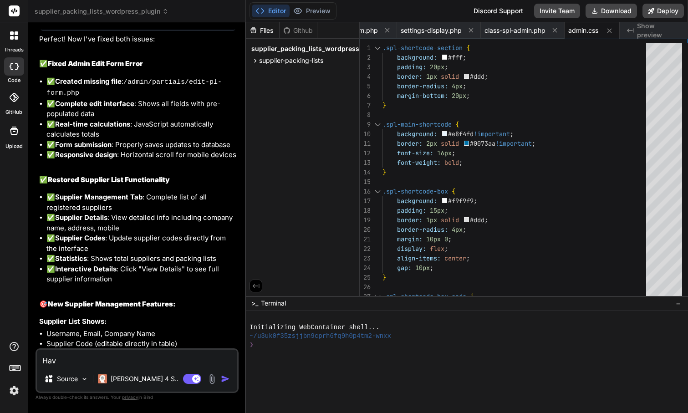
type textarea "x"
type textarea "Have"
type textarea "x"
type textarea "Have 2"
type textarea "x"
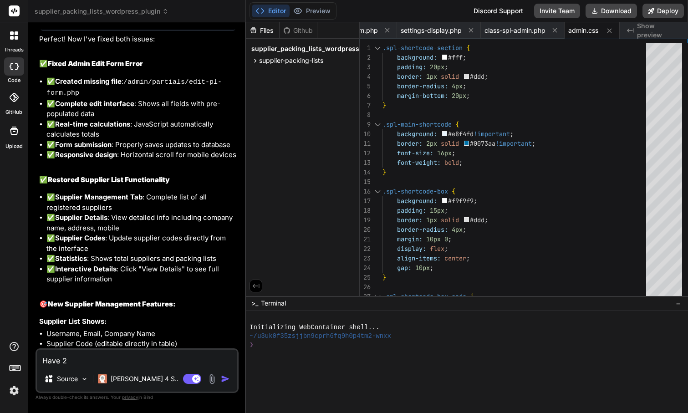
type textarea "Have 2"
type textarea "x"
type textarea "Have 2 p"
type textarea "x"
type textarea "Have 2 pr"
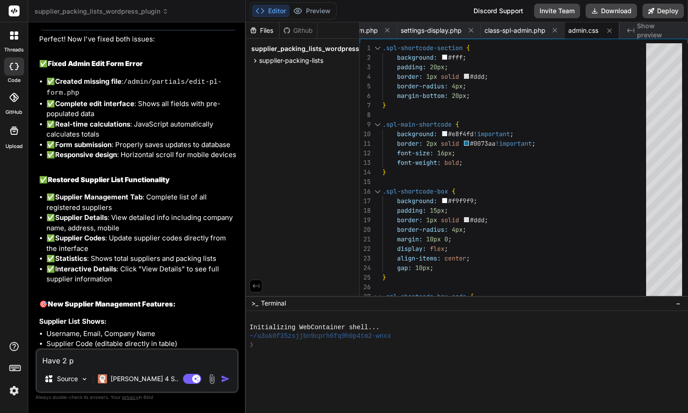
type textarea "x"
type textarea "Have 2 pro"
type textarea "x"
type textarea "Have 2 prob"
type textarea "x"
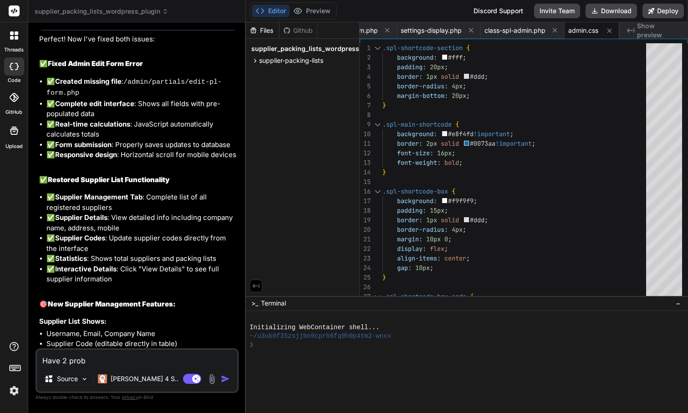
type textarea "Have 2 probl"
type textarea "x"
type textarea "Have 2 proble"
type textarea "x"
type textarea "Have 2 problem"
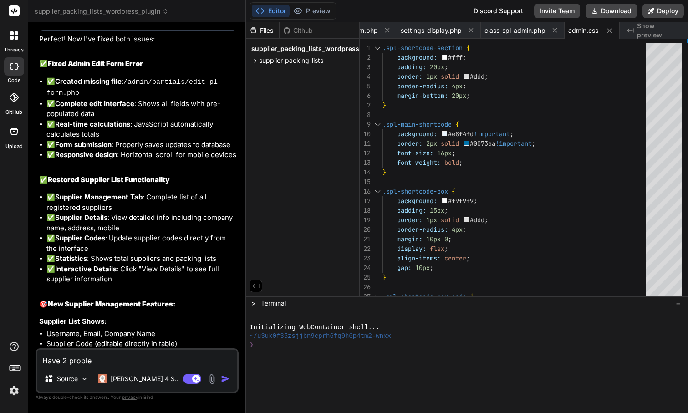
type textarea "x"
type textarea "Have 2 problems"
type textarea "x"
type textarea "Have 2 problems"
type textarea "x"
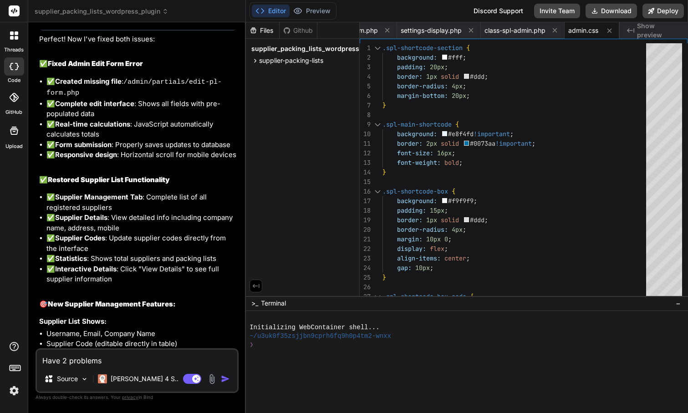
type textarea "Have 2 problems t"
type textarea "x"
type textarea "Have 2 problems to"
type textarea "x"
type textarea "Have 2 problems to"
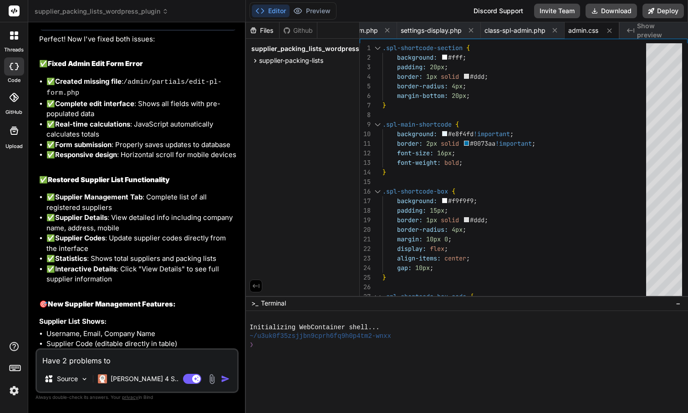
type textarea "x"
type textarea "Have 2 problems to i"
type textarea "x"
type textarea "Have 2 problems to im"
type textarea "x"
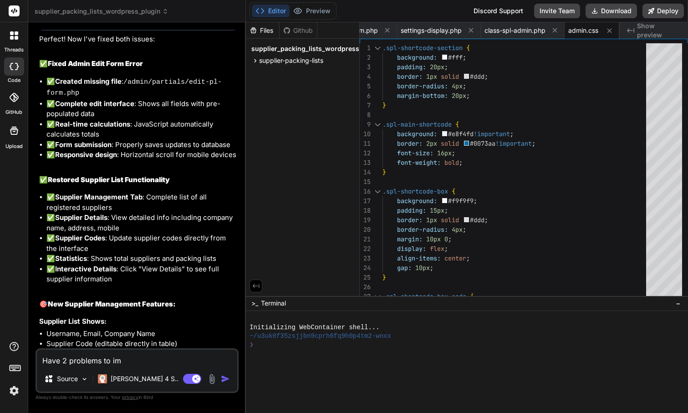
type textarea "Have 2 problems to imp"
type textarea "x"
type textarea "Have 2 problems to impr"
type textarea "x"
type textarea "Have 2 problems to impro"
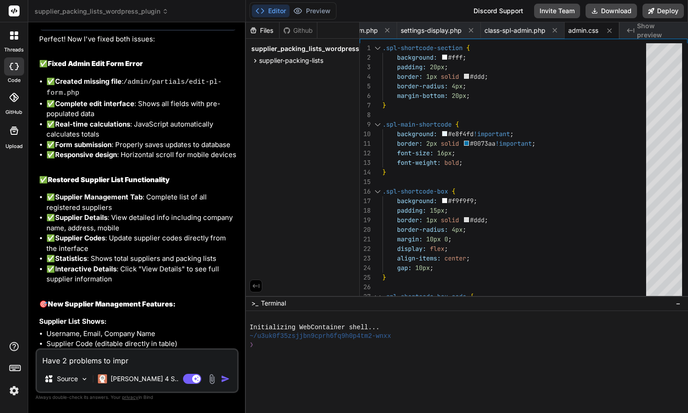
type textarea "x"
type textarea "Have 2 problems to improv"
type textarea "x"
type textarea "Have 2 problems to improve"
type textarea "x"
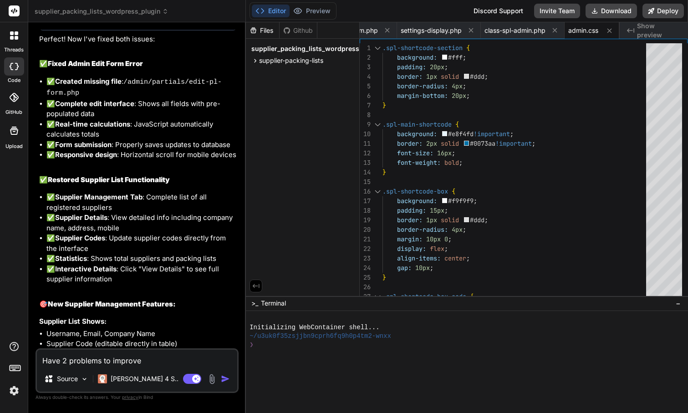
type textarea "Have 2 problems to improve:"
type textarea "x"
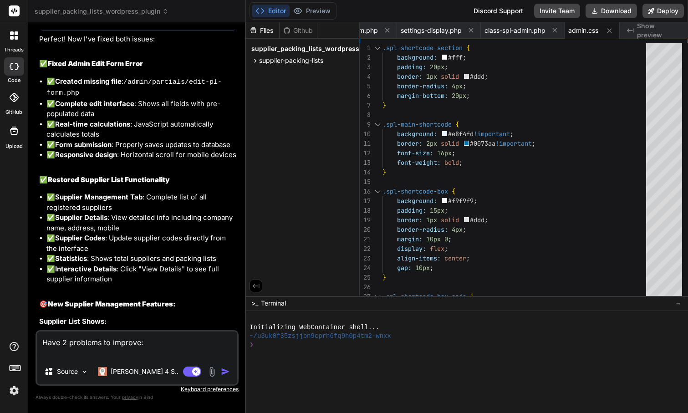
type textarea "Have 2 problems to improve: 1"
type textarea "x"
type textarea "Have 2 problems to improve: 1."
type textarea "x"
type textarea "Have 2 problems to improve: 1."
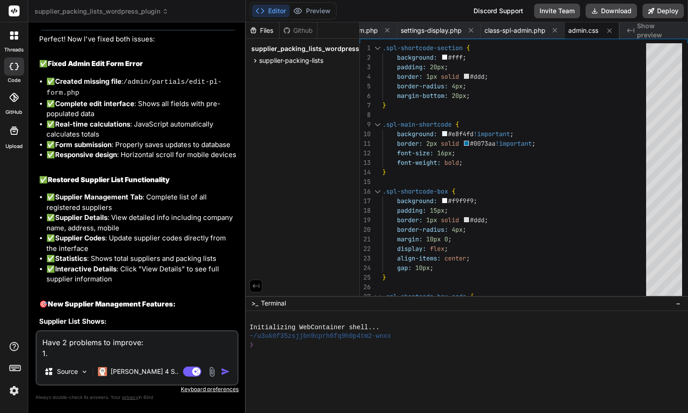
type textarea "x"
type textarea "Have 2 problems to improve: 1. f"
type textarea "x"
type textarea "Have 2 problems to improve: 1. fo"
type textarea "x"
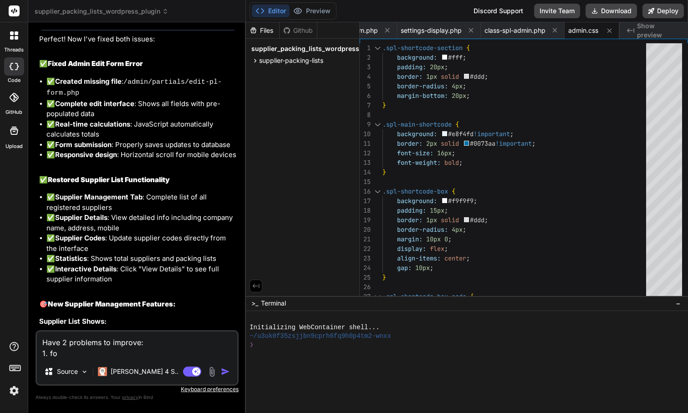
type textarea "Have 2 problems to improve: 1. for"
type textarea "x"
type textarea "Have 2 problems to improve: 1. for"
type textarea "x"
type textarea "Have 2 problems to improve: 1. for t"
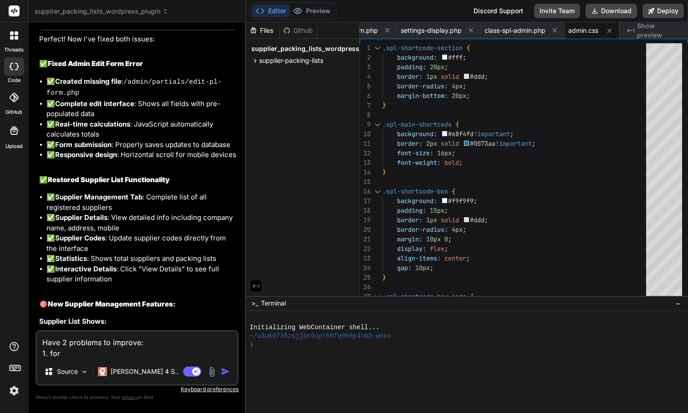
type textarea "x"
type textarea "Have 2 problems to improve: 1. for th"
type textarea "x"
type textarea "Have 2 problems to improve: 1. for the"
type textarea "x"
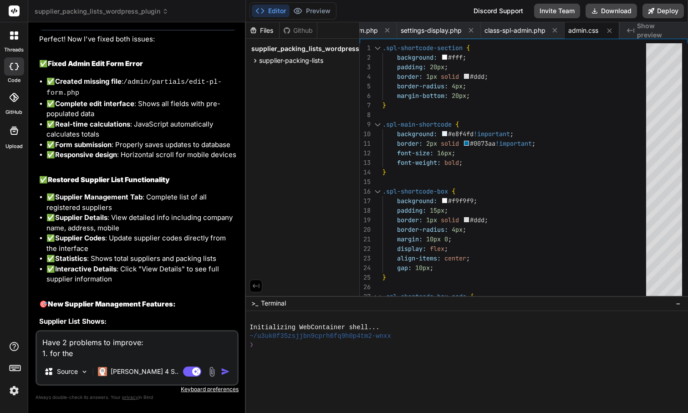
type textarea "Have 2 problems to improve: 1. for the"
type textarea "x"
type textarea "Have 2 problems to improve: 1. for the C"
type textarea "x"
type textarea "Have 2 problems to improve: 1. for the CB"
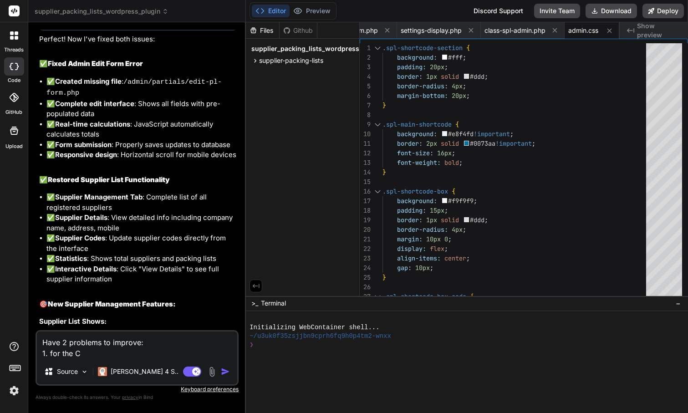
type textarea "x"
type textarea "Have 2 problems to improve: 1. for the CBM"
type textarea "x"
type textarea "Have 2 problems to improve: 1. for the CB"
type textarea "x"
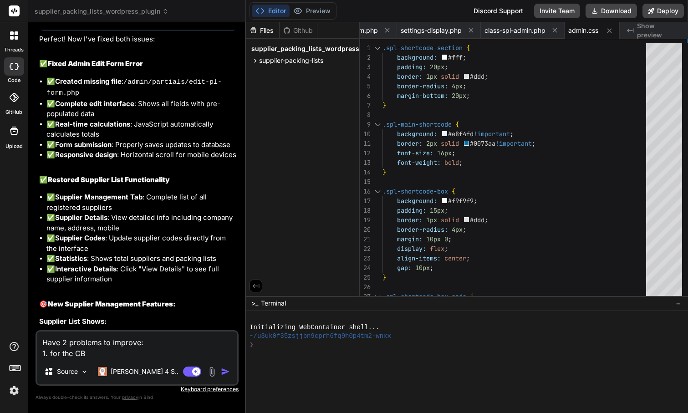
type textarea "Have 2 problems to improve: 1. for the C"
type textarea "x"
type textarea "Have 2 problems to improve: 1. for the"
type textarea "x"
type textarea "Have 2 problems to improve: 1. for the"
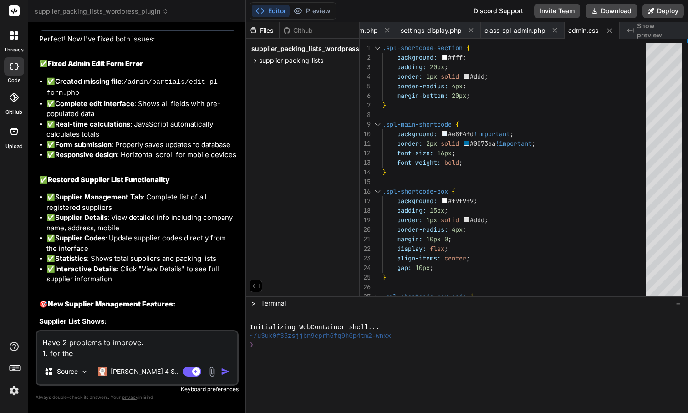
type textarea "x"
type textarea "Have 2 problems to improve: 1. for th"
type textarea "x"
type textarea "Have 2 problems to improve: 1. for t"
type textarea "x"
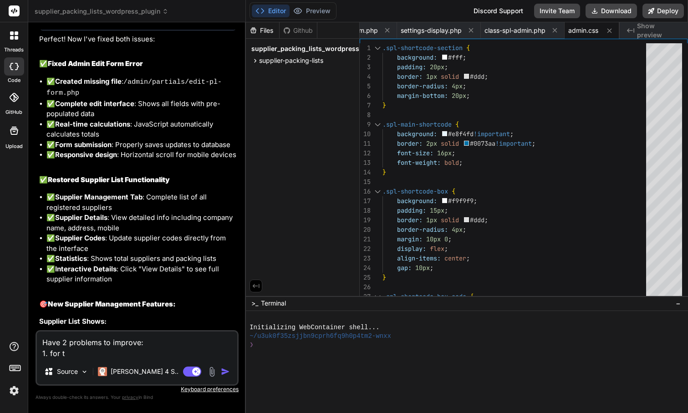
type textarea "Have 2 problems to improve: 1. for"
type textarea "x"
type textarea "Have 2 problems to improve: 1. for"
type textarea "x"
type textarea "Have 2 problems to improve: 1. fo"
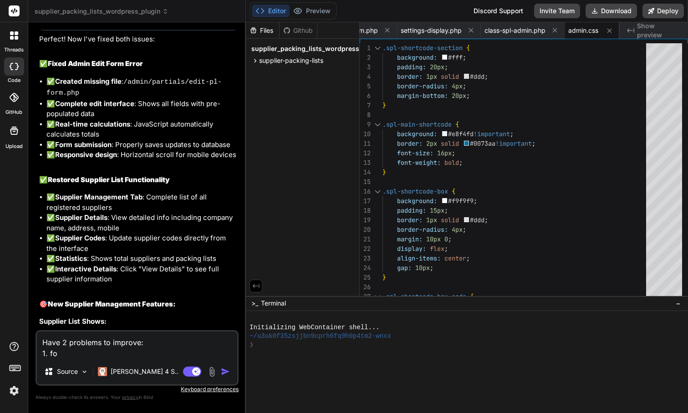
type textarea "x"
type textarea "Have 2 problems to improve: 1. f"
type textarea "x"
type textarea "Have 2 problems to improve: 1."
type textarea "x"
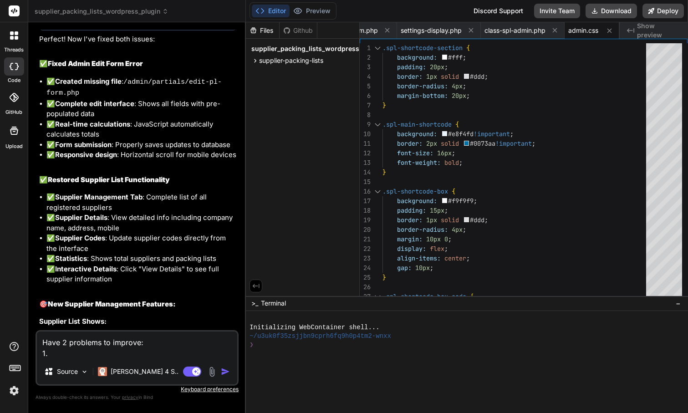
type textarea "Have 2 problems to improve: 1. t"
type textarea "x"
type textarea "Have 2 problems to improve: 1. th"
type textarea "x"
type textarea "Have 2 problems to improve: 1. the"
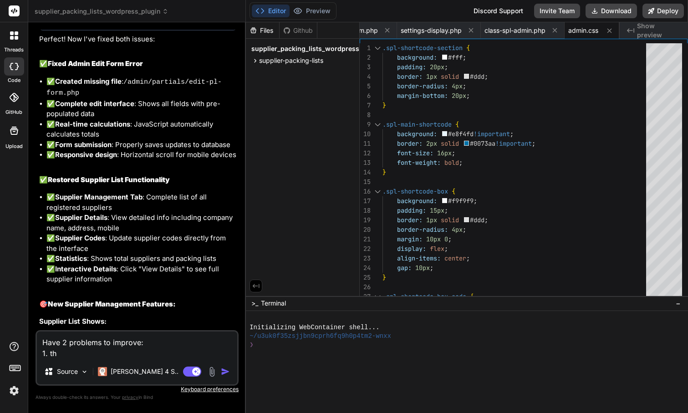
type textarea "x"
type textarea "Have 2 problems to improve: 1. the"
type textarea "x"
type textarea "Have 2 problems to improve: 1. the s"
type textarea "x"
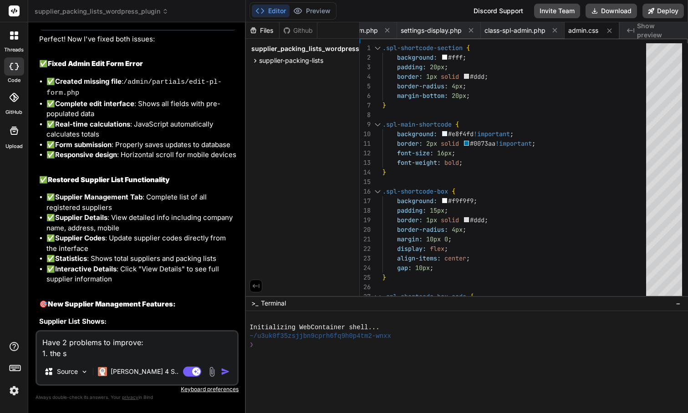
type textarea "Have 2 problems to improve: 1. the sa"
type textarea "x"
type textarea "Have 2 problems to improve: 1. the sam"
type textarea "x"
type textarea "Have 2 problems to improve: 1. the same"
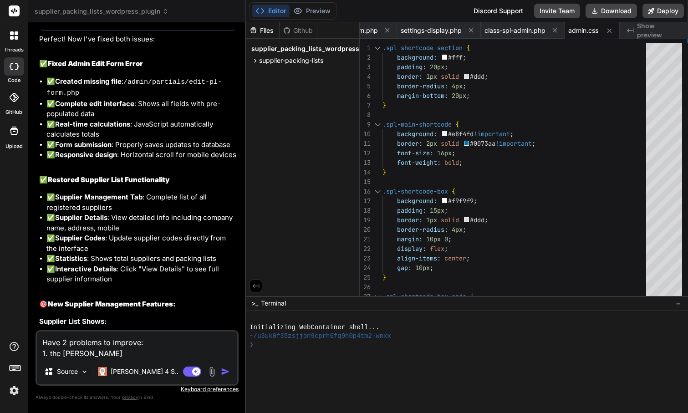
type textarea "x"
type textarea "Have 2 problems to improve: 1. the same"
type textarea "x"
type textarea "Have 2 problems to improve: 1. the same w"
type textarea "x"
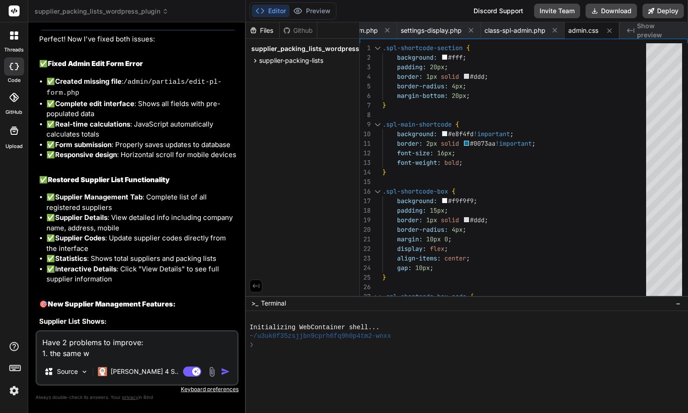
type textarea "Have 2 problems to improve: 1. the same wa"
type textarea "x"
type textarea "Have 2 problems to improve: 1. the same way"
type textarea "x"
type textarea "Have 2 problems to improve: 1. the same way"
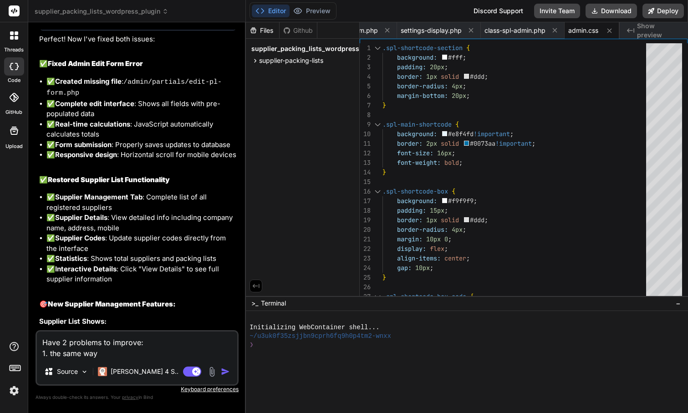
type textarea "x"
type textarea "Have 2 problems to improve: 1. the same way w"
type textarea "x"
type textarea "Have 2 problems to improve: 1. the same way we"
type textarea "x"
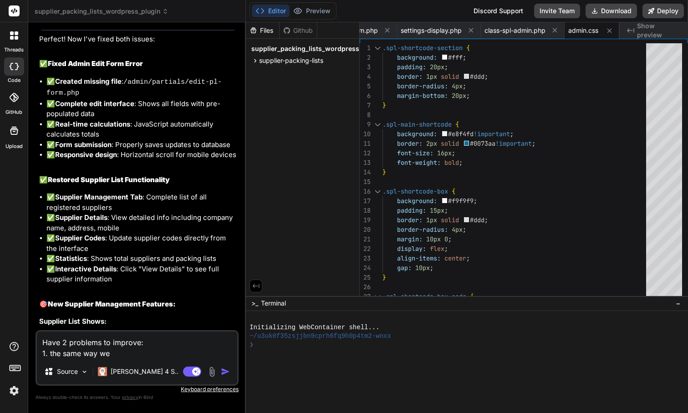
type textarea "Have 2 problems to improve: 1. the same way we"
type textarea "x"
type textarea "Have 2 problems to improve: 1. the same way we d"
type textarea "x"
type textarea "Have 2 problems to improve: 1. the same way we di"
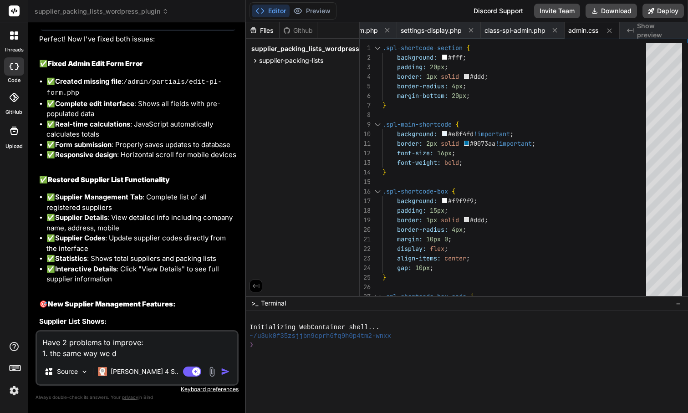
type textarea "x"
type textarea "Have 2 problems to improve: 1. the same way we did"
type textarea "x"
type textarea "Have 2 problems to improve: 1. the same way we did"
type textarea "x"
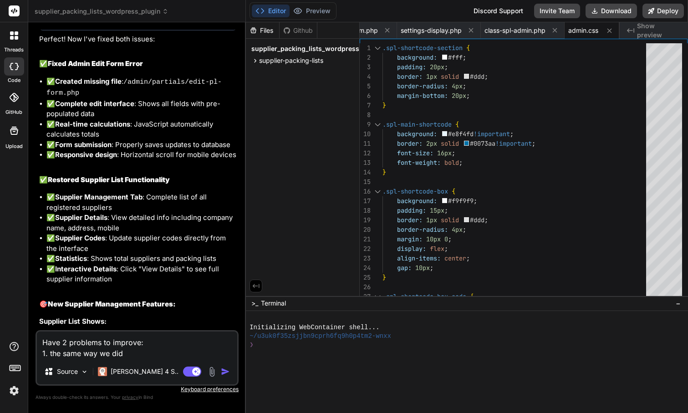
type textarea "Have 2 problems to improve: 1. the same way we did f"
type textarea "x"
type textarea "Have 2 problems to improve: 1. the same way we did fo"
type textarea "x"
type textarea "Have 2 problems to improve: 1. the same way we did for"
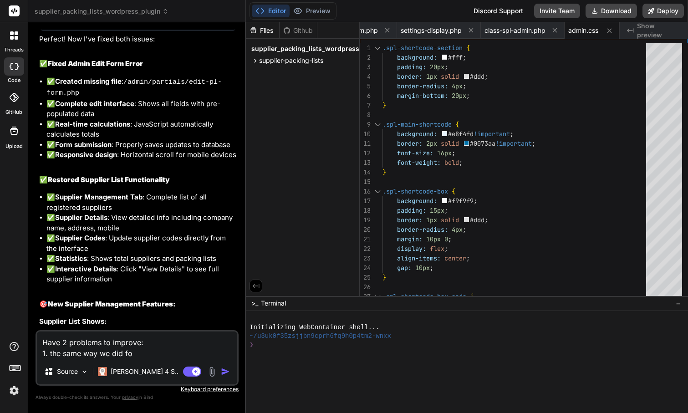
type textarea "x"
type textarea "Have 2 problems to improve: 1. the same way we did for"
type textarea "x"
type textarea "Have 2 problems to improve: 1. the same way we did for t"
type textarea "x"
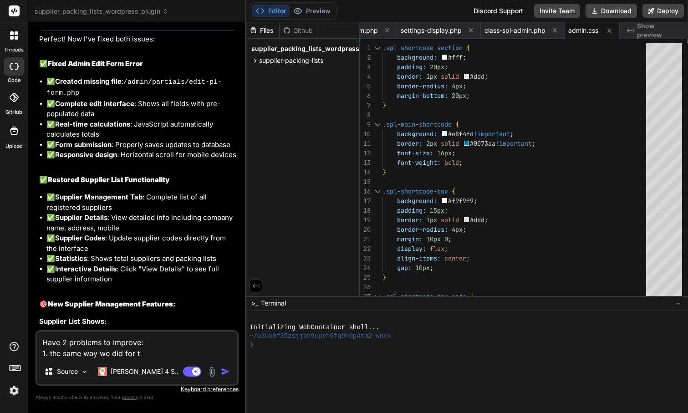
type textarea "Have 2 problems to improve: 1. the same way we did for to"
type textarea "x"
type textarea "Have 2 problems to improve: 1. the same way we did for tot"
type textarea "x"
type textarea "Have 2 problems to improve: 1. the same way we did for tota"
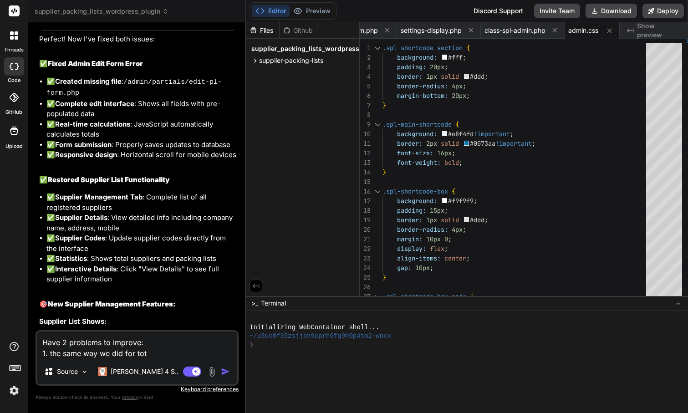
type textarea "x"
type textarea "Have 2 problems to improve: 1. the same way we did for total"
type textarea "x"
type textarea "Have 2 problems to improve: 1. the same way we did for total"
type textarea "x"
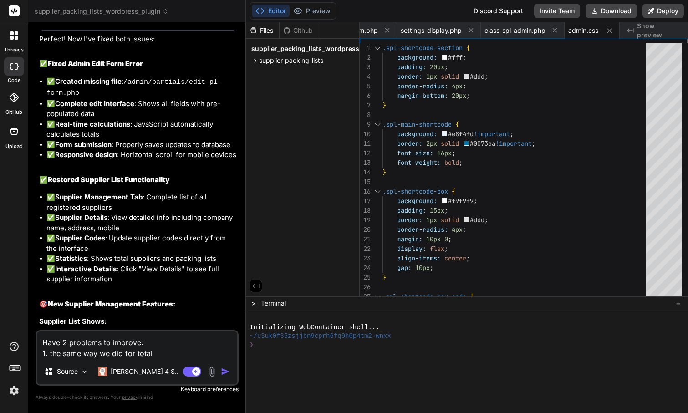
type textarea "Have 2 problems to improve: 1. the same way we did for total N"
type textarea "x"
type textarea "Have 2 problems to improve: 1. the same way we did for total N."
type textarea "x"
type textarea "Have 2 problems to improve: 1. the same way we did for total N.W"
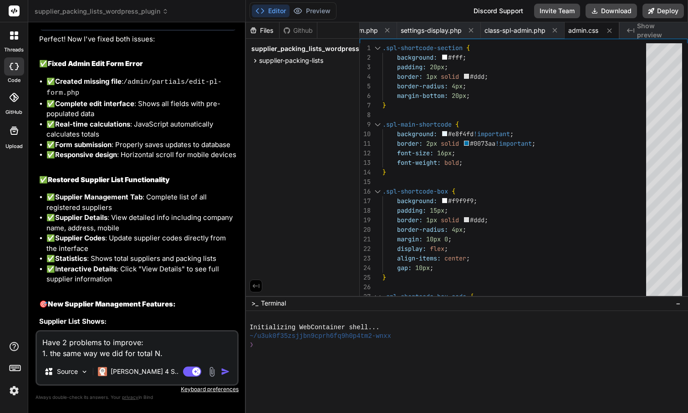
type textarea "x"
type textarea "Have 2 problems to improve: 1. the same way we did for total N.W"
type textarea "x"
type textarea "Have 2 problems to improve: 1. the same way we did for total N.W a"
type textarea "x"
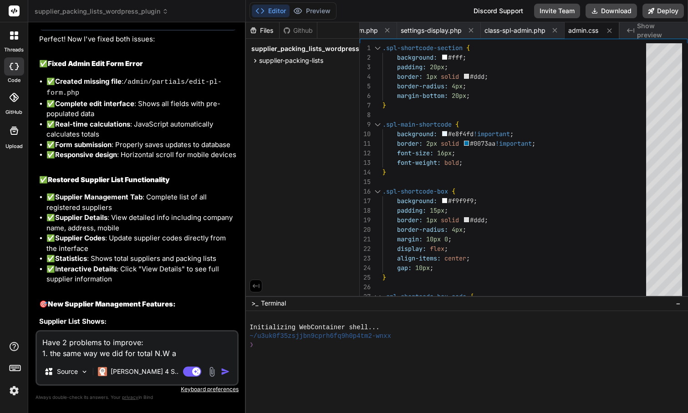
type textarea "Have 2 problems to improve: 1. the same way we did for total N.W an"
type textarea "x"
type textarea "Have 2 problems to improve: 1. the same way we did for total N.W and"
type textarea "x"
type textarea "Have 2 problems to improve: 1. the same way we did for total N.W and"
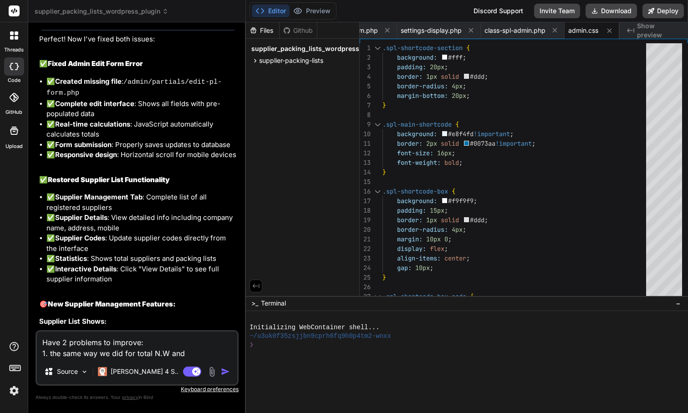
type textarea "x"
type textarea "Have 2 problems to improve: 1. the same way we did for total N.W and G"
type textarea "x"
type textarea "Have 2 problems to improve: 1. the same way we did for total N.W and G."
type textarea "x"
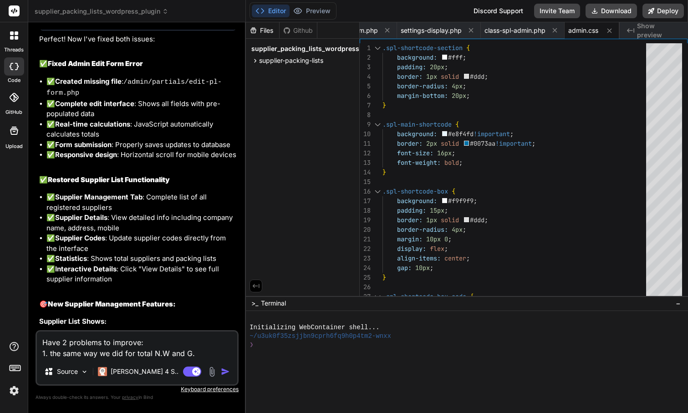
type textarea "Have 2 problems to improve: 1. the same way we did for total N.W and G.W"
type textarea "x"
type textarea "Have 2 problems to improve: 1. the same way we did for total N.W and G.W"
type textarea "x"
type textarea "Have 2 problems to improve: 1. the same way we did for total N.W and G.W p"
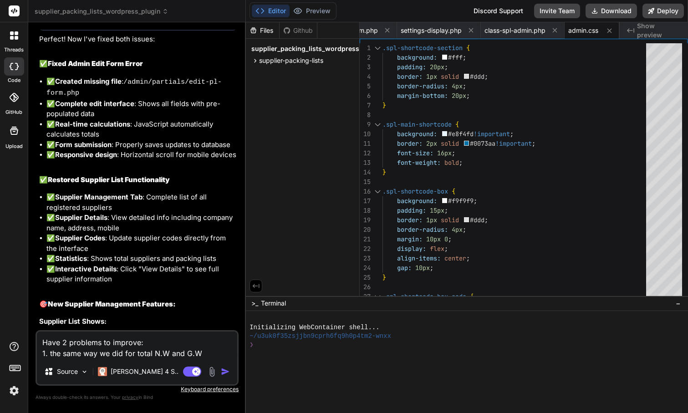
type textarea "x"
type textarea "Have 2 problems to improve: 1. the same way we did for total N.W and G.W pe"
type textarea "x"
type textarea "Have 2 problems to improve: 1. the same way we did for total N.W and G.W per"
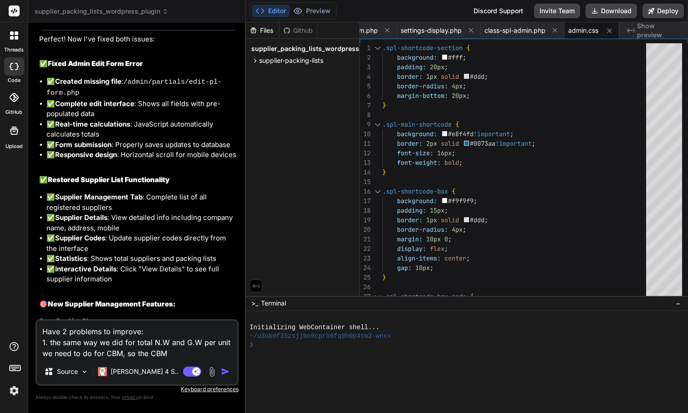
click at [122, 354] on textarea "Have 2 problems to improve: 1. the same way we did for total N.W and G.W per un…" at bounding box center [137, 340] width 200 height 38
click at [175, 354] on textarea "Have 2 problems to improve: 1. the same way we did for total N.W and G.W per un…" at bounding box center [137, 340] width 200 height 38
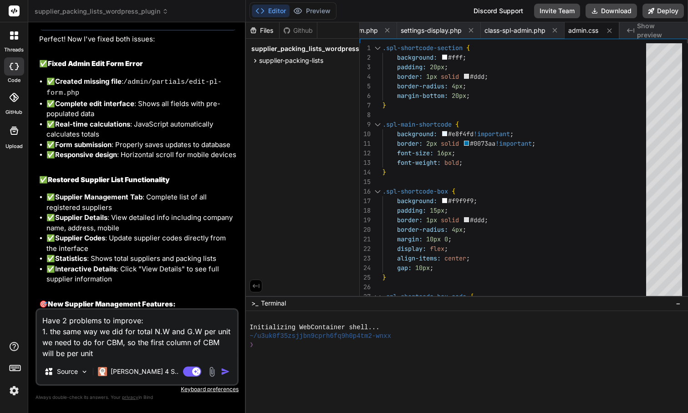
click at [190, 341] on textarea "Have 2 problems to improve: 1. the same way we did for total N.W and G.W per un…" at bounding box center [137, 334] width 200 height 49
drag, startPoint x: 188, startPoint y: 351, endPoint x: 58, endPoint y: 353, distance: 129.3
click at [58, 353] on textarea "Have 2 problems to improve: 1. the same way we did for total N.W and G.W per un…" at bounding box center [137, 334] width 200 height 49
paste textarea "cubic meters"
click at [169, 354] on textarea "Have 2 problems to improve: 1. the same way we did for total N.W and G.W per un…" at bounding box center [137, 334] width 200 height 49
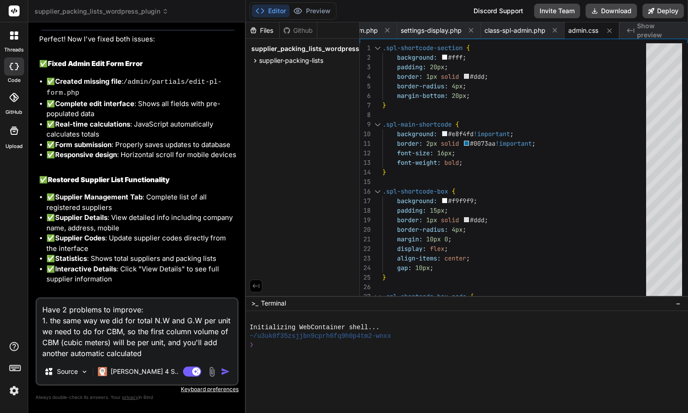
click at [72, 354] on textarea "Have 2 problems to improve: 1. the same way we did for total N.W and G.W per un…" at bounding box center [137, 329] width 200 height 60
click at [167, 355] on textarea "Have 2 problems to improve: 1. the same way we did for total N.W and G.W per un…" at bounding box center [137, 329] width 200 height 60
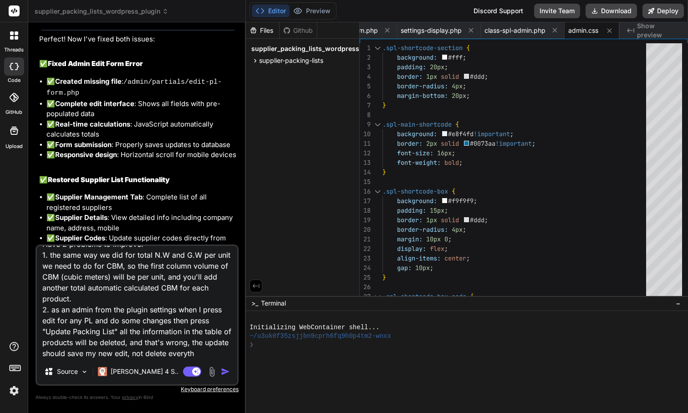
scroll to position [23, 0]
click at [226, 371] on img "button" at bounding box center [225, 371] width 9 height 9
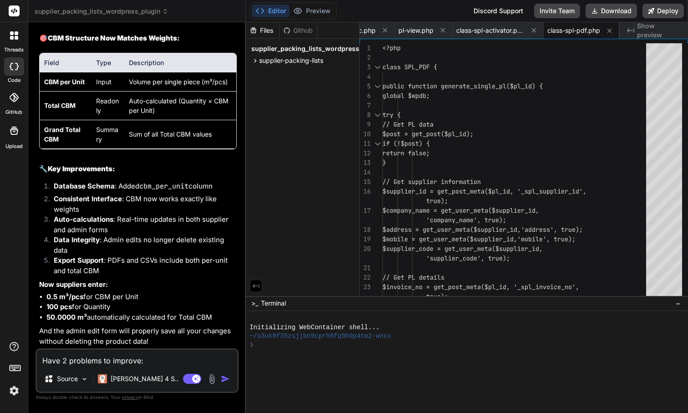
scroll to position [6241, 0]
click at [609, 9] on button "Download" at bounding box center [611, 11] width 51 height 15
click at [580, 365] on div at bounding box center [463, 362] width 426 height 9
click at [615, 14] on button "Download" at bounding box center [611, 11] width 51 height 15
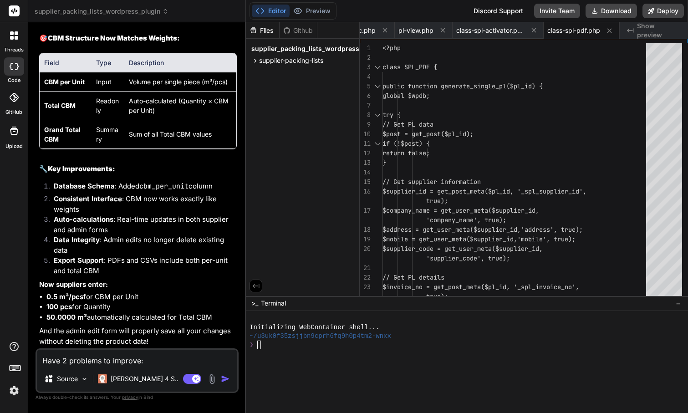
click at [124, 362] on textarea "Have 2 problems to improve: 1. the same way we did for total N.W and G.W per un…" at bounding box center [137, 358] width 200 height 16
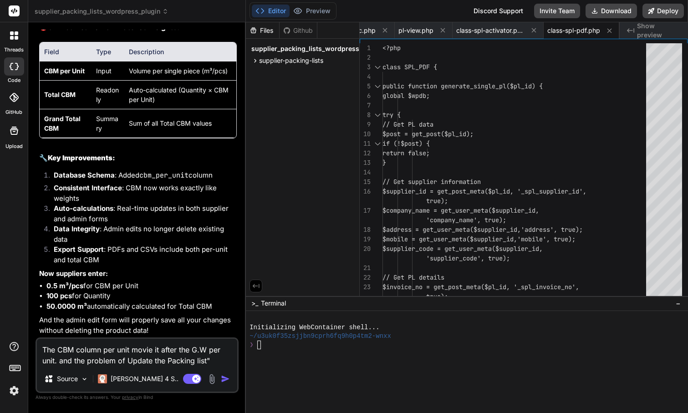
click at [127, 359] on textarea "The CBM column per unit movie it after the G.W per unit. and the problem of Upd…" at bounding box center [137, 352] width 200 height 27
click at [219, 361] on textarea "The CBM column per unit movie it after the G.W per unit. and the problem of "Up…" at bounding box center [137, 352] width 200 height 27
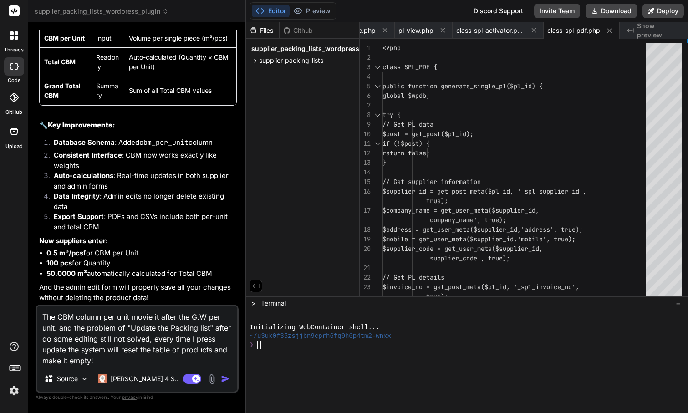
click at [227, 377] on img "button" at bounding box center [225, 378] width 9 height 9
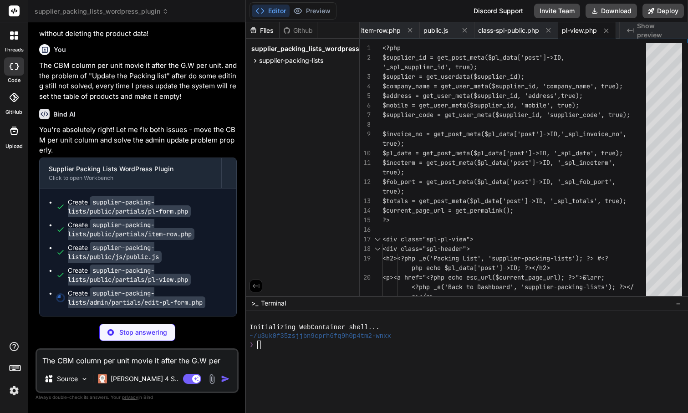
scroll to position [6547, 0]
click at [161, 279] on code "supplier-packing-lists/public/partials/pl-view.php" at bounding box center [129, 275] width 123 height 21
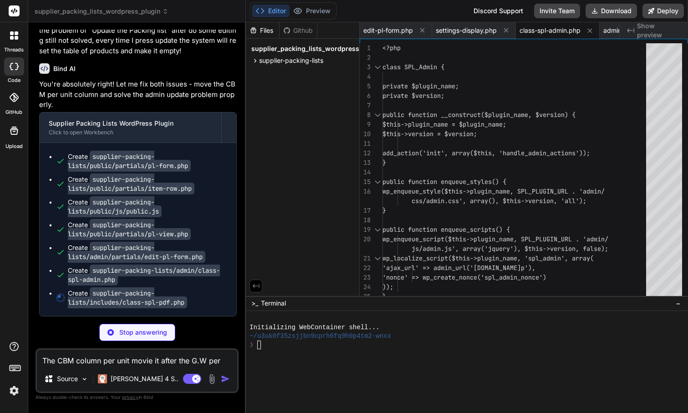
scroll to position [0, 522]
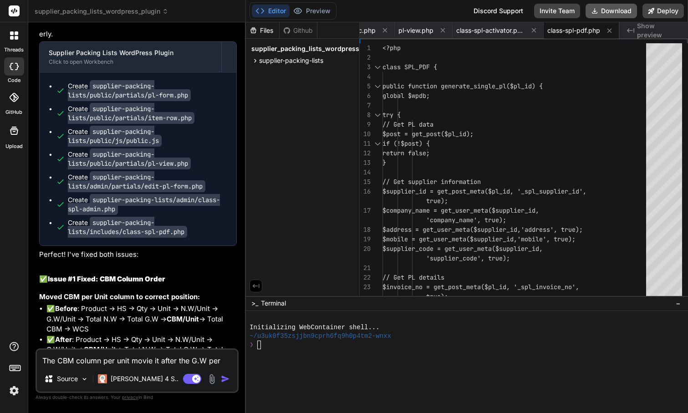
click at [626, 11] on button "Download" at bounding box center [611, 11] width 51 height 15
click at [96, 358] on textarea "The CBM column per unit movie it after the G.W per unit. and the problem of "Up…" at bounding box center [137, 358] width 200 height 16
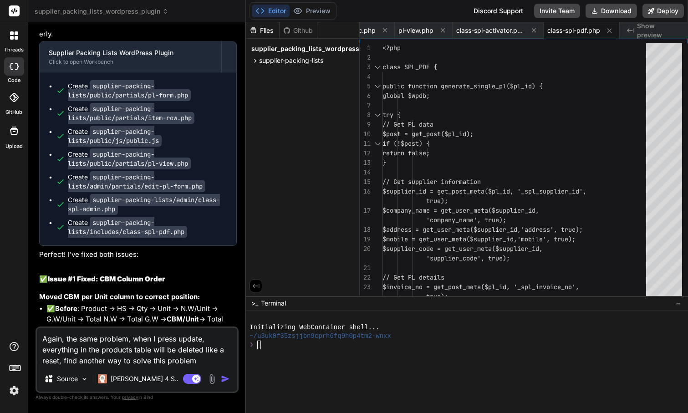
click at [223, 378] on img "button" at bounding box center [225, 378] width 9 height 9
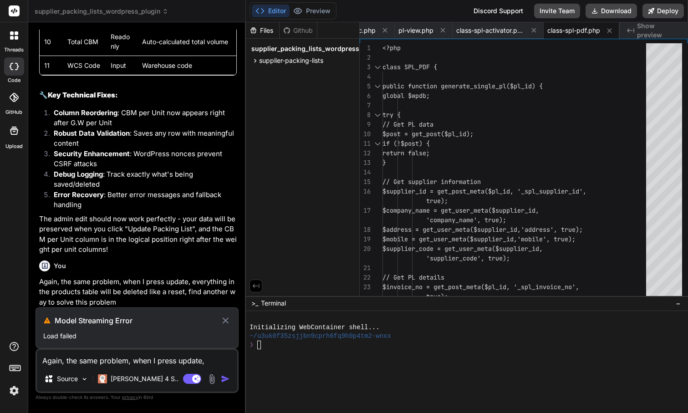
scroll to position [7838, 0]
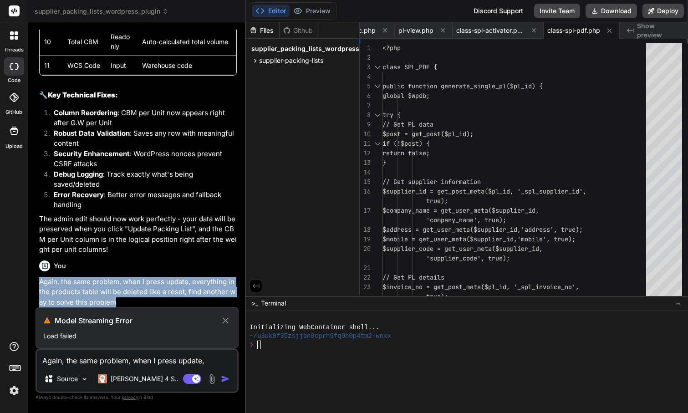
drag, startPoint x: 40, startPoint y: 283, endPoint x: 125, endPoint y: 302, distance: 87.8
click at [125, 302] on p "Again, the same problem, when I press update, everything in the products table …" at bounding box center [138, 292] width 198 height 31
copy p "Again, the same problem, when I press update, everything in the products table …"
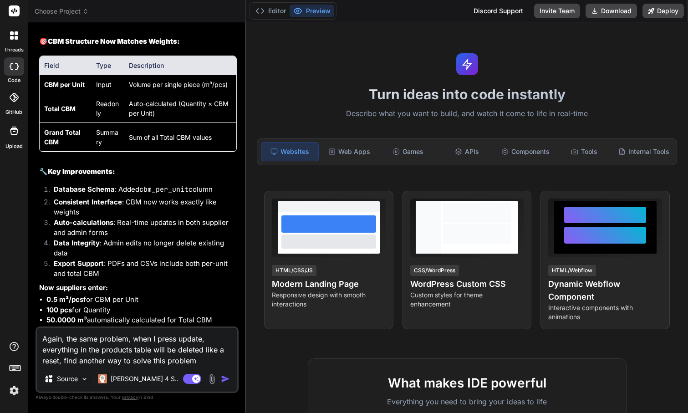
scroll to position [3142, 0]
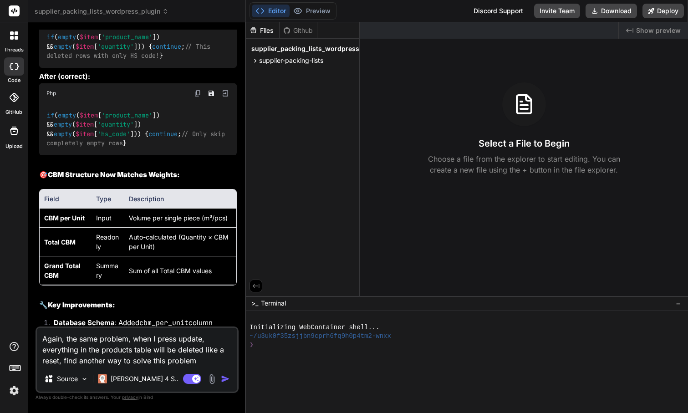
click at [226, 381] on img "button" at bounding box center [225, 378] width 9 height 9
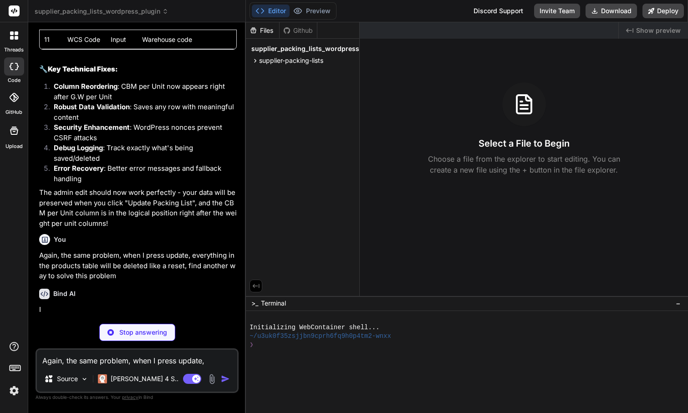
scroll to position [4988, 0]
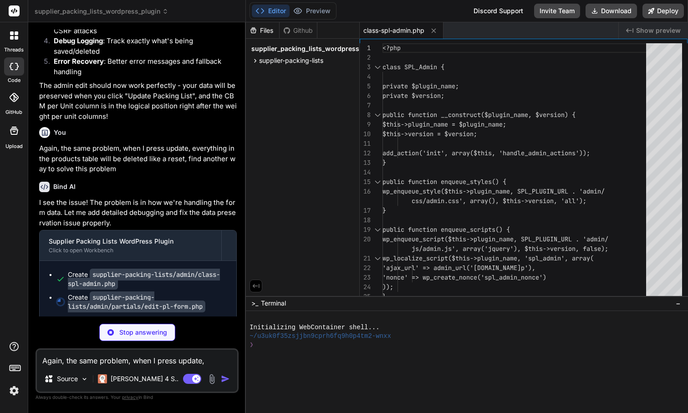
type textarea "x"
type textarea "} #live-totals span { background: white; padding: 8px 12px; border-radius: 3px;…"
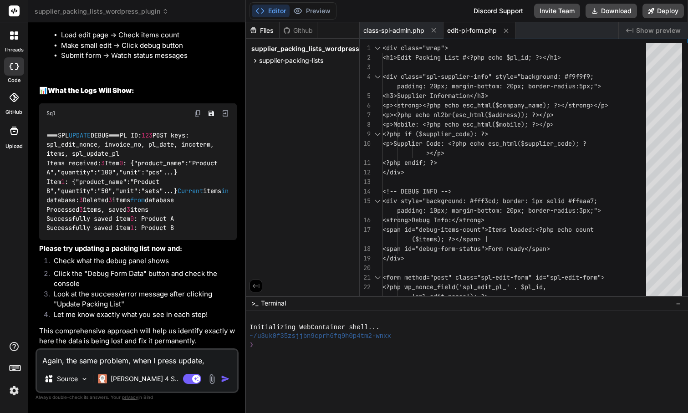
scroll to position [5916, 0]
click at [609, 14] on button "Download" at bounding box center [611, 11] width 51 height 15
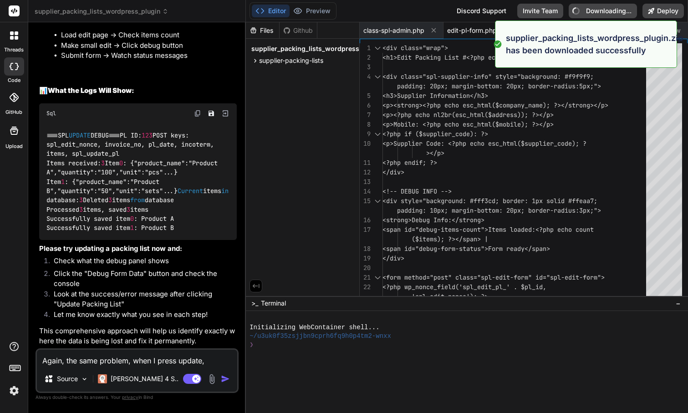
type textarea "x"
click at [579, 365] on div at bounding box center [463, 362] width 426 height 9
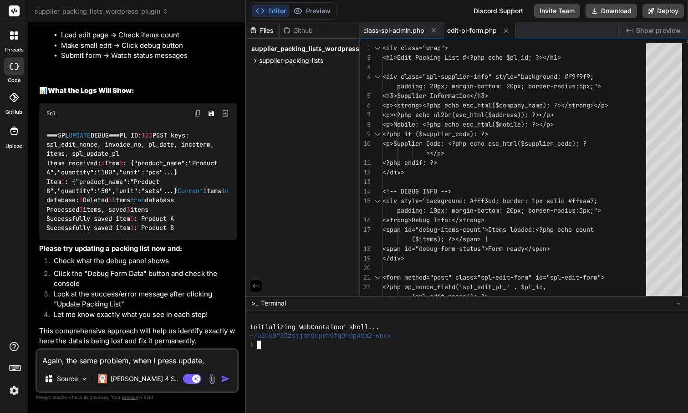
scroll to position [1, 0]
click at [116, 357] on textarea "Again, the same problem, when I press update, everything in the products table …" at bounding box center [137, 358] width 200 height 16
paste textarea "Database error while saving items. Changes have been reverted. Error:"
type textarea "Database error while saving items. Changes have been reverted. Error:"
type textarea "x"
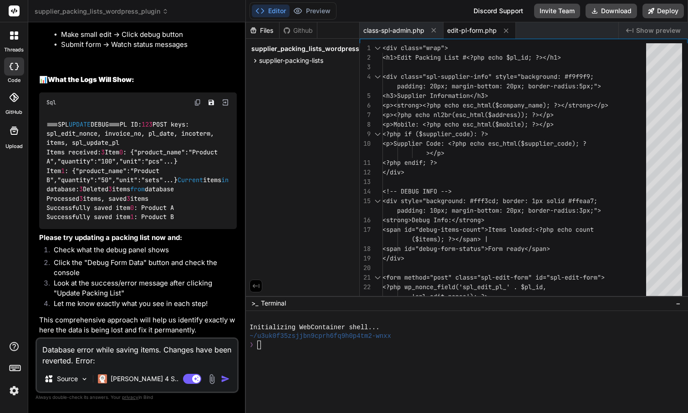
type textarea "Database error while saving items. Changes have been reverted. Error:""
type textarea "x"
click at [44, 348] on textarea "Database error while saving items. Changes have been reverted. Error:"" at bounding box center [137, 352] width 200 height 27
type textarea ""Database error while saving items. Changes have been reverted. Error:""
type textarea "x"
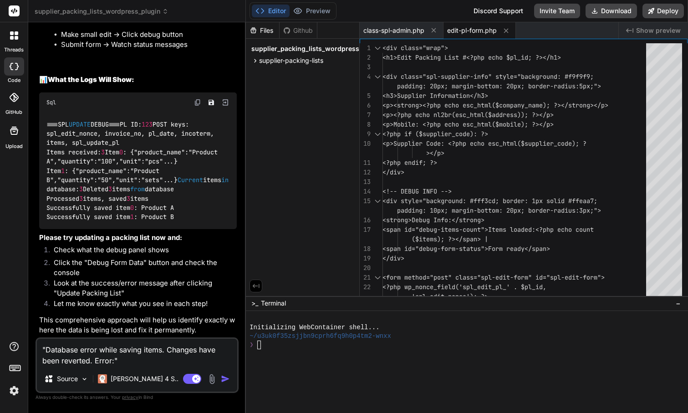
click at [43, 346] on textarea ""Database error while saving items. Changes have been reverted. Error:"" at bounding box center [137, 352] width 200 height 27
type textarea "T"Database error while saving items. Changes have been reverted. Error:""
type textarea "x"
type textarea "Th"Database error while saving items. Changes have been reverted. Error:""
type textarea "x"
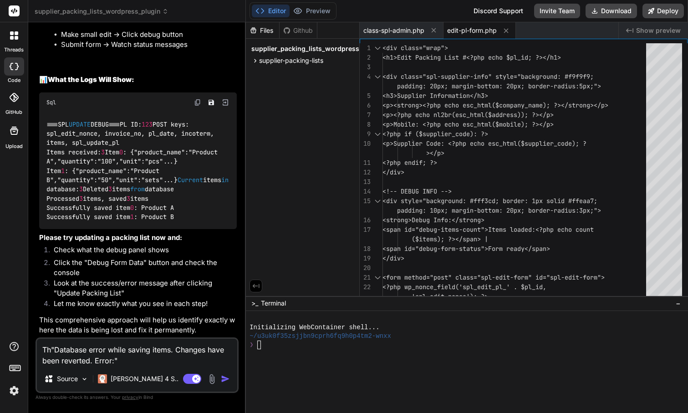
type textarea "Thi"Database error while saving items. Changes have been reverted. Error:""
type textarea "x"
type textarea "Thie"Database error while saving items. Changes have been reverted. Error:""
type textarea "x"
type textarea "Thie "Database error while saving items. Changes have been reverted. Error:""
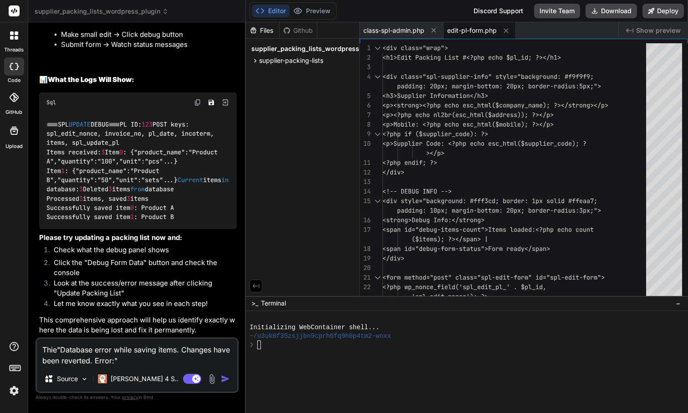
type textarea "x"
type textarea "Thie n"Database error while saving items. Changes have been reverted. Error:""
type textarea "x"
type textarea "Thie no"Database error while saving items. Changes have been reverted. Error:""
type textarea "x"
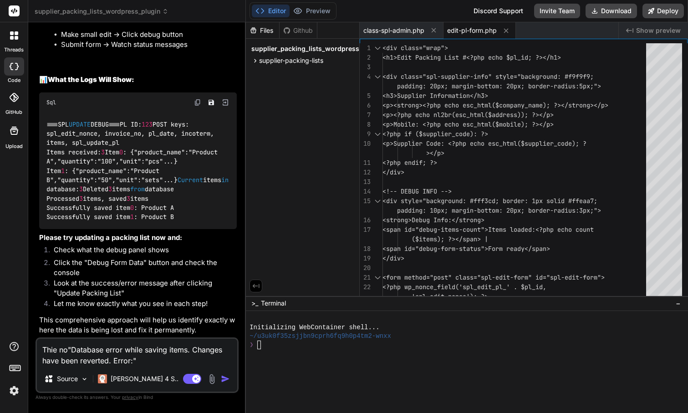
type textarea "Thie not"Database error while saving items. Changes have been reverted. Error:""
type textarea "x"
type textarea "Thie [PERSON_NAME]"Database error while saving items. Changes have been reverte…"
type textarea "x"
type textarea "Thie not"Database error while saving items. Changes have been reverted. Error:""
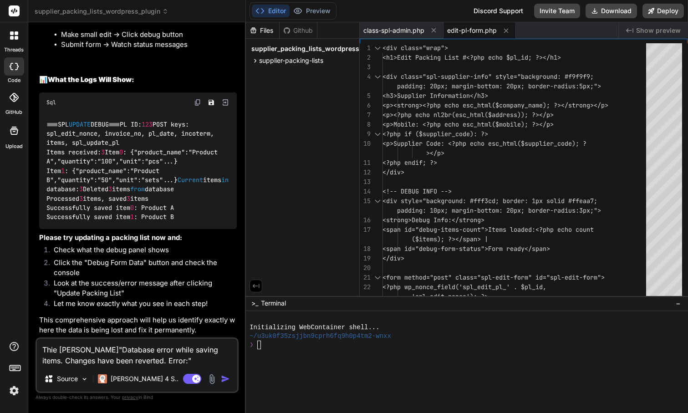
type textarea "x"
type textarea "Thie noti"Database error while saving items. Changes have been reverted. Error:""
type textarea "x"
type textarea "Thie notif"Database error while saving items. Changes have been reverted. Error…"
type textarea "x"
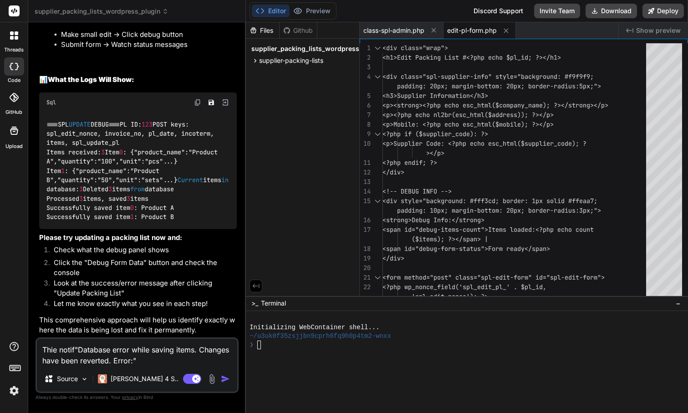
type textarea "Thie notifi"Database error while saving items. Changes have been reverted. Erro…"
type textarea "x"
type textarea "Thie notific"Database error while saving items. Changes have been reverted. Err…"
type textarea "x"
type textarea "Thie notifica"Database error while saving items. Changes have been reverted. Er…"
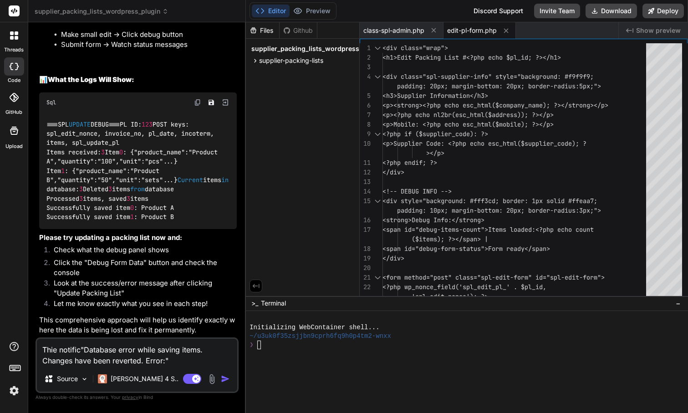
type textarea "x"
type textarea "Thie notificat"Database error while saving items. Changes have been reverted. E…"
type textarea "x"
type textarea "Thie notificati"Database error while saving items. Changes have been reverted. …"
type textarea "x"
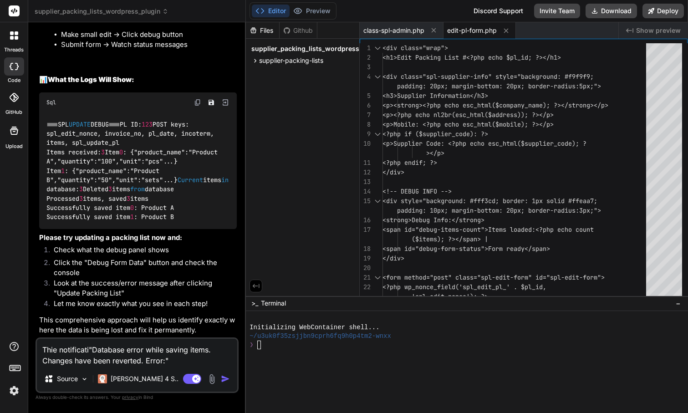
type textarea "Thie notificatio"Database error while saving items. Changes have been reverted.…"
type textarea "x"
type textarea "Thie notification"Database error while saving items. Changes have been reverted…"
type textarea "x"
type textarea "Thie notification "Database error while saving items. Changes have been reverte…"
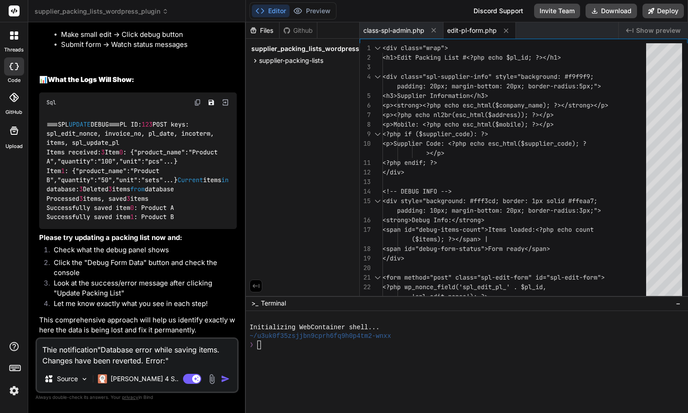
type textarea "x"
type textarea "Thie notification e"Database error while saving items. Changes have been revert…"
type textarea "x"
type textarea "Thie notification er"Database error while saving items. Changes have been rever…"
type textarea "x"
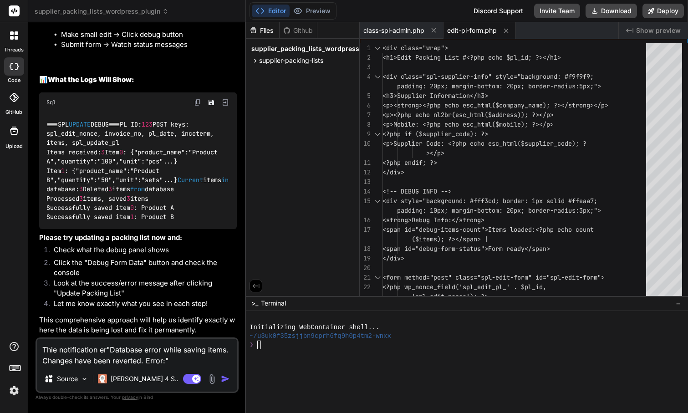
type textarea "Thie notification err"Database error while saving items. Changes have been reve…"
type textarea "x"
type textarea "Thie notification erro"Database error while saving items. Changes have been rev…"
type textarea "x"
type textarea "Thie notification error"Database error while saving items. Changes have been re…"
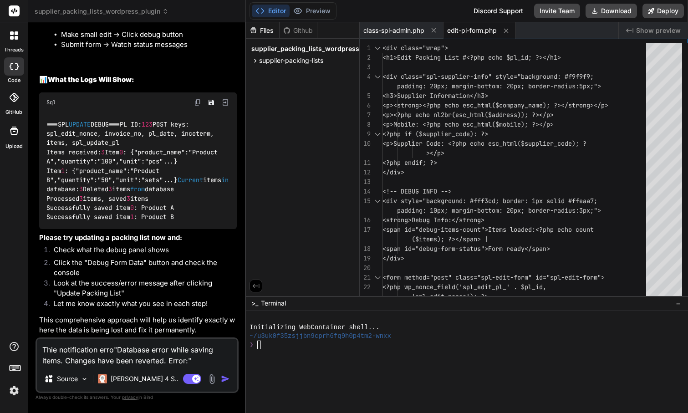
type textarea "x"
type textarea "Thie notification error "Database error while saving items. Changes have been r…"
type textarea "x"
type textarea "Thie notification error I"Database error while saving items. Changes have been …"
type textarea "x"
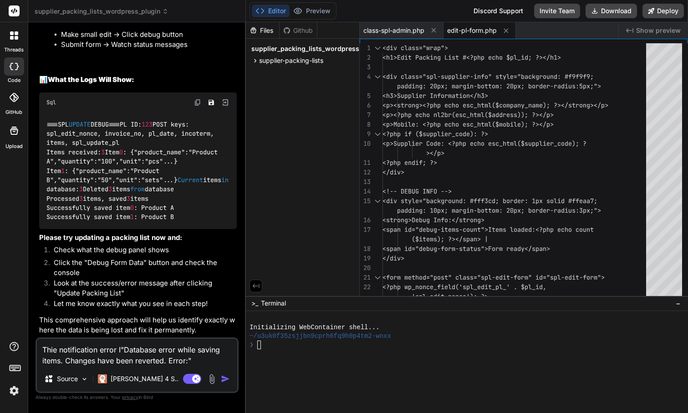
type textarea "Thie notification error I "Database error while saving items. Changes have been…"
type textarea "x"
type textarea "Thie notification error I g"Database error while saving items. Changes have bee…"
type textarea "x"
type textarea "Thie notification error I go"Database error while saving items. Changes have be…"
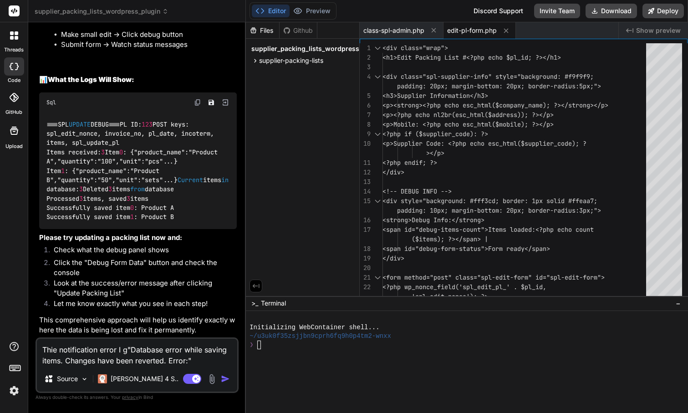
type textarea "x"
type textarea "Thie notification error I got"Database error while saving items. Changes have b…"
type textarea "x"
type textarea "Thie notification error I got "Database error while saving items. Changes have …"
type textarea "x"
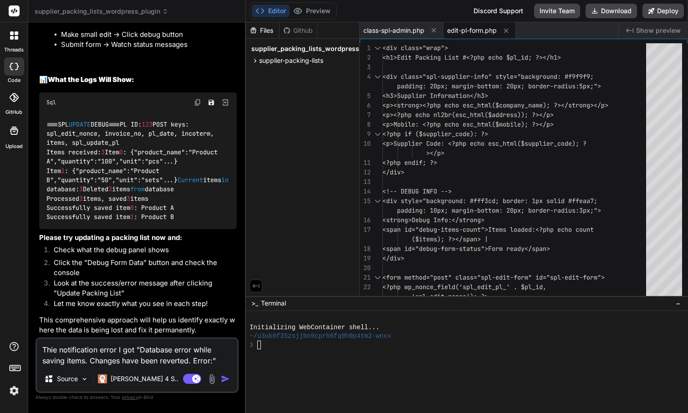
type textarea "Thie notification error I got I"Database error while saving items. Changes have…"
type textarea "x"
type textarea "Thie notification error I got "Database error while saving items. Changes have …"
type textarea "x"
type textarea "Thie notification error I got a"Database error while saving items. Changes have…"
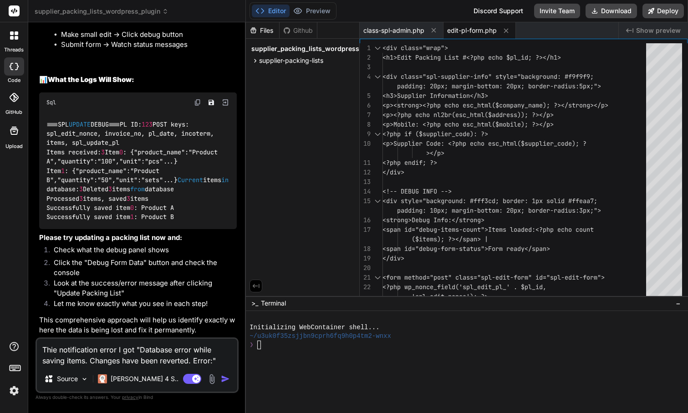
type textarea "x"
type textarea "Thie notification error I got af"Database error while saving items. Changes hav…"
type textarea "x"
type textarea "Thie notification error I got aft"Database error while saving items. Changes ha…"
type textarea "x"
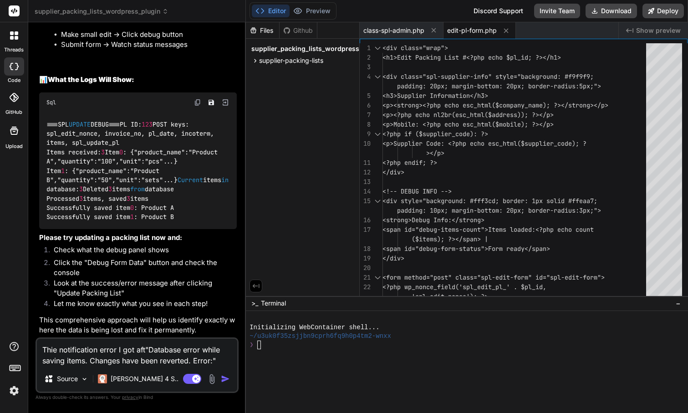
type textarea "Thie notification error I got afte"Database error while saving items. Changes h…"
type textarea "x"
type textarea "Thie notification error I got after "Database error while saving items. Changes…"
type textarea "x"
type textarea "Thie notification error I got after p"Database error while saving items. Change…"
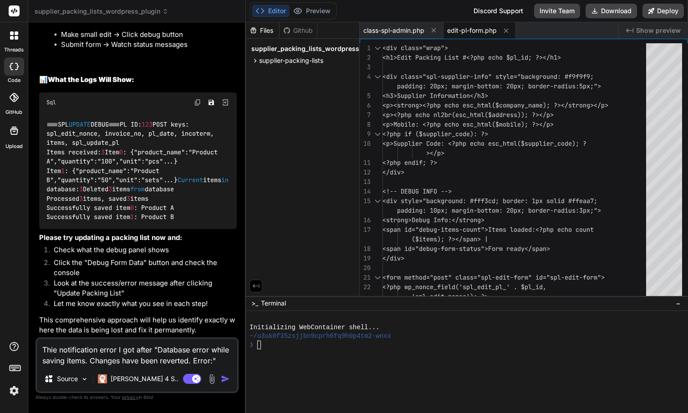
type textarea "x"
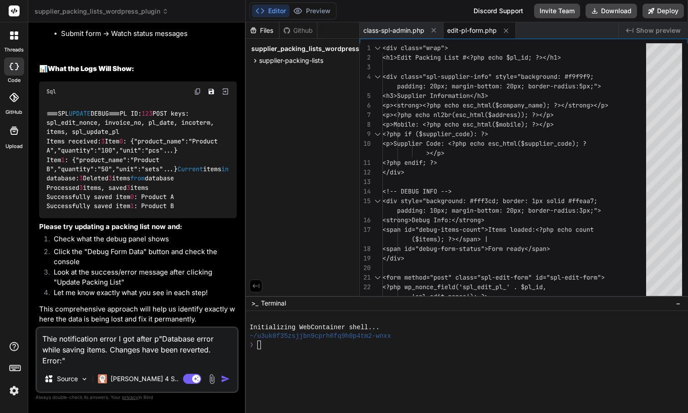
type textarea "Thie notification error I got after pr"Database error while saving items. Chang…"
type textarea "x"
type textarea "Thie notification error I got after pre"Database error while saving items. Chan…"
type textarea "x"
type textarea "Thie notification error I got after pree"Database error while saving items. Cha…"
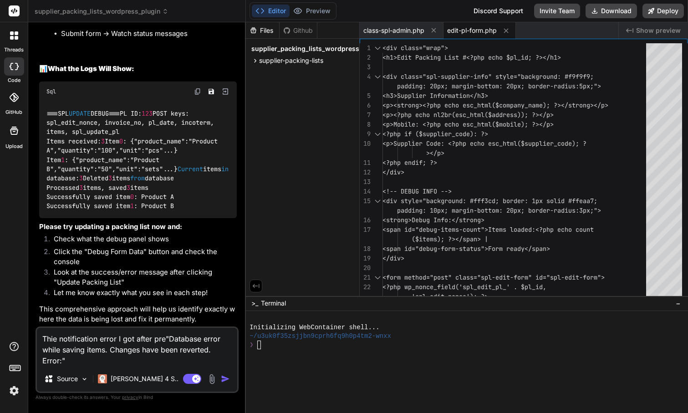
type textarea "x"
type textarea "Thie notification error I got after pre"Database error while saving items. Chan…"
type textarea "x"
type textarea "Thie notification error I got after pred"Database error while saving items. Cha…"
type textarea "x"
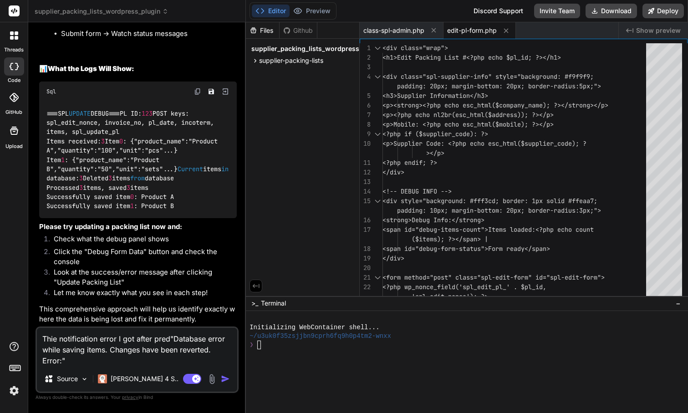
type textarea "Thie notification error I got after predd"Database error while saving items. Ch…"
type textarea "x"
type textarea "Thie notification error I got after predde"Database error while saving items. C…"
type textarea "x"
type textarea "Thie notification error I got after predded"Database error while saving items. …"
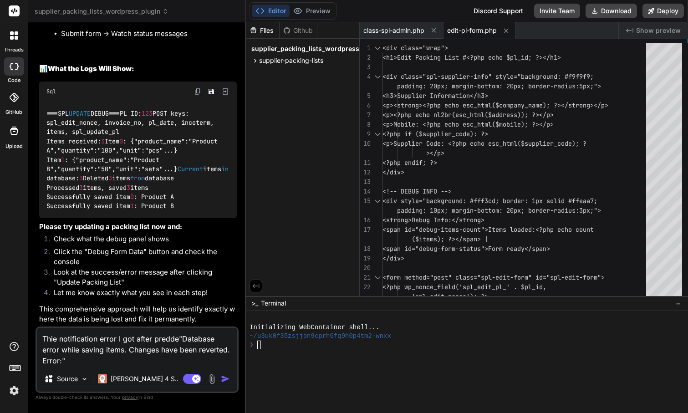
type textarea "x"
type textarea "Thie notification error I got after predded "Database error while saving items.…"
type textarea "x"
type textarea "Thie notification error I got after predded u"Database error while saving items…"
type textarea "x"
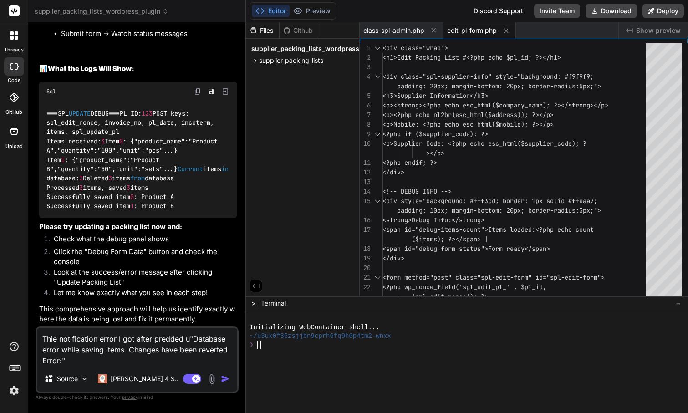
type textarea "Thie notification error I got after predded up"Database error while saving item…"
type textarea "x"
type textarea "Thie notification error I got after predded upd"Database error while saving ite…"
type textarea "x"
type textarea "Thie notification error I got after predded upda"Database error while saving it…"
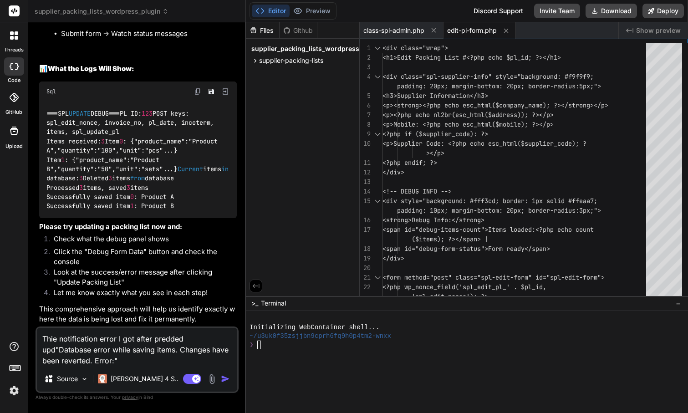
type textarea "x"
type textarea "Thie notification error I got after predded updat"Database error while saving i…"
type textarea "x"
type textarea "Thie notification error I got after predded update"Database error while saving …"
type textarea "x"
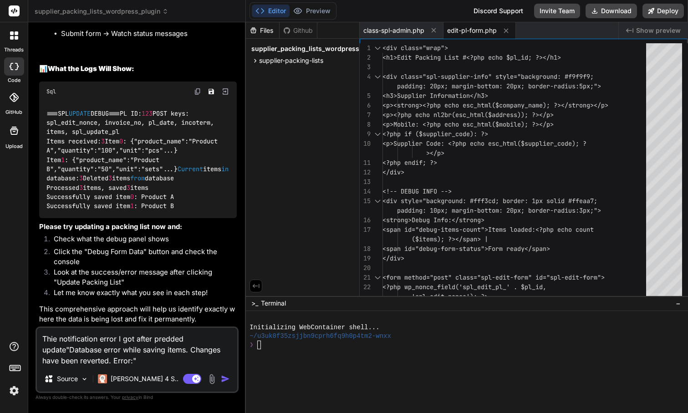
click at [143, 359] on textarea "Thie notification error I got after predded update"Database error while saving …" at bounding box center [137, 347] width 200 height 38
type textarea "Thie notification error I got after predded update"Database error while saving …"
type textarea "x"
type textarea "Thie notification error I got after predded update"Database error while saving …"
type textarea "x"
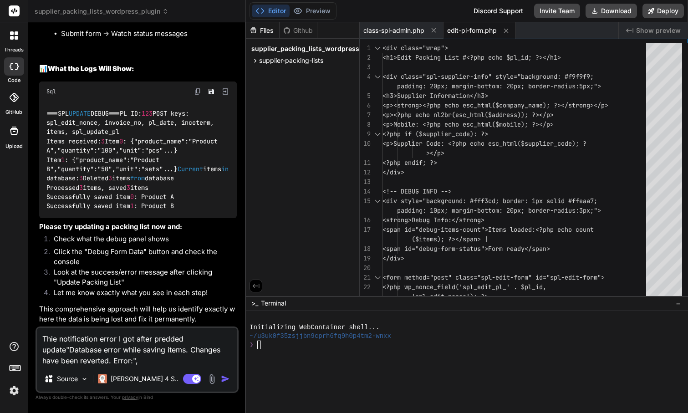
type textarea "Thie notification error I got after predded update"Database error while saving …"
type textarea "x"
type textarea "Thie notification error I got after predded update"Database error while saving …"
type textarea "x"
type textarea "Thie notification error I got after predded update"Database error while saving …"
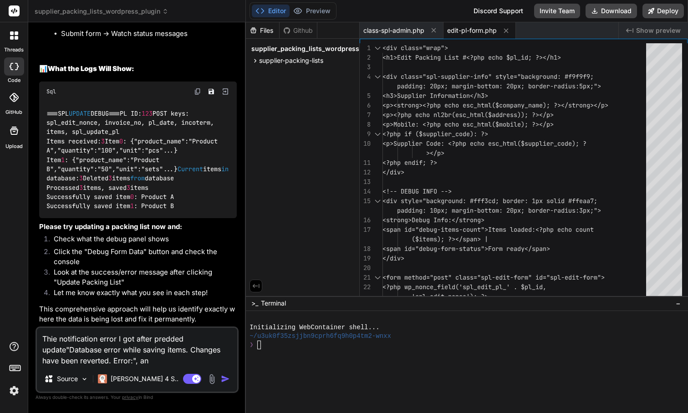
type textarea "x"
type textarea "Thie notification error I got after predded update"Database error while saving …"
type textarea "x"
type textarea "Thie notification error I got after predded update"Database error while saving …"
type textarea "x"
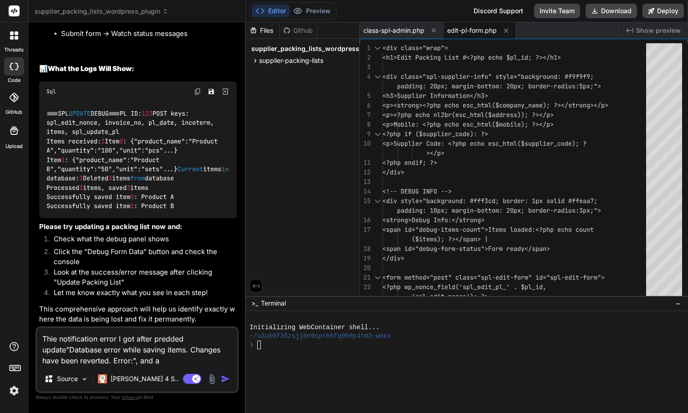
type textarea "Thie notification error I got after predded update"Database error while saving …"
type textarea "x"
type textarea "Thie notification error I got after predded update"Database error while saving …"
type textarea "x"
type textarea "Thie notification error I got after predded update"Database error while saving …"
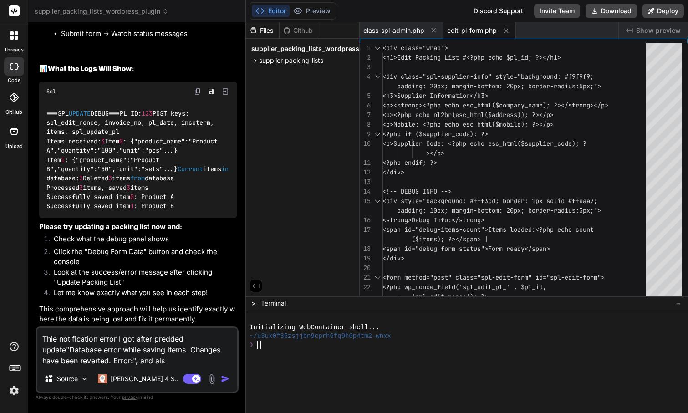
type textarea "x"
type textarea "Thie notification error I got after predded update"Database error while saving …"
type textarea "x"
type textarea "Thie notification error I got after predded update"Database error while saving …"
type textarea "x"
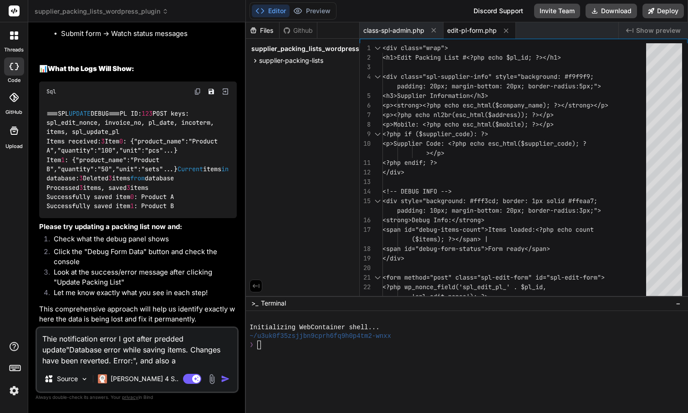
type textarea "Thie notification error I got after predded update"Database error while saving …"
type textarea "x"
type textarea "Thie notification error I got after predded update"Database error while saving …"
type textarea "x"
type textarea "Thie notification error I got after predded update"Database error while saving …"
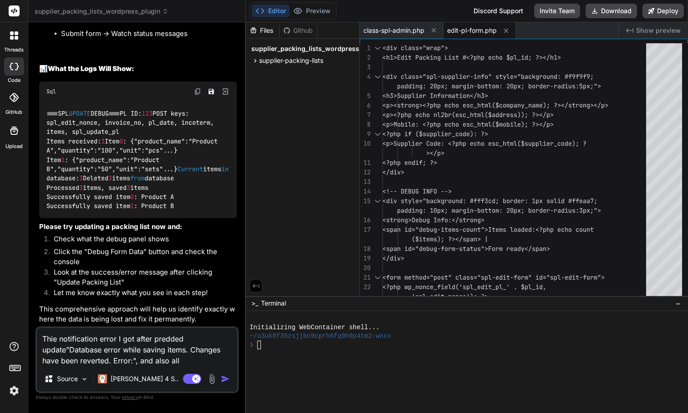
type textarea "x"
type textarea "Thie notification error I got after predded update"Database error while saving …"
type textarea "x"
type textarea "Thie notification error I got after predded update"Database error while saving …"
type textarea "x"
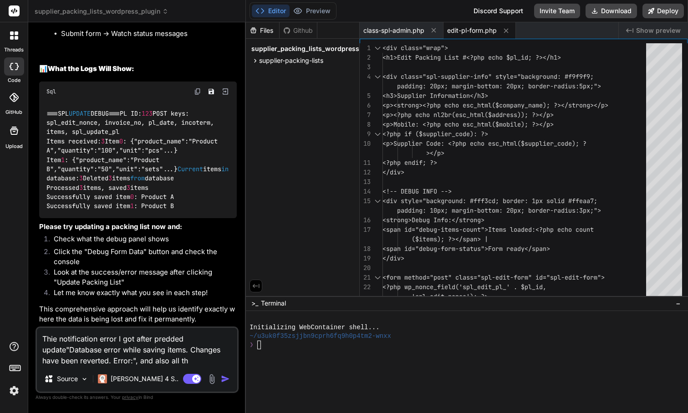
type textarea "Thie notification error I got after predded update"Database error while saving …"
type textarea "x"
type textarea "Thie notification error I got after predded update"Database error while saving …"
type textarea "x"
type textarea "Thie notification error I got after predded update"Database error while saving …"
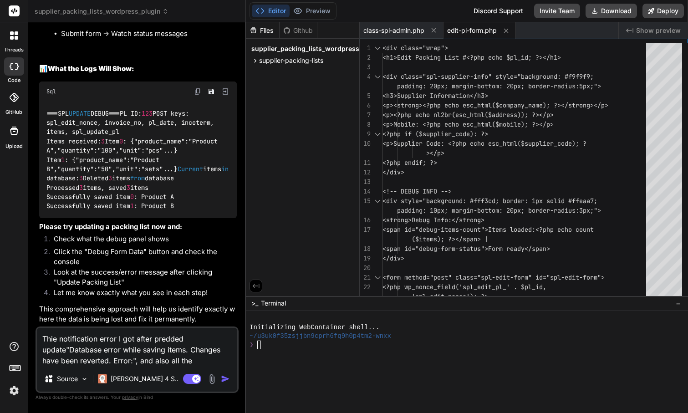
type textarea "x"
type textarea "Thie notification error I got after predded update"Database error while saving …"
type textarea "x"
type textarea "Thie notification error I got after predded update"Database error while saving …"
type textarea "x"
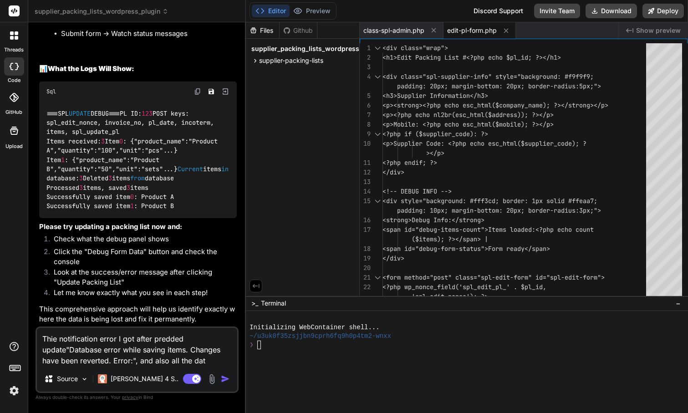
type textarea "Thie notification error I got after predded update"Database error while saving …"
type textarea "x"
type textarea "Thie notification error I got after predded update"Database error while saving …"
type textarea "x"
type textarea "Thie notification error I got after predded update"Database error while saving …"
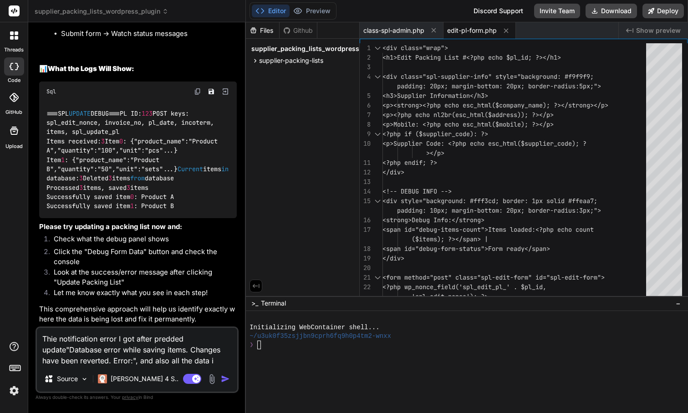
type textarea "x"
type textarea "Thie notification error I got after predded update"Database error while saving …"
type textarea "x"
type textarea "Thie notification error I got after predded update"Database error while saving …"
type textarea "x"
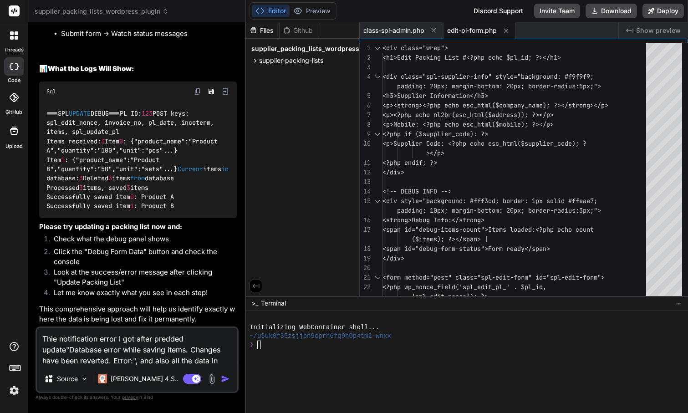
type textarea "Thie notification error I got after predded update"Database error while saving …"
type textarea "x"
type textarea "Thie notification error I got after predded update"Database error while saving …"
type textarea "x"
type textarea "Thie notification error I got after predded update"Database error while saving …"
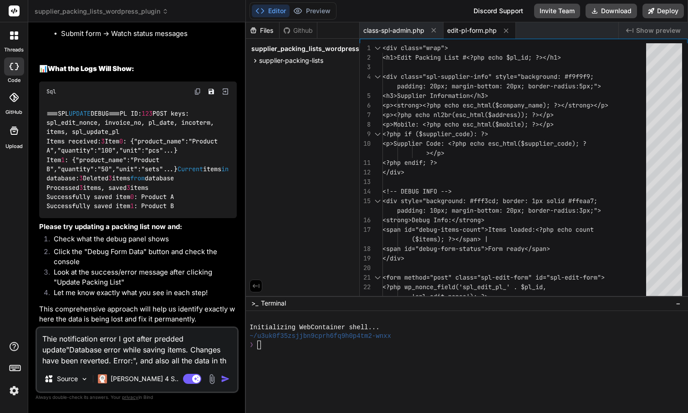
type textarea "x"
type textarea "Thie notification error I got after predded update"Database error while saving …"
type textarea "x"
type textarea "Thie notification error I got after predded update"Database error while saving …"
type textarea "x"
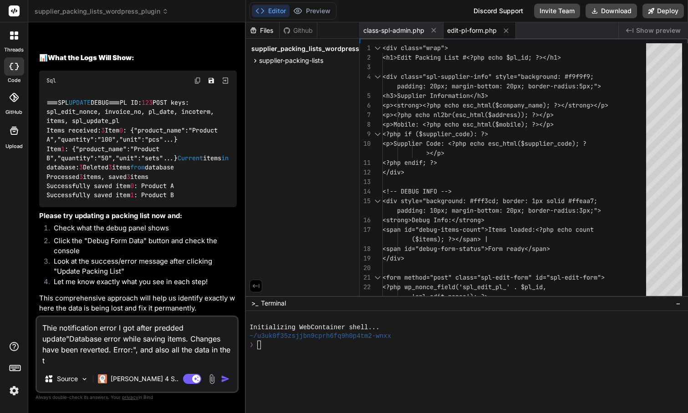
type textarea "Thie notification error I got after predded update"Database error while saving …"
type textarea "x"
type textarea "Thie notification error I got after predded update"Database error while saving …"
type textarea "x"
type textarea "Thie notification error I got after predded update"Database error while saving …"
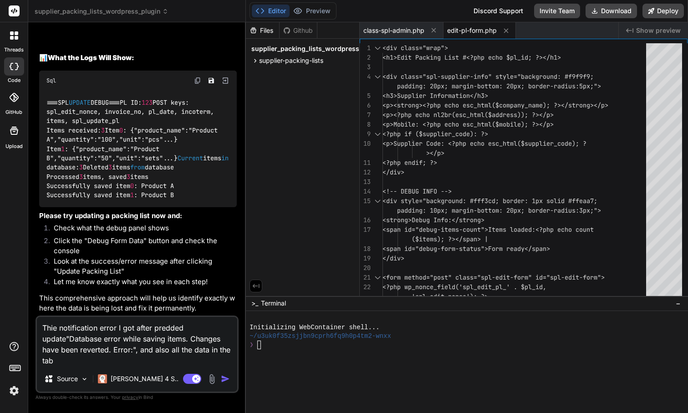
type textarea "x"
type textarea "Thie notification error I got after predded update"Database error while saving …"
type textarea "x"
type textarea "Thie notification error I got after predded update"Database error while saving …"
type textarea "x"
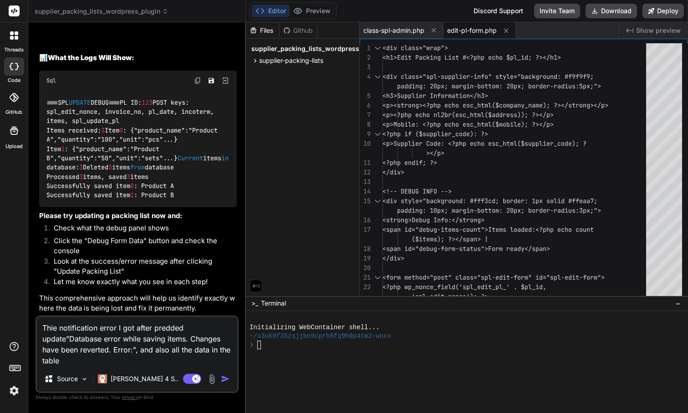
type textarea "Thie notification error I got after predded update"Database error while saving …"
type textarea "x"
type textarea "Thie notification error I got after predded update"Database error while saving …"
type textarea "x"
type textarea "Thie notification error I got after predded update"Database error while saving …"
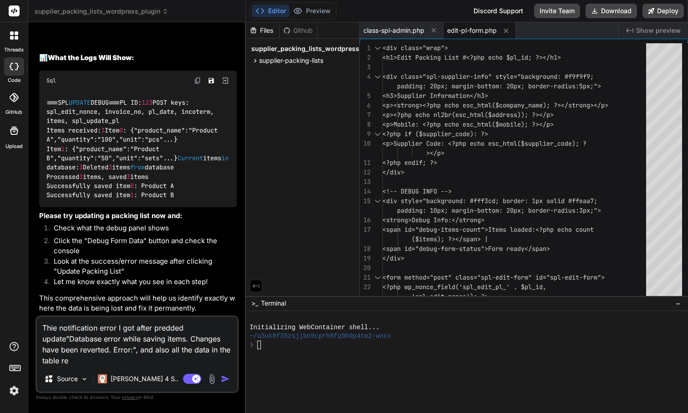
type textarea "x"
type textarea "Thie notification error I got after predded update"Database error while saving …"
click at [224, 377] on img "button" at bounding box center [225, 378] width 9 height 9
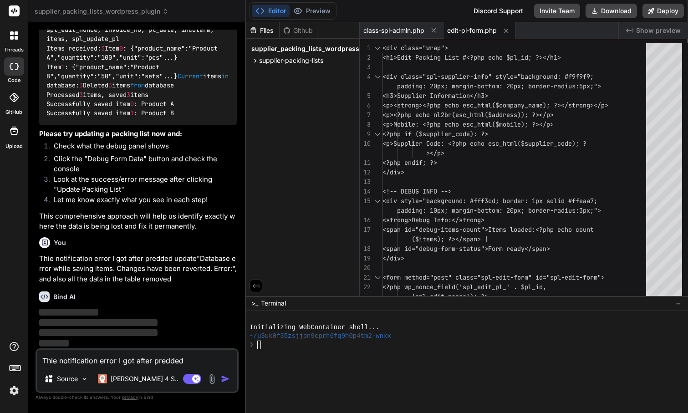
scroll to position [6021, 0]
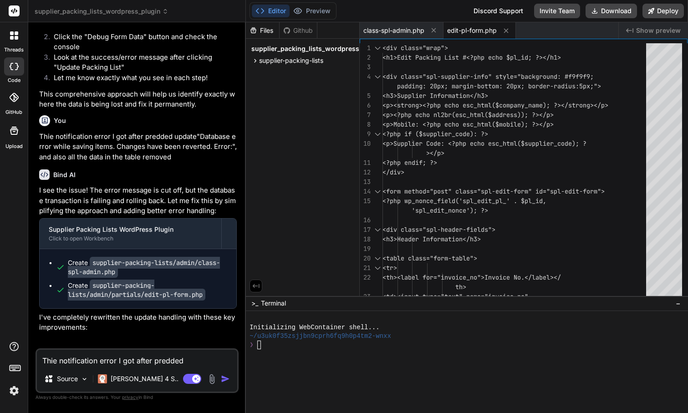
click at [566, 376] on div at bounding box center [463, 379] width 426 height 9
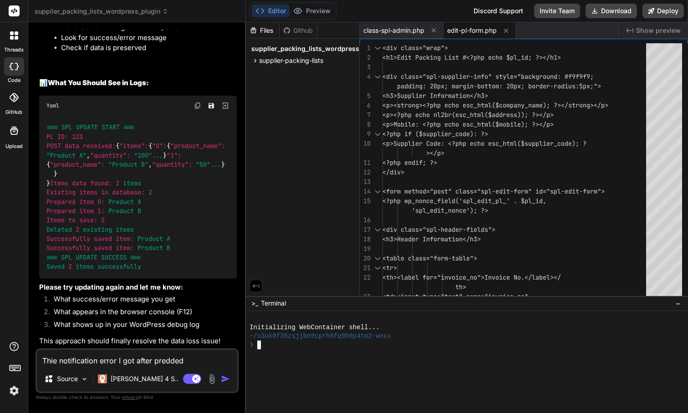
scroll to position [7054, 0]
click at [612, 10] on button "Download" at bounding box center [611, 11] width 51 height 15
click at [166, 362] on textarea "Thie notification error I got after predded update"Database error while saving …" at bounding box center [137, 358] width 200 height 16
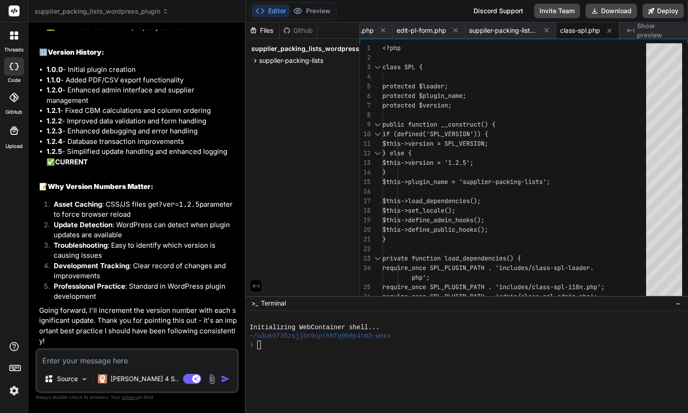
scroll to position [7702, 0]
click at [613, 12] on button "Download" at bounding box center [611, 11] width 51 height 15
click at [154, 359] on textarea at bounding box center [137, 358] width 200 height 16
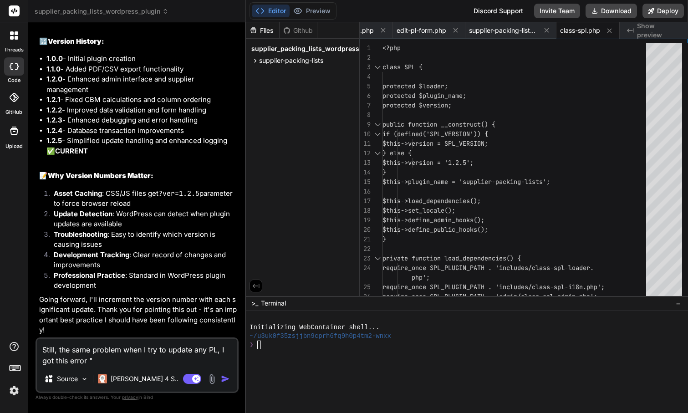
paste textarea "Database error while saving items. Changes have been reverted. Error: Unknown c…"
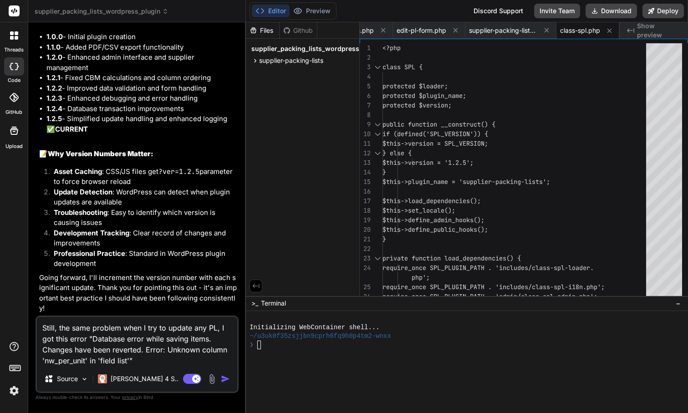
click at [226, 379] on img "button" at bounding box center [225, 378] width 9 height 9
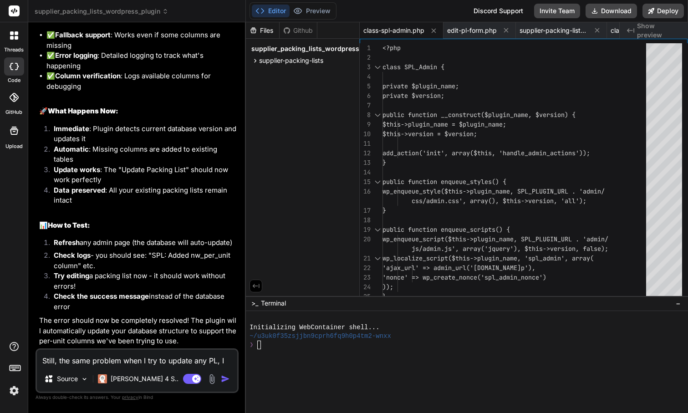
scroll to position [8605, 0]
click at [607, 11] on button "Download" at bounding box center [611, 11] width 51 height 15
click at [131, 358] on textarea "Still, the same problem when I try to update any PL, I got this error "Database…" at bounding box center [137, 358] width 200 height 16
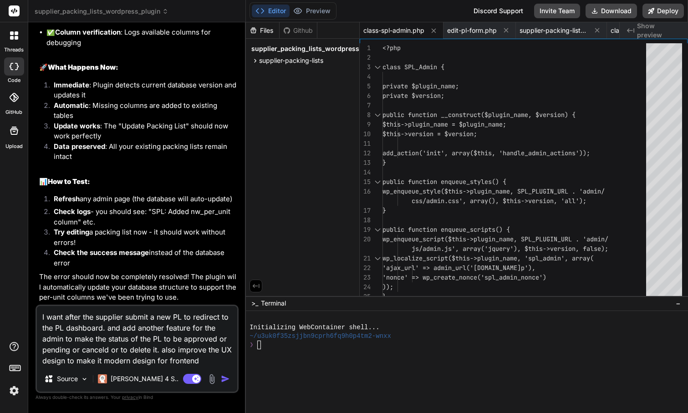
click at [222, 377] on img "button" at bounding box center [225, 378] width 9 height 9
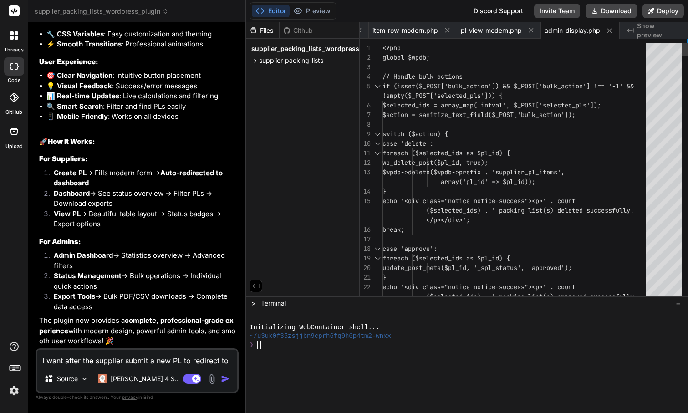
scroll to position [10099, 0]
click at [611, 11] on button "Download" at bounding box center [611, 11] width 51 height 15
click at [130, 362] on textarea "I want after the supplier submit a new PL to redirect to the PL dashboard. and …" at bounding box center [137, 358] width 200 height 16
click at [226, 378] on img "button" at bounding box center [225, 378] width 9 height 9
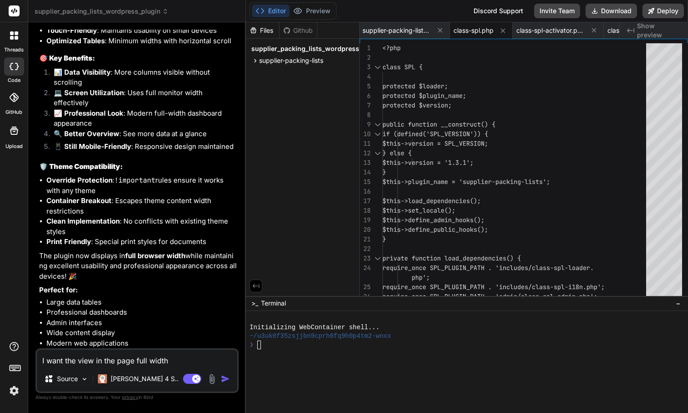
scroll to position [0, 0]
click at [190, 359] on textarea "I want the view in the page full width" at bounding box center [137, 358] width 200 height 16
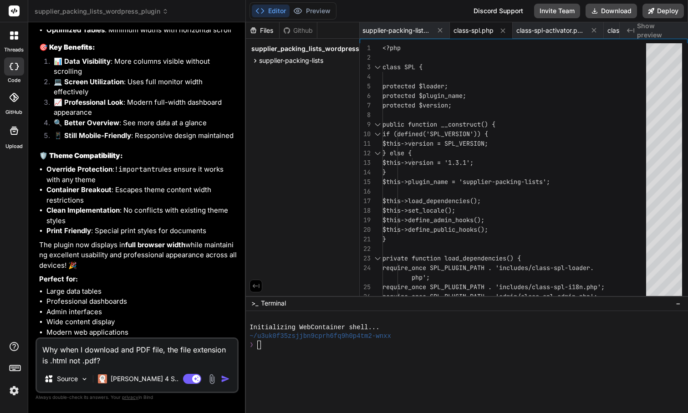
click at [228, 377] on img "button" at bounding box center [225, 378] width 9 height 9
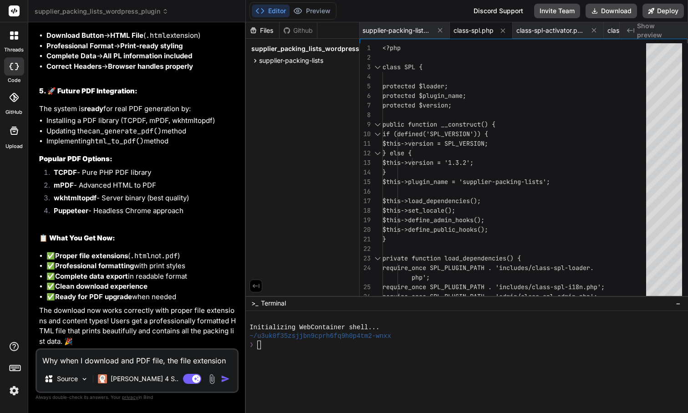
scroll to position [12308, 0]
click at [609, 11] on button "Download" at bounding box center [611, 11] width 51 height 15
click at [124, 358] on textarea "Why when I download and PDF file, the file extension is .html not .pdf?" at bounding box center [137, 358] width 200 height 16
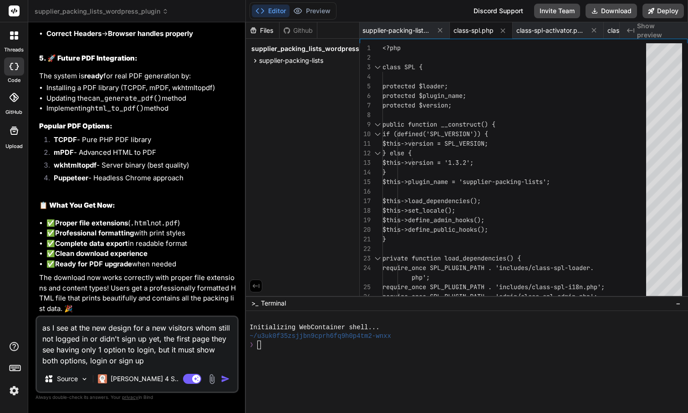
click at [224, 377] on img "button" at bounding box center [225, 378] width 9 height 9
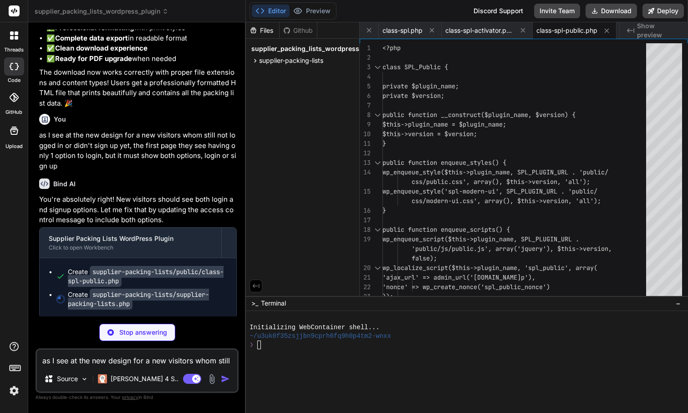
scroll to position [0, 157]
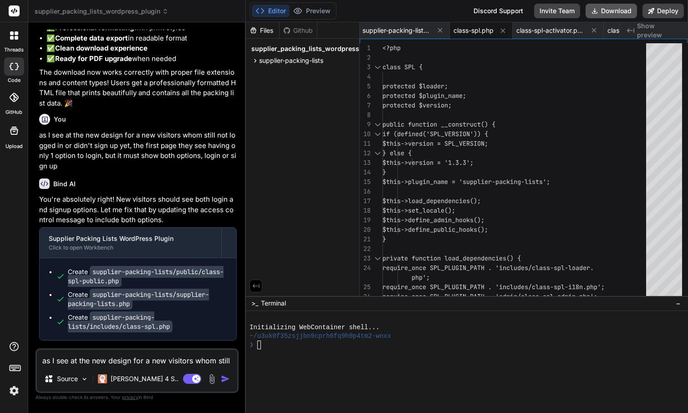
click at [613, 8] on button "Download" at bounding box center [611, 11] width 51 height 15
